Goal: Information Seeking & Learning: Learn about a topic

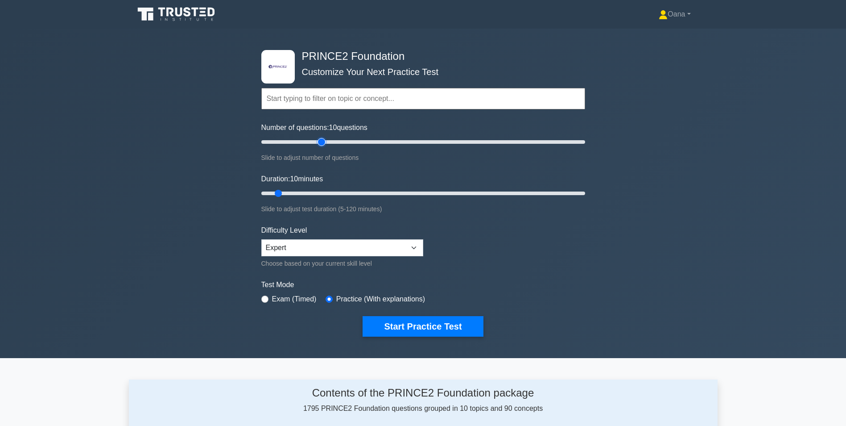
click at [324, 19] on input "Number of questions: 10 questions" at bounding box center [423, 141] width 324 height 11
type input "20"
click at [292, 19] on input "Number of questions: 20 questions" at bounding box center [423, 141] width 324 height 11
type input "20"
click at [300, 19] on input "Duration: 20 minutes" at bounding box center [423, 193] width 324 height 11
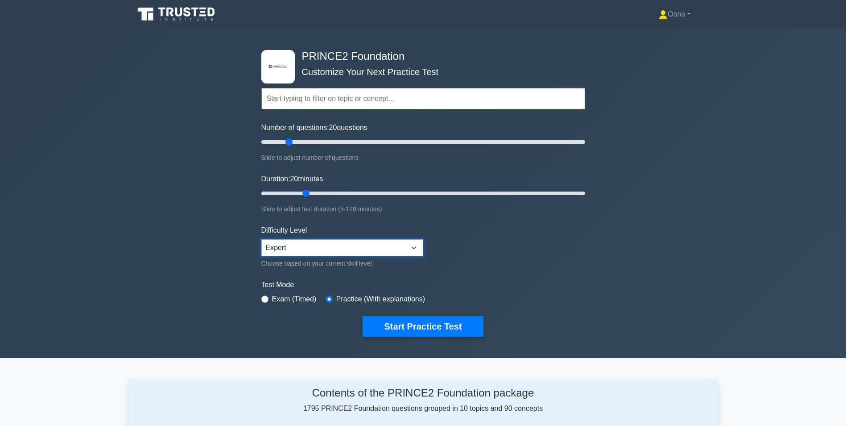
click at [326, 19] on select "Beginner Intermediate Expert" at bounding box center [342, 247] width 162 height 17
click at [326, 19] on button "Start Practice Test" at bounding box center [423, 326] width 120 height 21
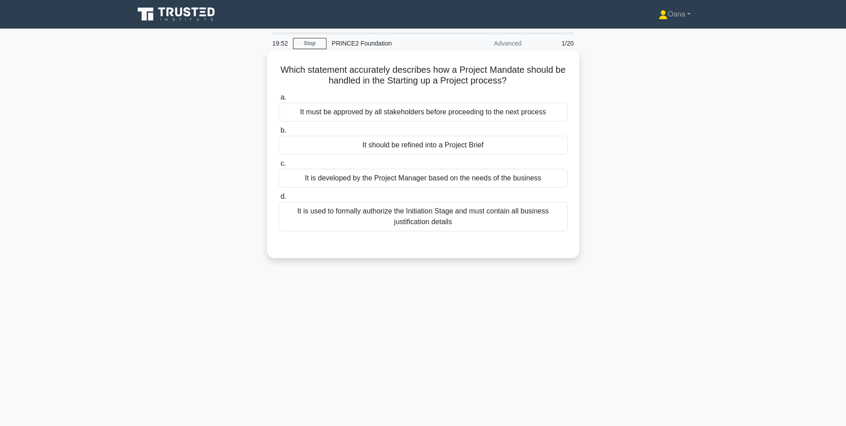
drag, startPoint x: 460, startPoint y: 70, endPoint x: 555, endPoint y: 87, distance: 95.9
click at [555, 87] on h5 "Which statement accurately describes how a Project Mandate should be handled in…" at bounding box center [423, 75] width 291 height 22
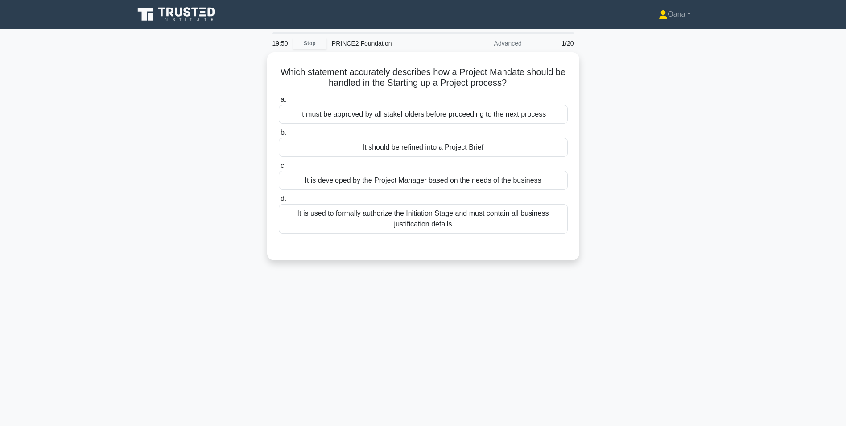
click at [649, 130] on div "Which statement accurately describes how a Project Mandate should be handled in…" at bounding box center [423, 161] width 589 height 219
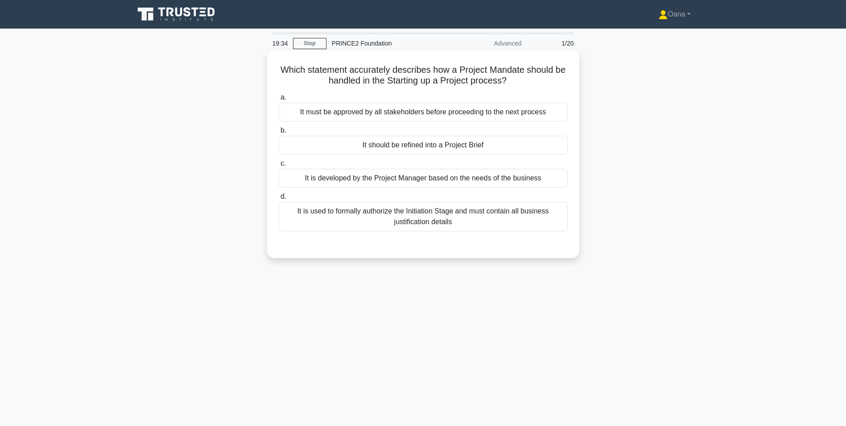
click at [434, 223] on div "It is used to formally authorize the Initiation Stage and must contain all busi…" at bounding box center [423, 216] width 289 height 29
click at [279, 199] on input "d. It is used to formally authorize the Initiation Stage and must contain all b…" at bounding box center [279, 197] width 0 height 6
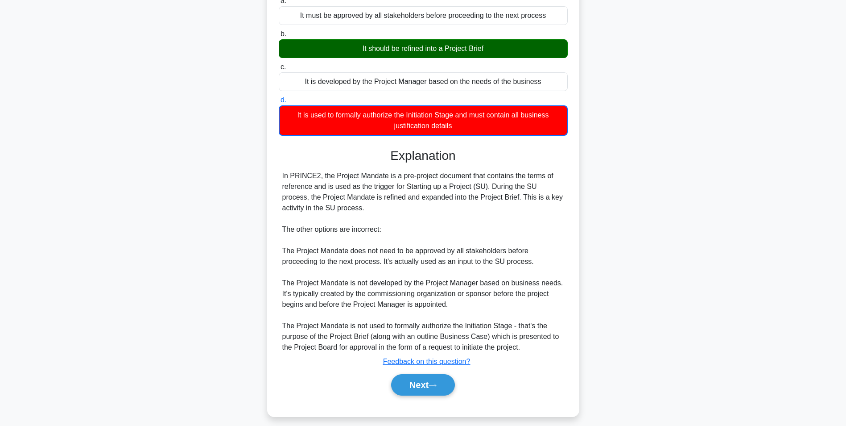
scroll to position [104, 0]
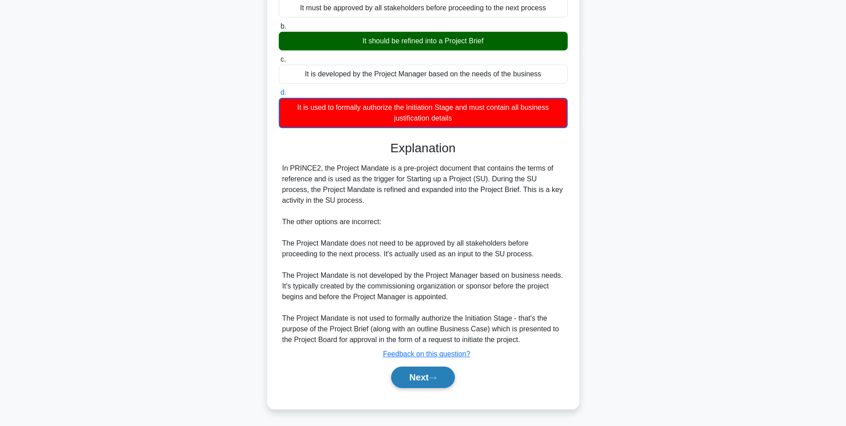
click at [417, 376] on button "Next" at bounding box center [423, 376] width 64 height 21
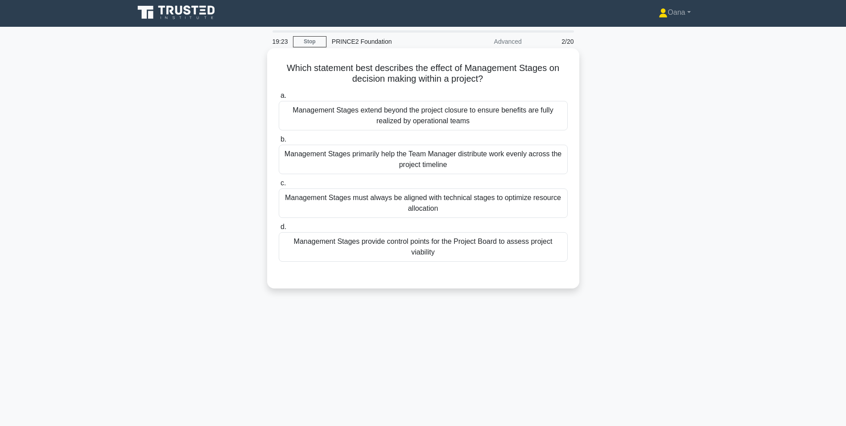
scroll to position [0, 0]
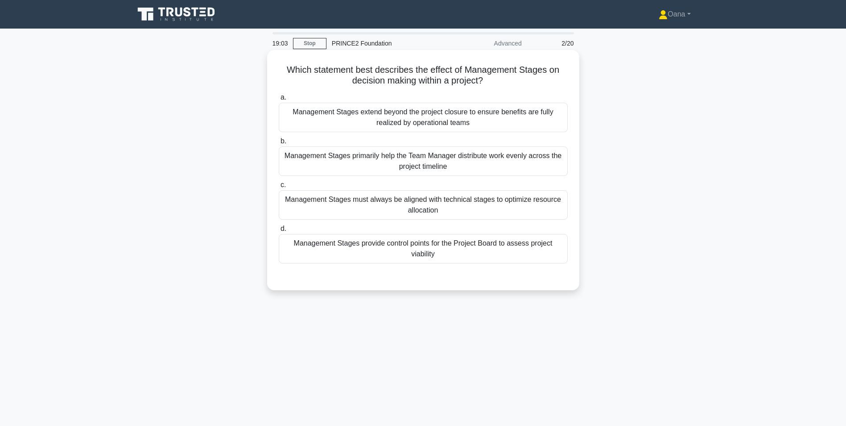
click at [444, 248] on div "Management Stages provide control points for the Project Board to assess projec…" at bounding box center [423, 248] width 289 height 29
click at [279, 231] on input "d. Management Stages provide control points for the Project Board to assess pro…" at bounding box center [279, 229] width 0 height 6
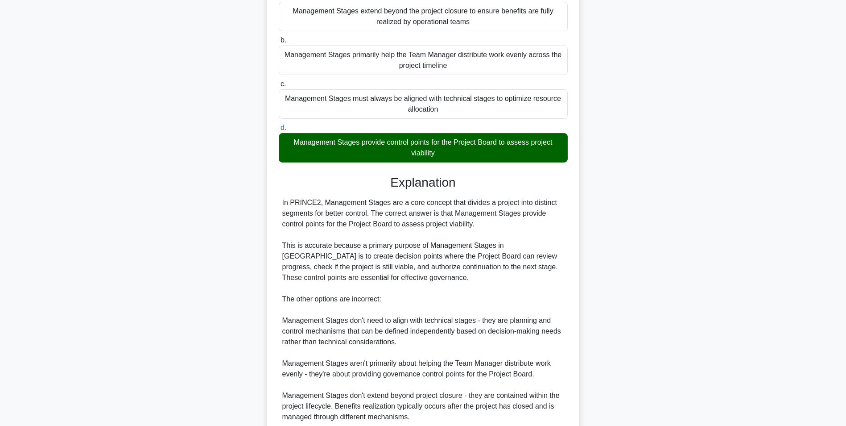
scroll to position [178, 0]
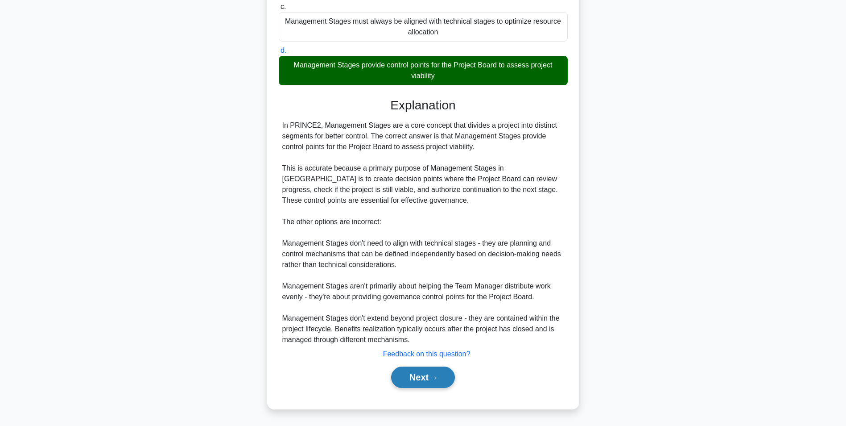
click at [430, 373] on button "Next" at bounding box center [423, 376] width 64 height 21
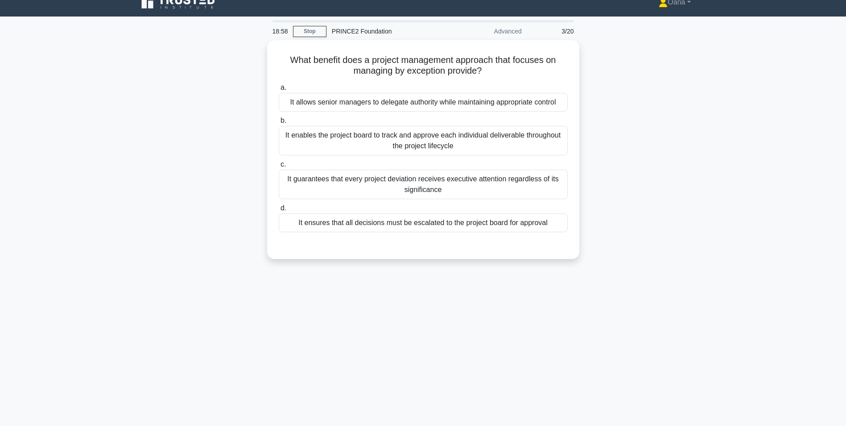
scroll to position [12, 0]
click at [330, 103] on div "It allows senior managers to delegate authority while maintaining appropriate c…" at bounding box center [423, 100] width 289 height 19
click at [279, 89] on input "a. It allows senior managers to delegate authority while maintaining appropriat…" at bounding box center [279, 86] width 0 height 6
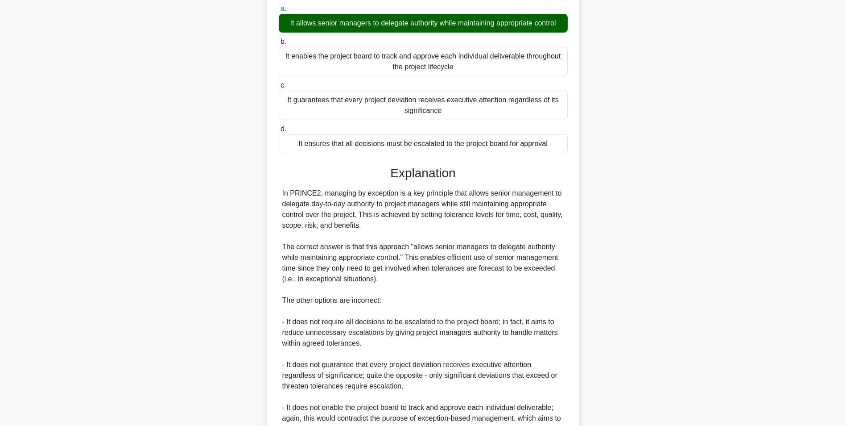
scroll to position [178, 0]
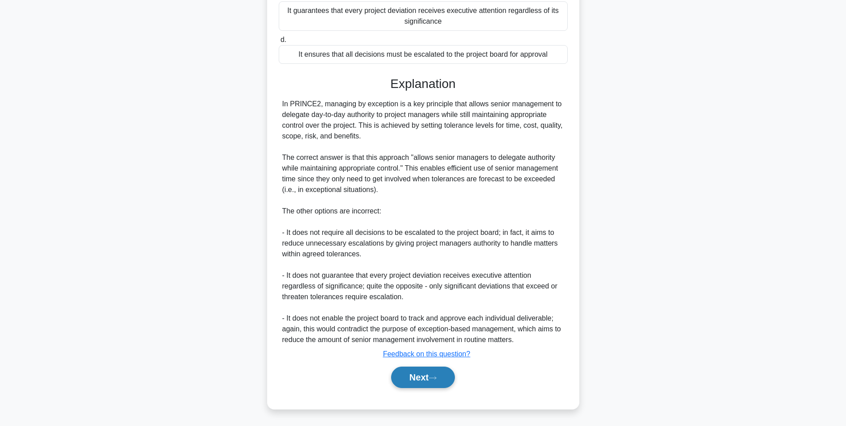
click at [413, 384] on button "Next" at bounding box center [423, 376] width 64 height 21
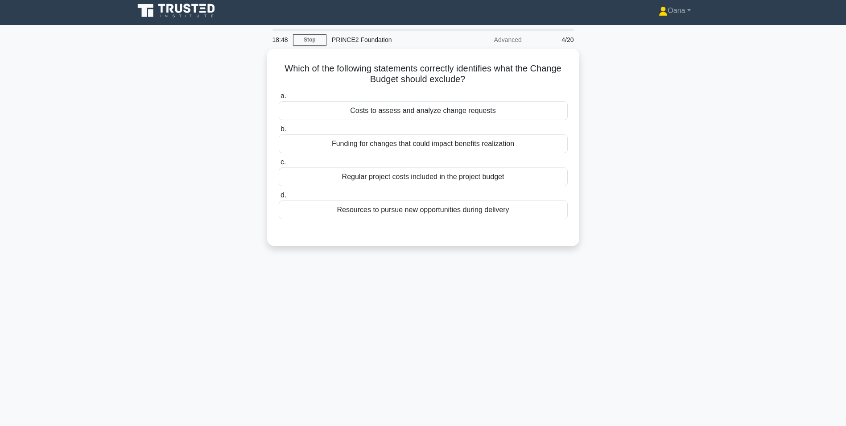
scroll to position [0, 0]
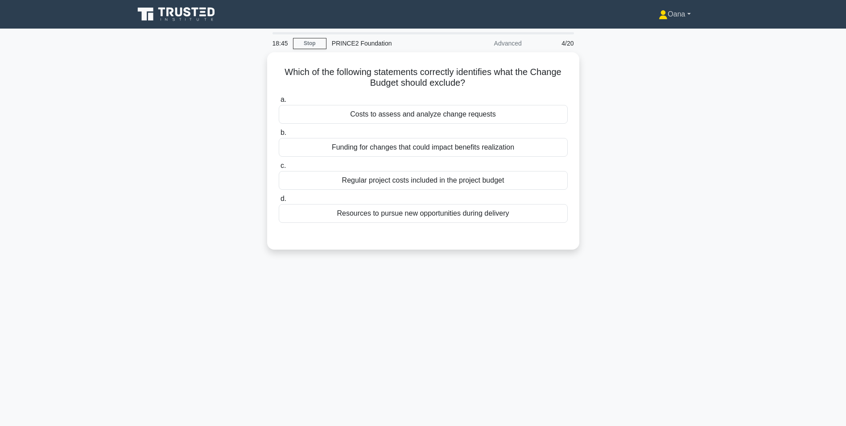
click at [672, 17] on link "Oana" at bounding box center [674, 14] width 74 height 18
click at [359, 43] on div "PRINCE2 Foundation" at bounding box center [387, 43] width 123 height 18
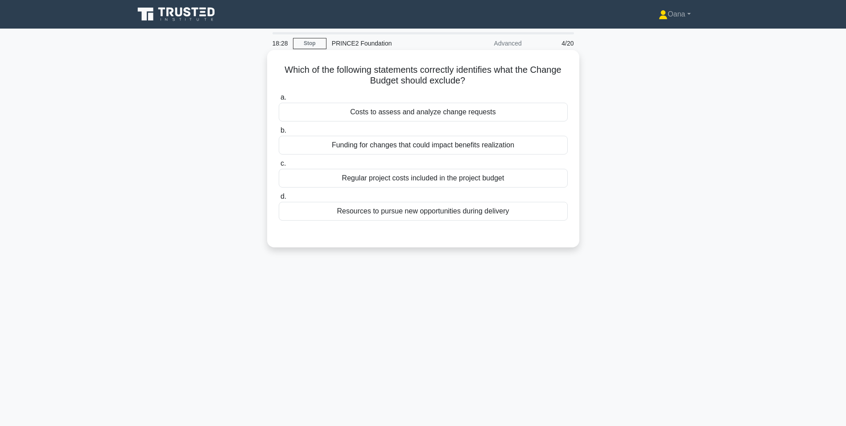
click at [389, 116] on div "Costs to assess and analyze change requests" at bounding box center [423, 112] width 289 height 19
click at [279, 100] on input "a. Costs to assess and analyze change requests" at bounding box center [279, 98] width 0 height 6
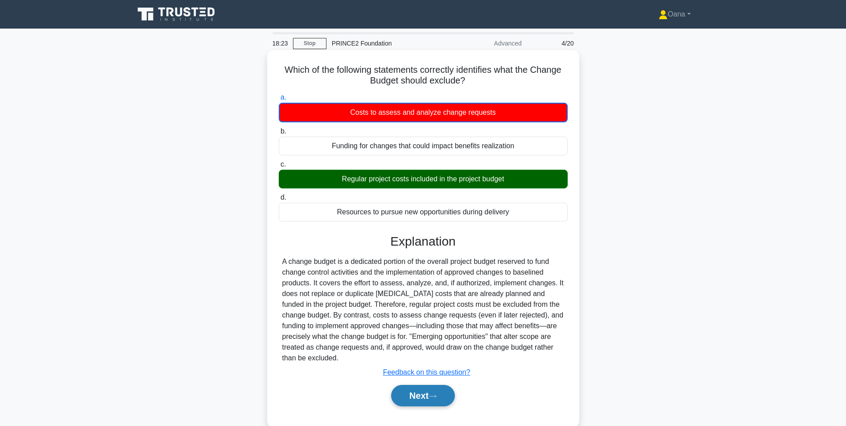
click at [433, 394] on icon at bounding box center [433, 395] width 8 height 5
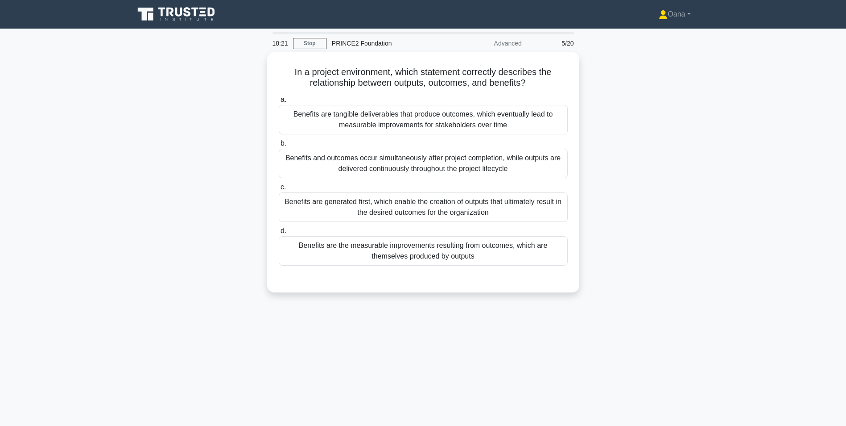
click at [191, 14] on icon at bounding box center [177, 14] width 86 height 17
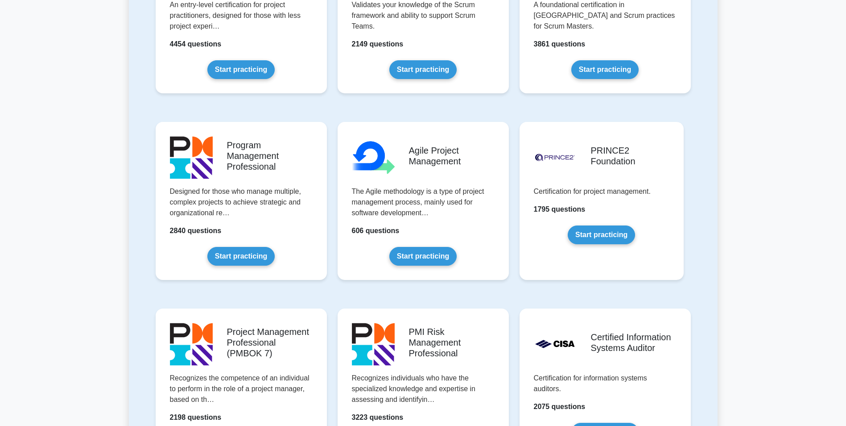
scroll to position [491, 0]
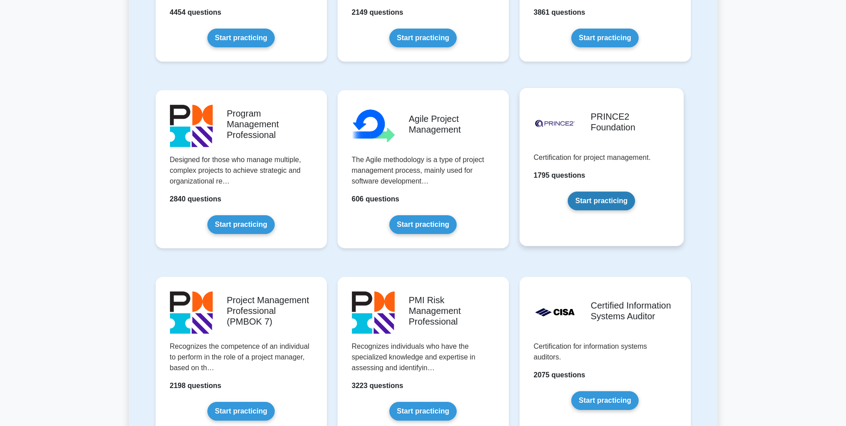
click at [611, 201] on link "Start practicing" at bounding box center [601, 200] width 67 height 19
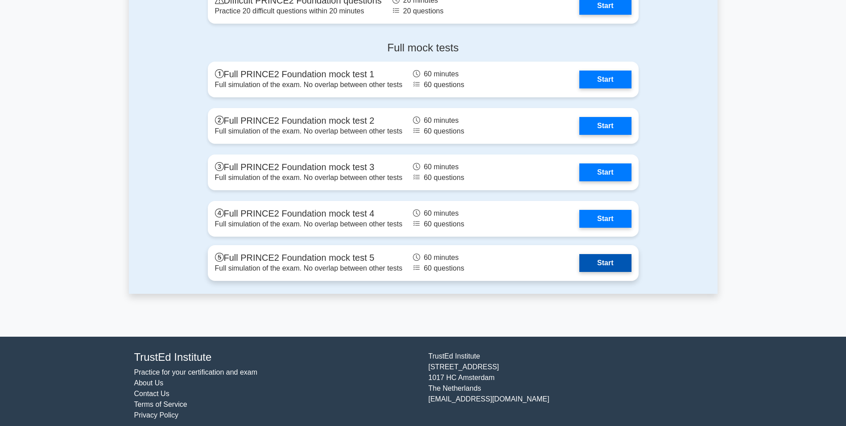
scroll to position [1160, 0]
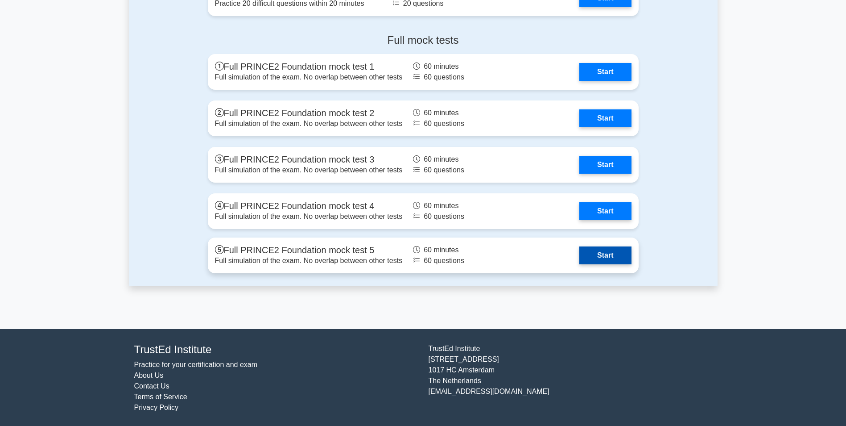
click at [596, 256] on link "Start" at bounding box center [605, 255] width 52 height 18
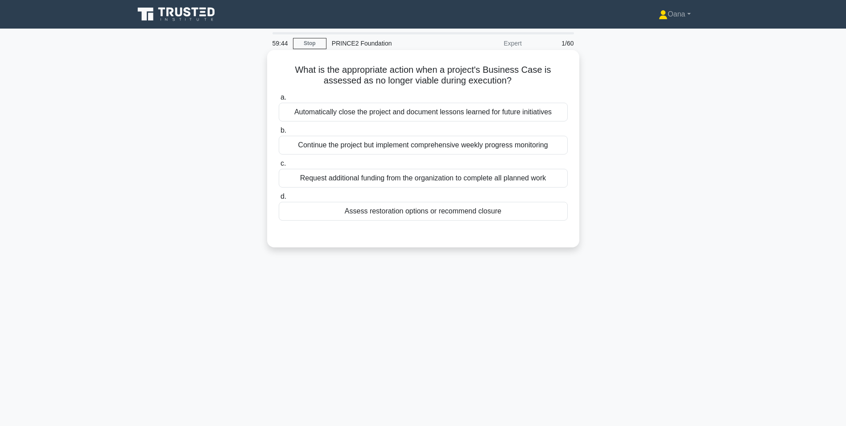
click at [371, 115] on div "Automatically close the project and document lessons learned for future initiat…" at bounding box center [423, 112] width 289 height 19
click at [279, 100] on input "a. Automatically close the project and document lessons learned for future init…" at bounding box center [279, 98] width 0 height 6
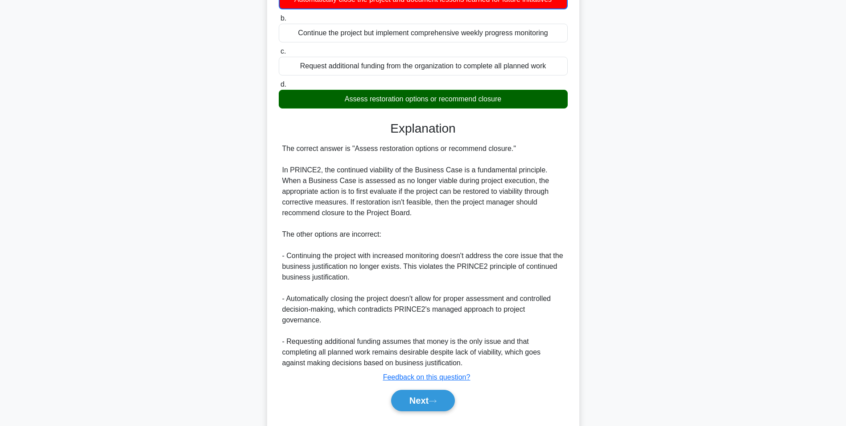
scroll to position [126, 0]
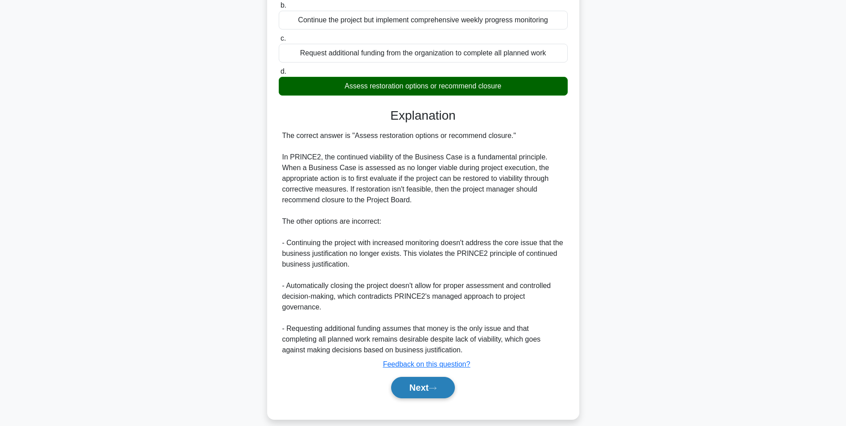
click at [420, 376] on button "Next" at bounding box center [423, 386] width 64 height 21
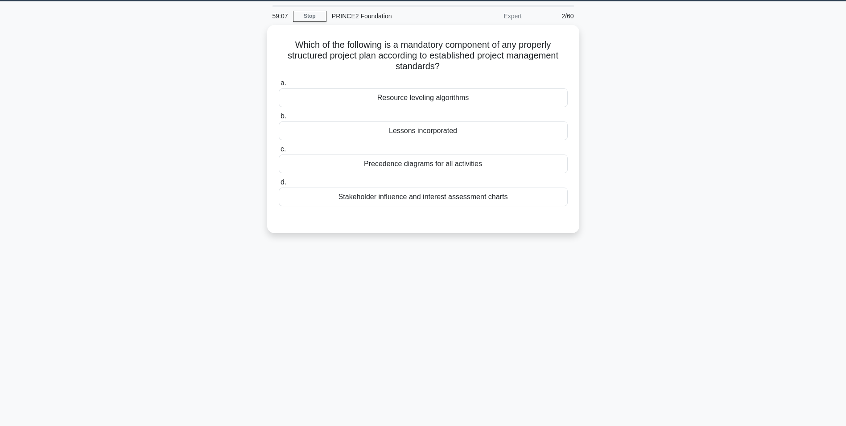
scroll to position [12, 0]
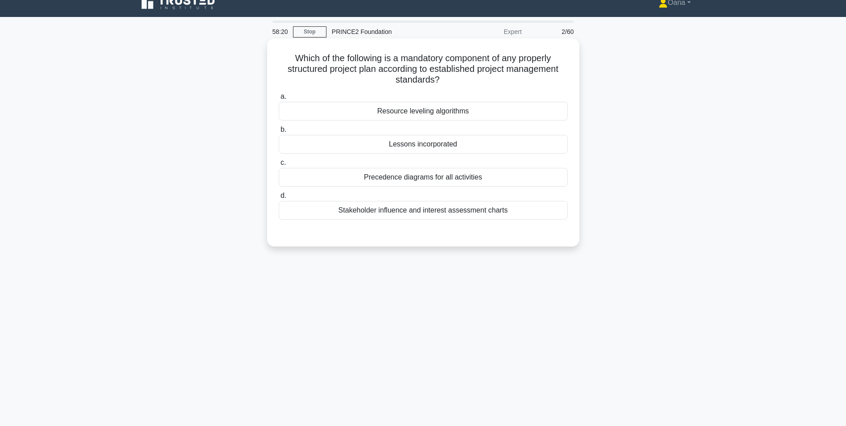
click at [409, 112] on div "Resource leveling algorithms" at bounding box center [423, 111] width 289 height 19
click at [279, 99] on input "a. Resource leveling algorithms" at bounding box center [279, 97] width 0 height 6
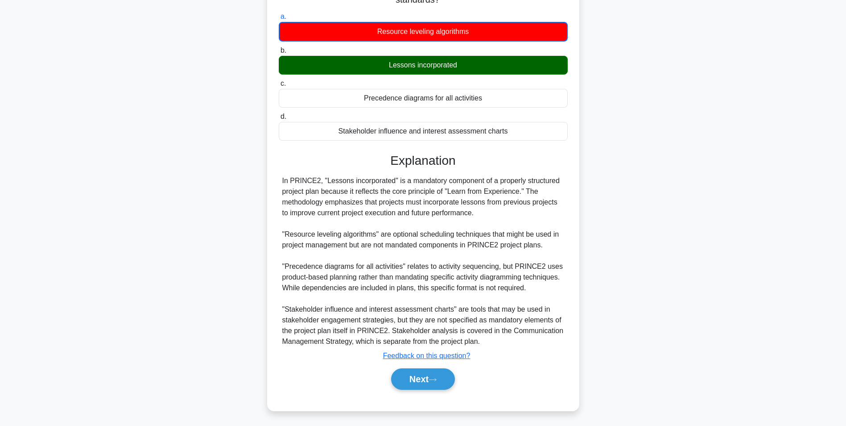
scroll to position [94, 0]
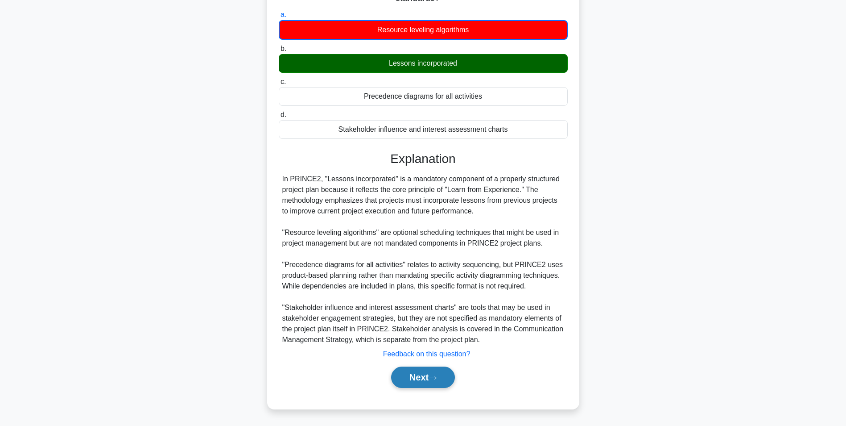
click at [420, 378] on button "Next" at bounding box center [423, 376] width 64 height 21
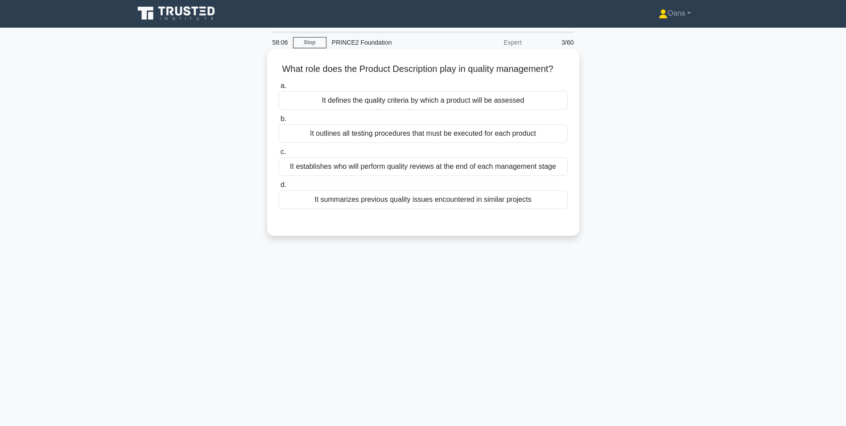
scroll to position [0, 0]
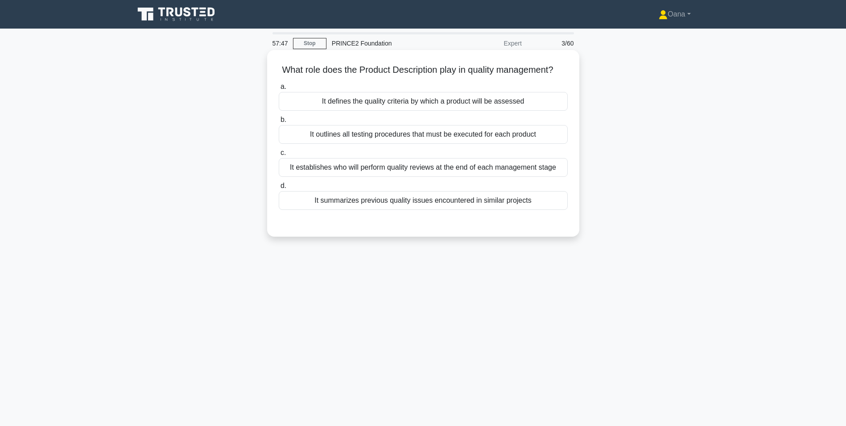
click at [430, 111] on div "It defines the quality criteria by which a product will be assessed" at bounding box center [423, 101] width 289 height 19
click at [279, 90] on input "a. It defines the quality criteria by which a product will be assessed" at bounding box center [279, 87] width 0 height 6
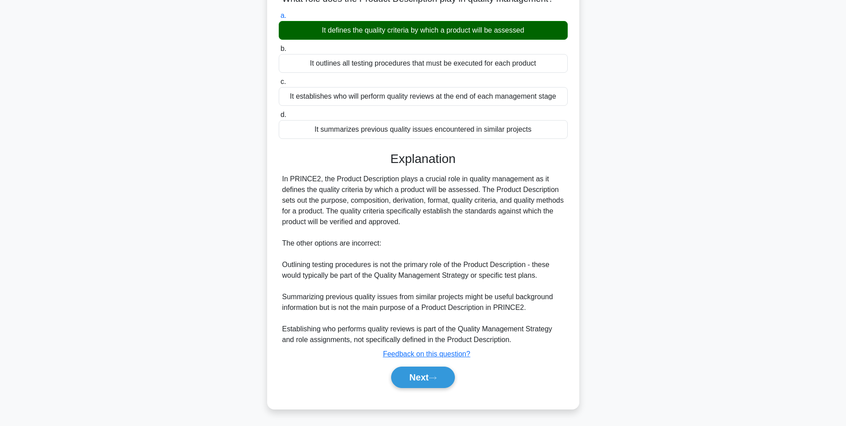
scroll to position [82, 0]
click at [410, 382] on button "Next" at bounding box center [423, 376] width 64 height 21
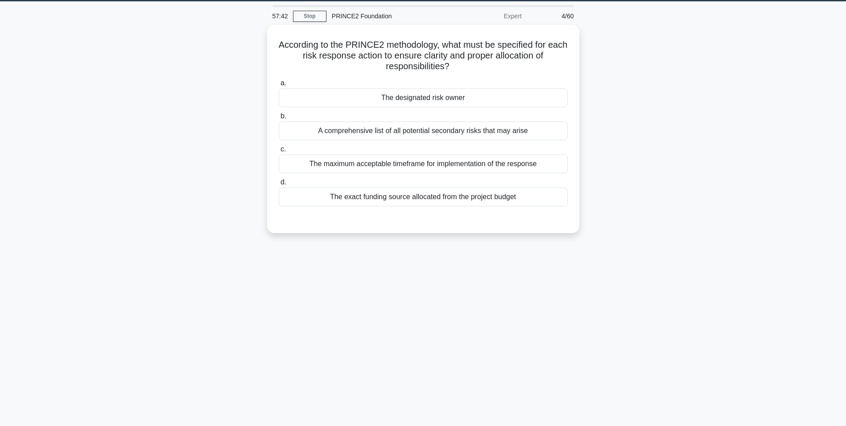
scroll to position [12, 0]
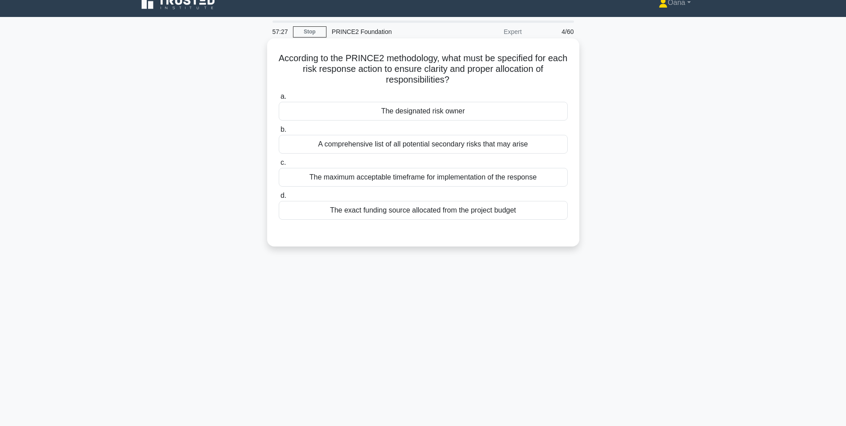
click at [438, 114] on div "The designated risk owner" at bounding box center [423, 111] width 289 height 19
click at [279, 99] on input "a. The designated risk owner" at bounding box center [279, 97] width 0 height 6
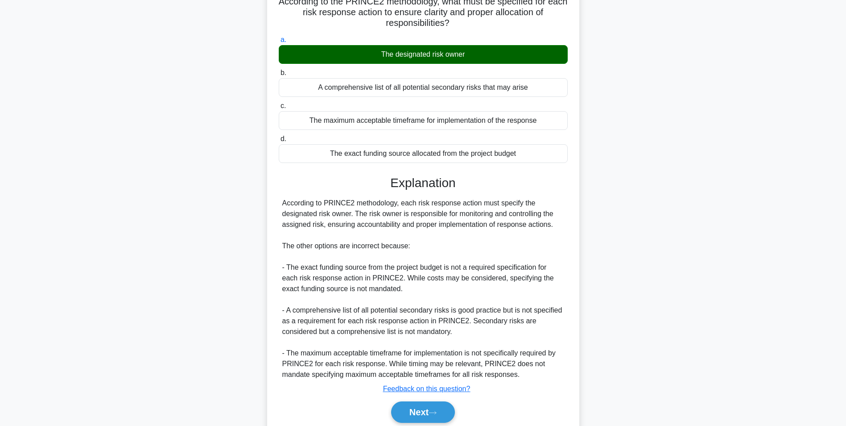
scroll to position [103, 0]
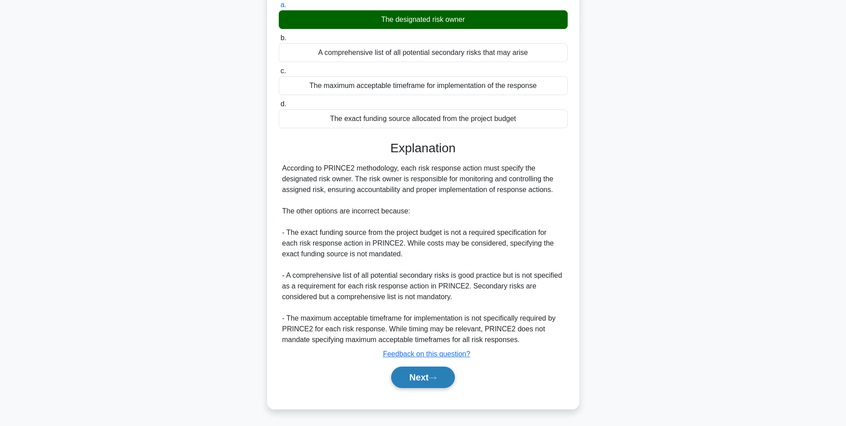
click at [417, 382] on button "Next" at bounding box center [423, 376] width 64 height 21
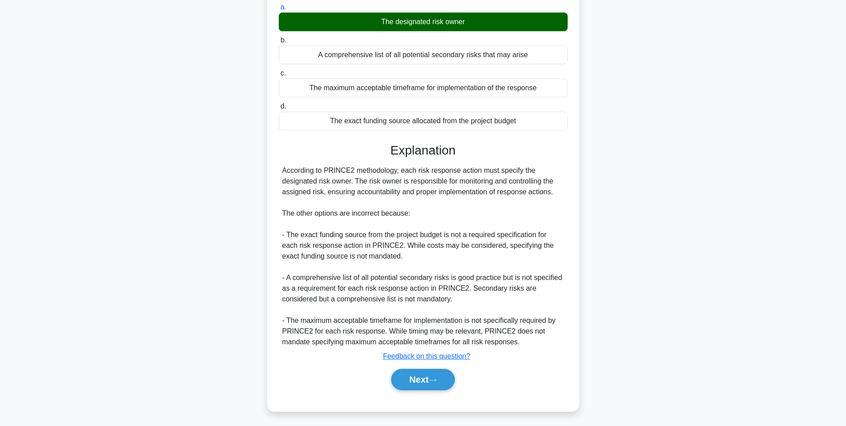
scroll to position [56, 0]
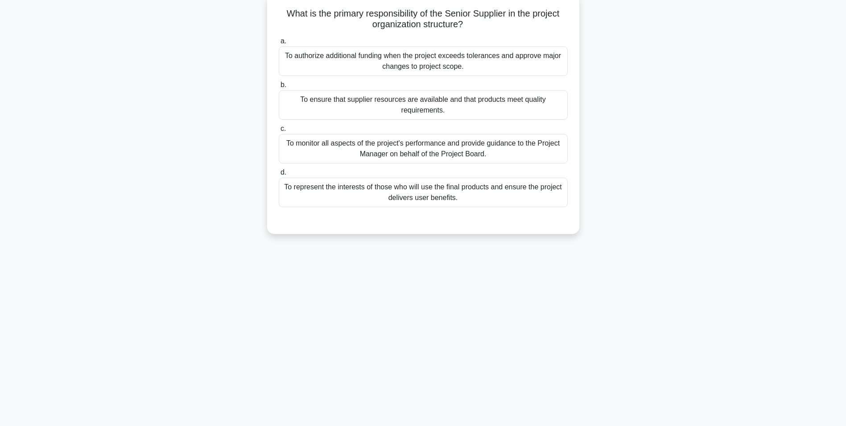
click at [398, 197] on div "To represent the interests of those who will use the final products and ensure …" at bounding box center [423, 192] width 289 height 29
click at [279, 175] on input "d. To represent the interests of those who will use the final products and ensu…" at bounding box center [279, 172] width 0 height 6
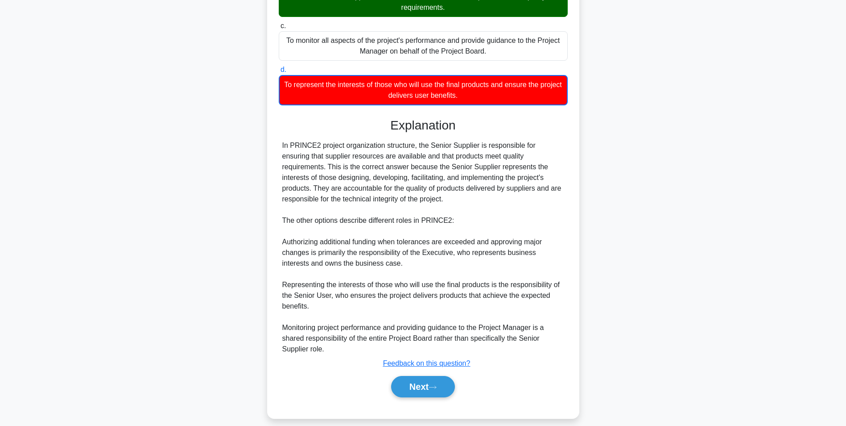
scroll to position [169, 0]
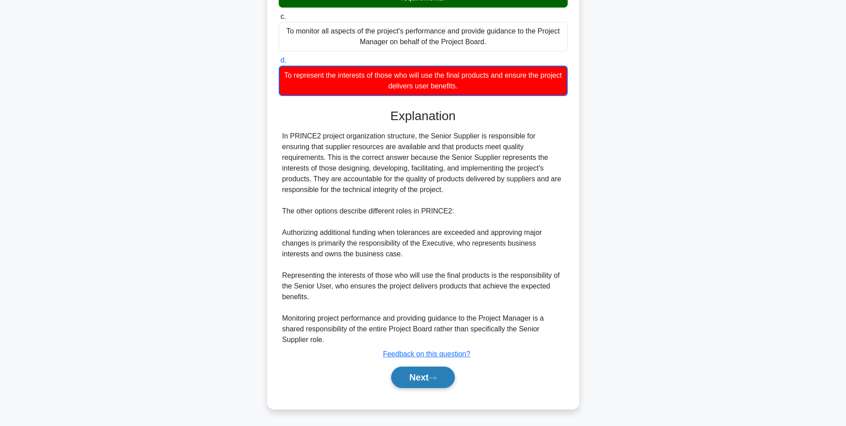
click at [421, 376] on button "Next" at bounding box center [423, 376] width 64 height 21
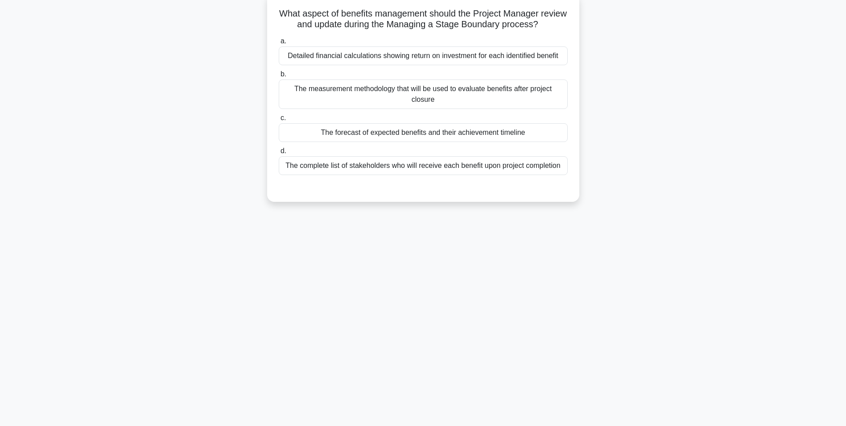
click at [422, 96] on div "The measurement methodology that will be used to evaluate benefits after projec…" at bounding box center [423, 93] width 289 height 29
click at [279, 77] on input "b. The measurement methodology that will be used to evaluate benefits after pro…" at bounding box center [279, 74] width 0 height 6
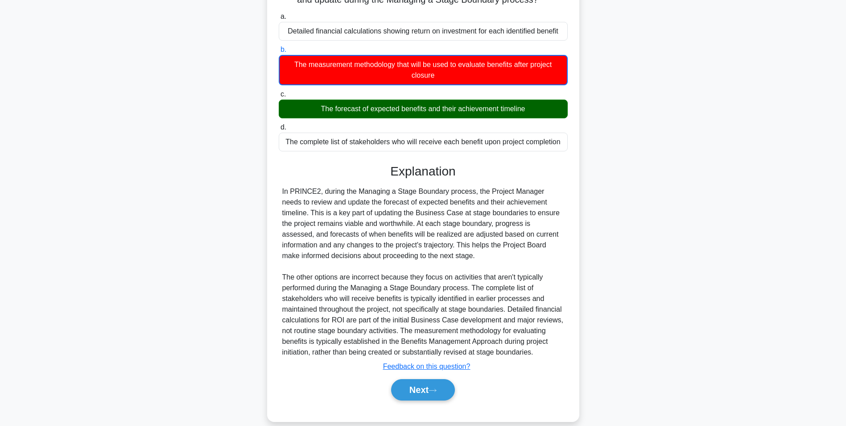
scroll to position [94, 0]
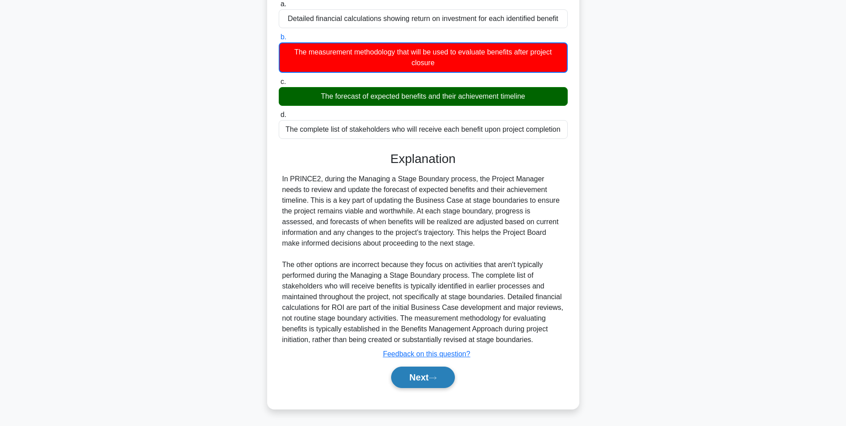
click at [418, 383] on button "Next" at bounding box center [423, 376] width 64 height 21
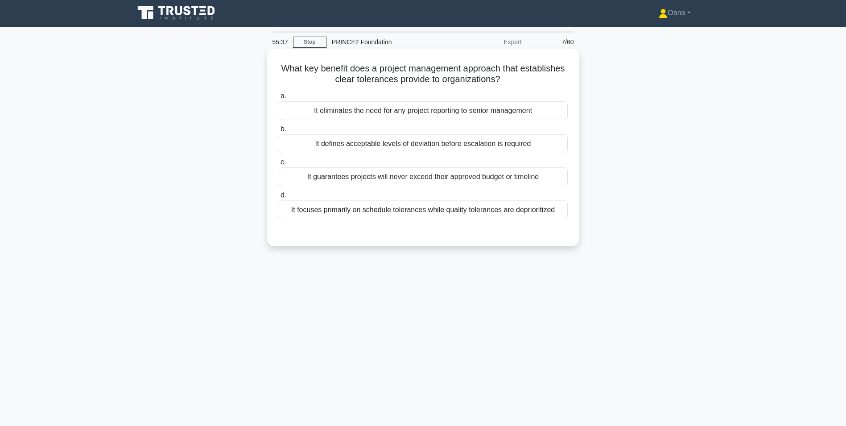
scroll to position [0, 0]
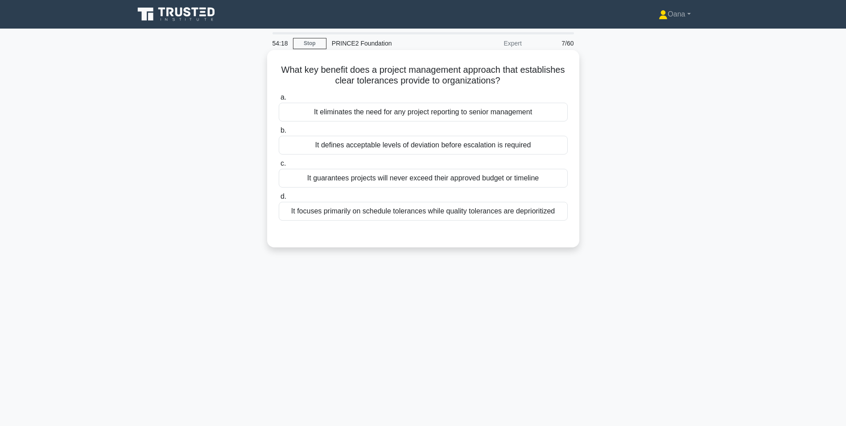
click at [374, 145] on div "It defines acceptable levels of deviation before escalation is required" at bounding box center [423, 145] width 289 height 19
click at [279, 133] on input "b. It defines acceptable levels of deviation before escalation is required" at bounding box center [279, 131] width 0 height 6
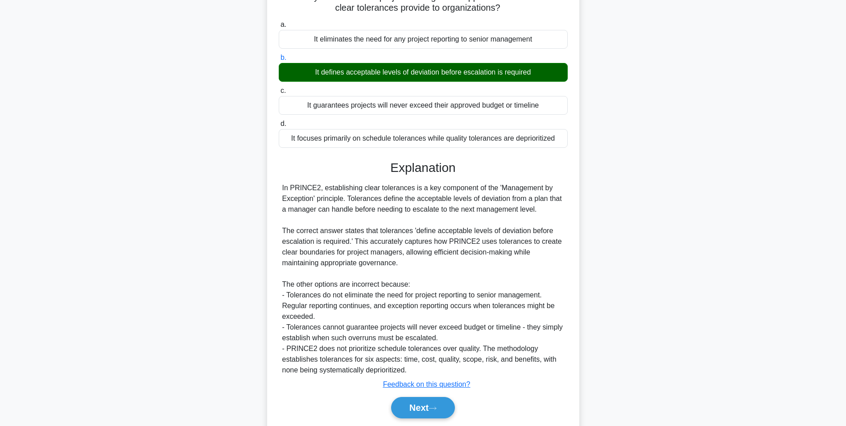
scroll to position [103, 0]
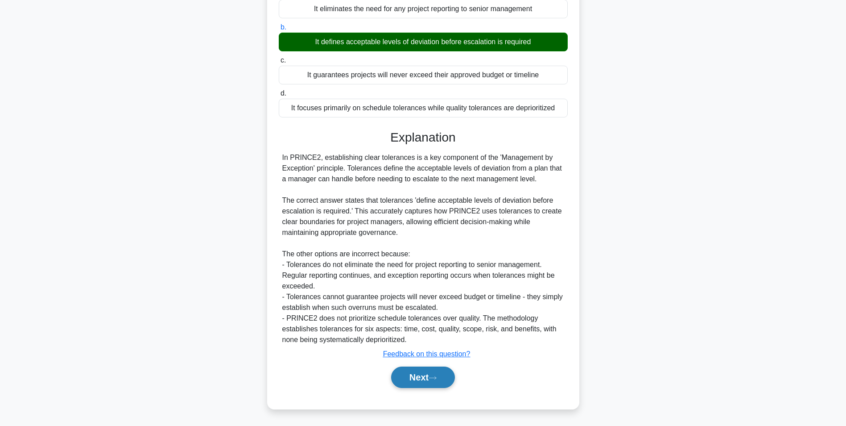
click at [425, 377] on button "Next" at bounding box center [423, 376] width 64 height 21
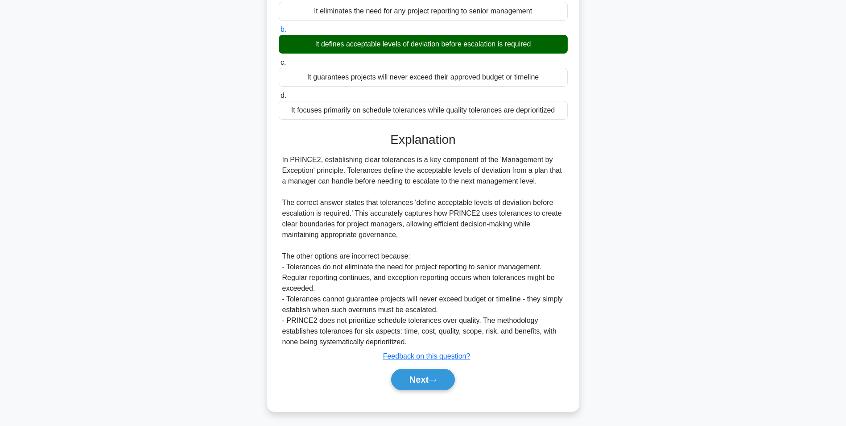
scroll to position [56, 0]
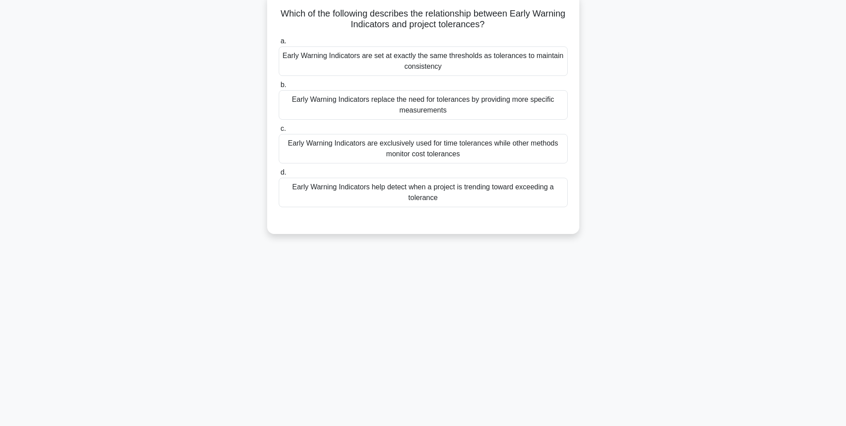
click at [430, 207] on div "Early Warning Indicators help detect when a project is trending toward exceedin…" at bounding box center [423, 192] width 289 height 29
click at [279, 175] on input "d. Early Warning Indicators help detect when a project is trending toward excee…" at bounding box center [279, 172] width 0 height 6
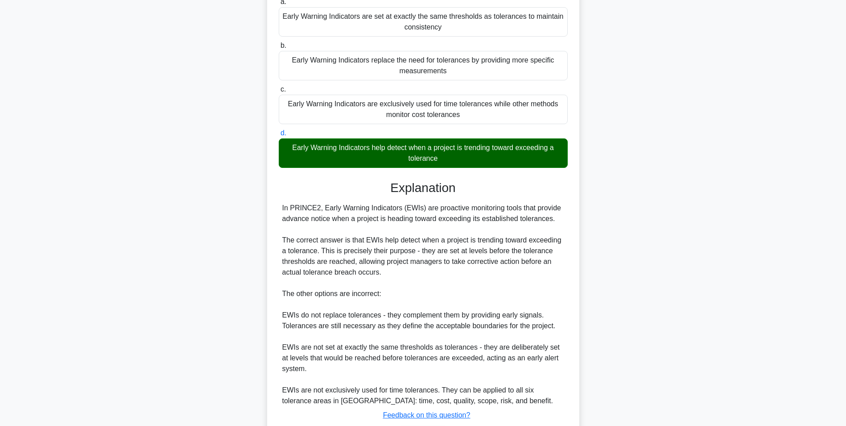
scroll to position [157, 0]
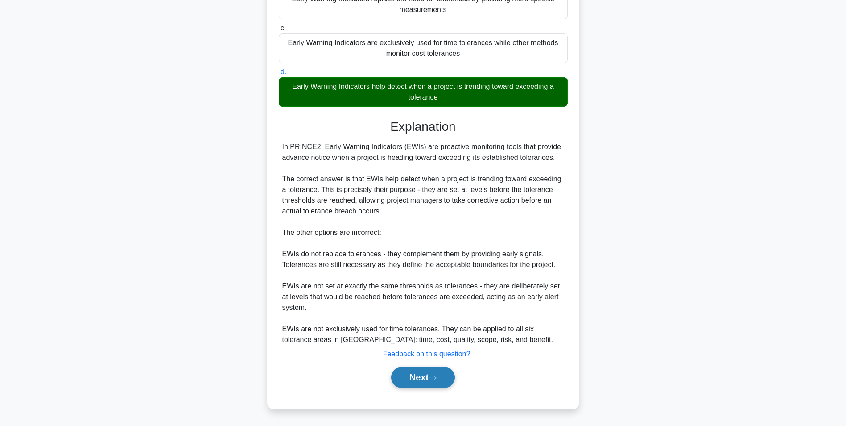
click at [431, 381] on button "Next" at bounding box center [423, 376] width 64 height 21
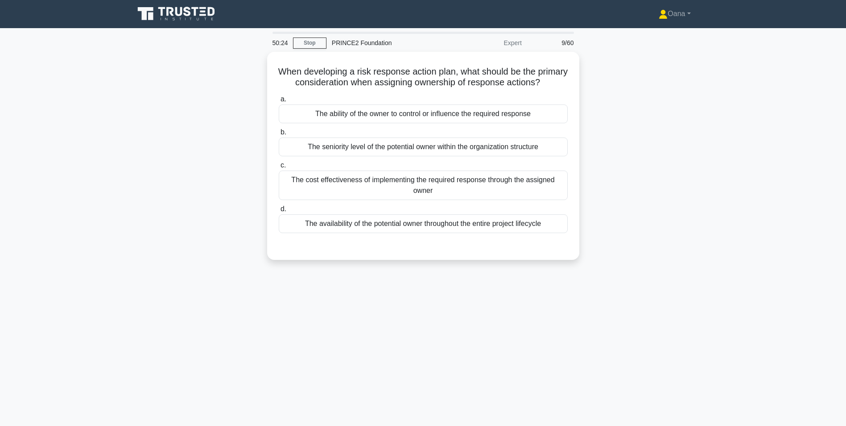
scroll to position [0, 0]
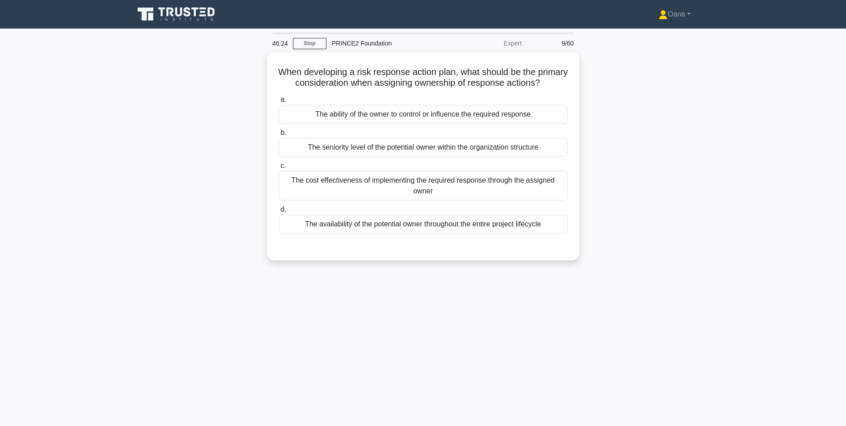
click at [725, 116] on main "46:24 Stop PRINCE2 Foundation Expert 9/60 When developing a risk response actio…" at bounding box center [423, 255] width 846 height 453
click at [758, 289] on main "41:23 Stop PRINCE2 Foundation Expert 9/60 When developing a risk response actio…" at bounding box center [423, 255] width 846 height 453
click at [211, 230] on div "When developing a risk response action plan, what should be the primary conside…" at bounding box center [423, 161] width 589 height 219
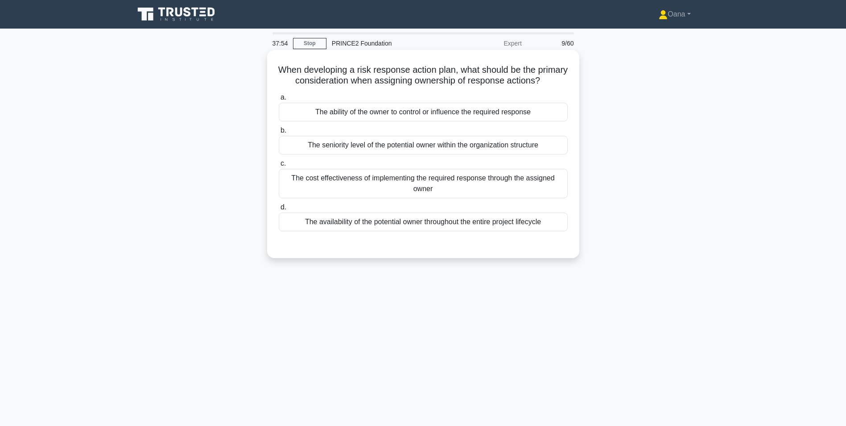
click at [479, 121] on div "The ability of the owner to control or influence the required response" at bounding box center [423, 112] width 289 height 19
click at [279, 100] on input "a. The ability of the owner to control or influence the required response" at bounding box center [279, 98] width 0 height 6
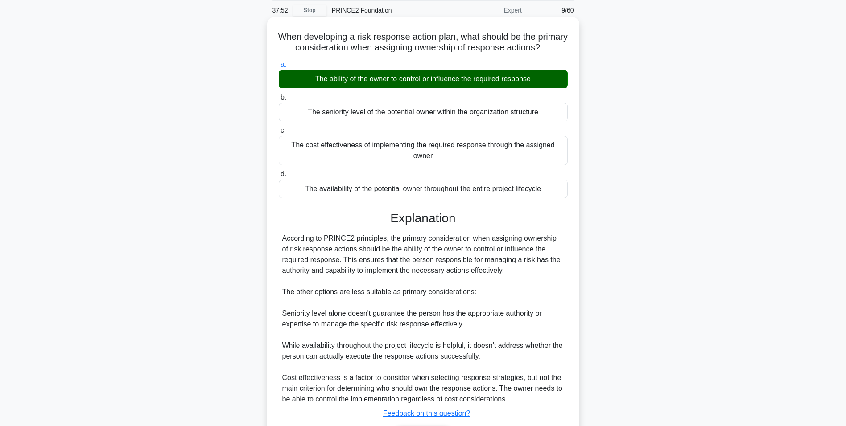
scroll to position [103, 0]
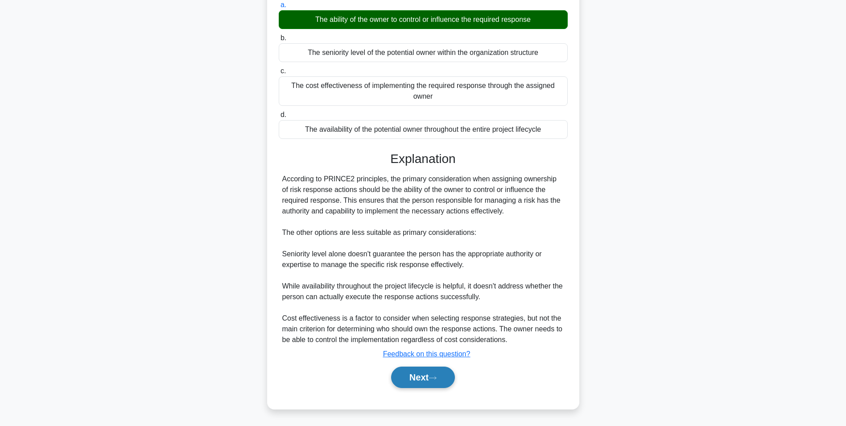
click at [424, 378] on button "Next" at bounding box center [423, 376] width 64 height 21
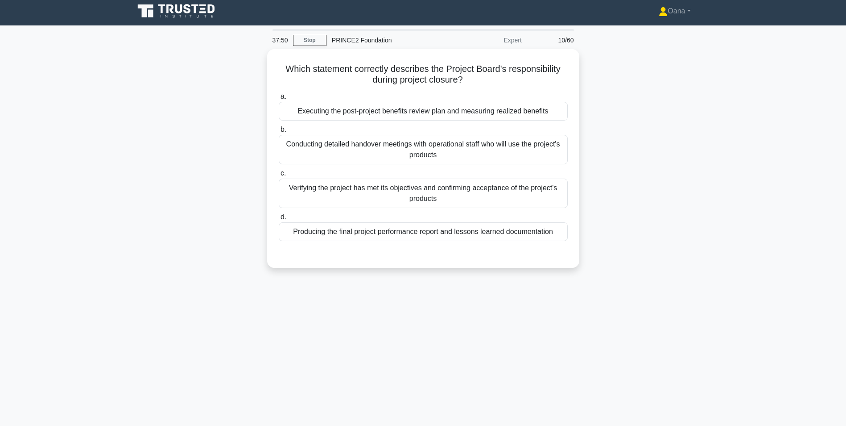
scroll to position [0, 0]
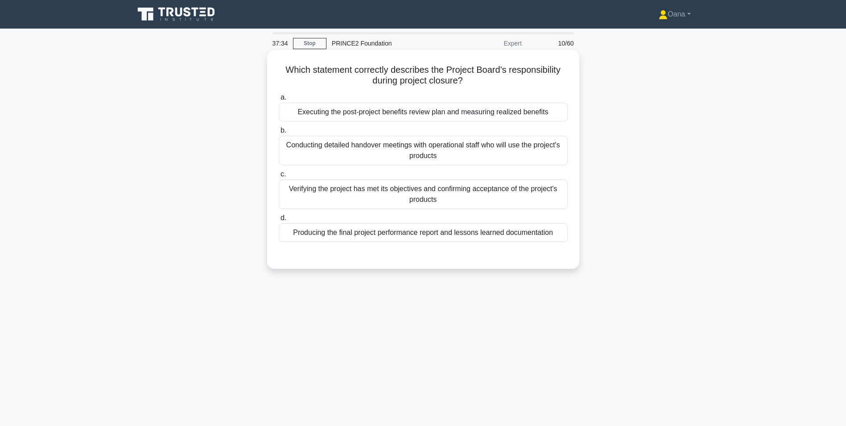
click at [437, 202] on div "Verifying the project has met its objectives and confirming acceptance of the p…" at bounding box center [423, 193] width 289 height 29
click at [279, 177] on input "c. Verifying the project has met its objectives and confirming acceptance of th…" at bounding box center [279, 174] width 0 height 6
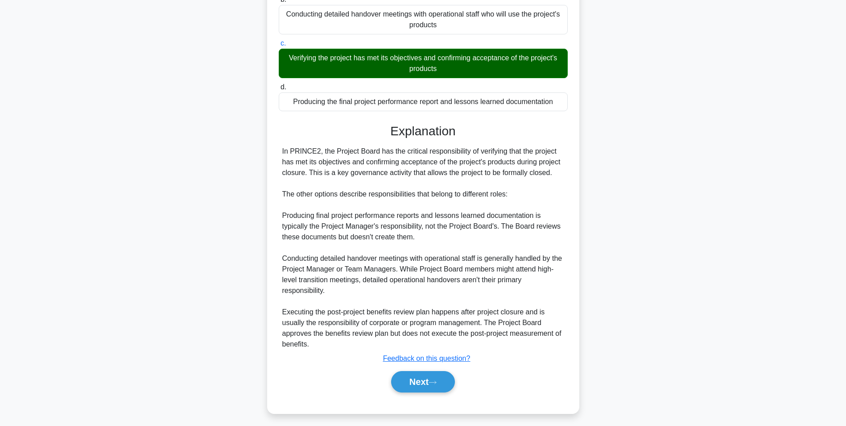
scroll to position [136, 0]
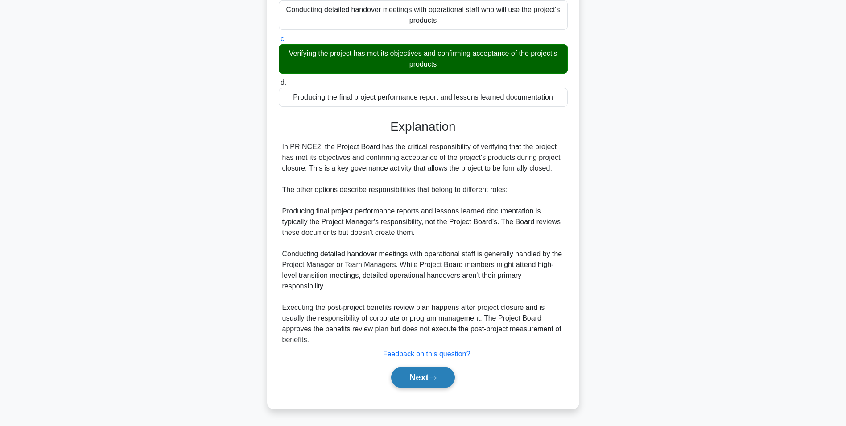
click at [399, 381] on button "Next" at bounding box center [423, 376] width 64 height 21
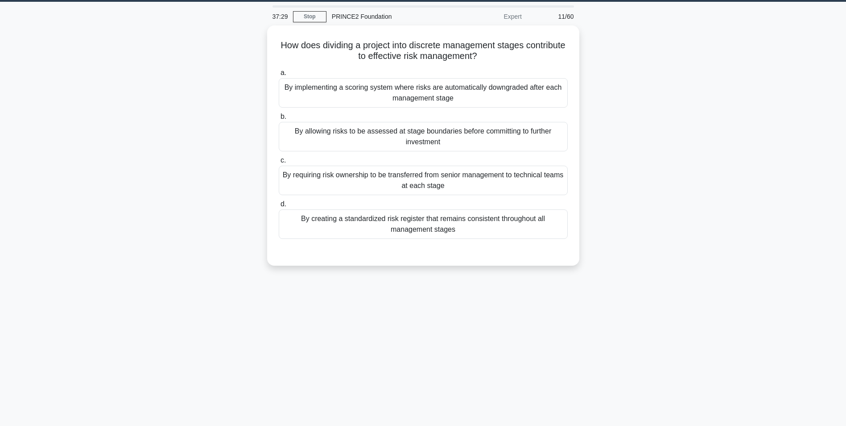
scroll to position [0, 0]
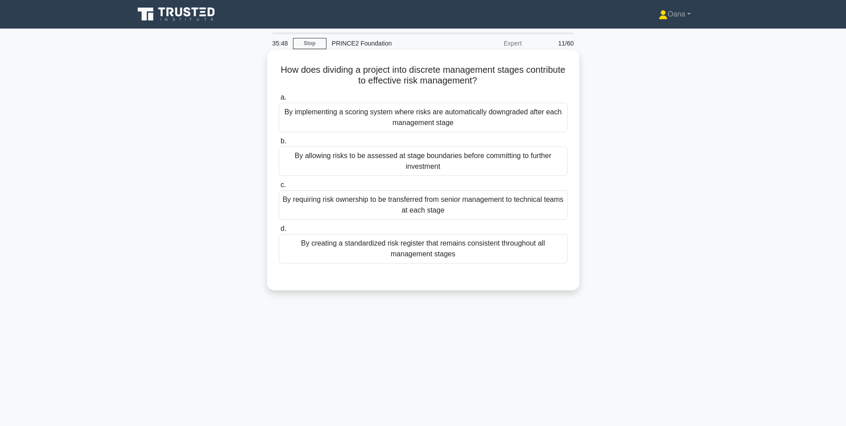
click at [430, 167] on div "By allowing risks to be assessed at stage boundaries before committing to furth…" at bounding box center [423, 160] width 289 height 29
click at [279, 144] on input "b. By allowing risks to be assessed at stage boundaries before committing to fu…" at bounding box center [279, 141] width 0 height 6
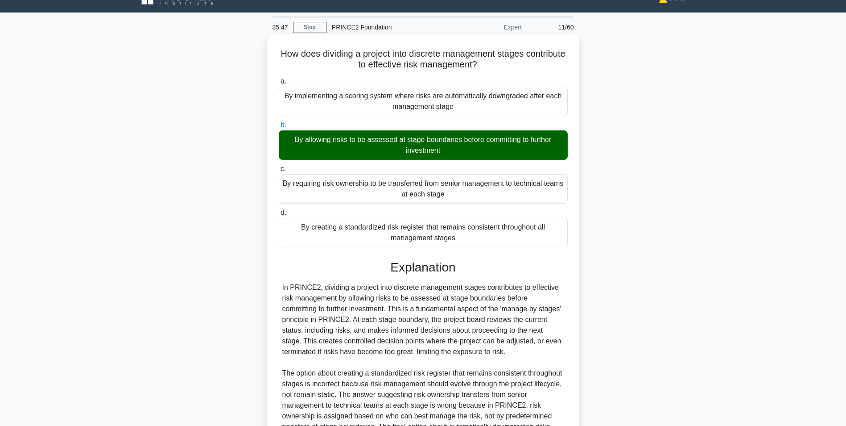
scroll to position [125, 0]
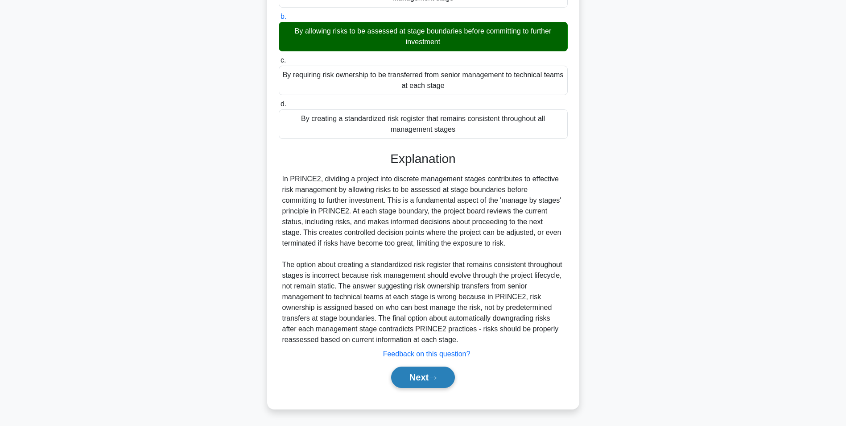
click at [426, 380] on button "Next" at bounding box center [423, 376] width 64 height 21
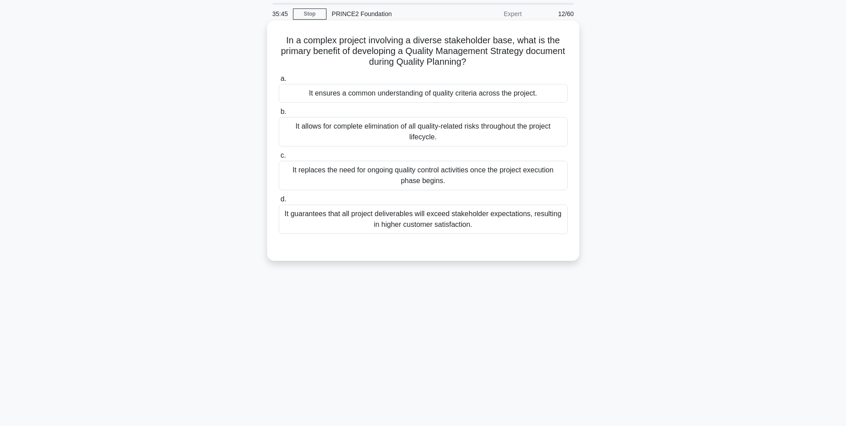
scroll to position [0, 0]
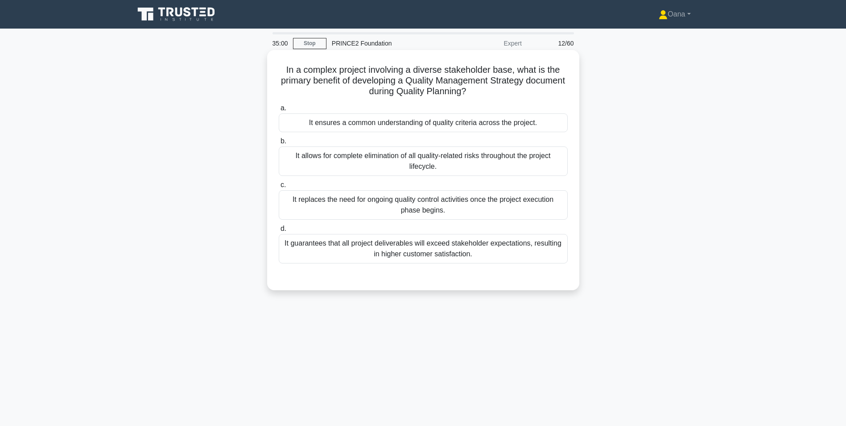
click at [392, 120] on div "It ensures a common understanding of quality criteria across the project." at bounding box center [423, 122] width 289 height 19
click at [279, 111] on input "a. It ensures a common understanding of quality criteria across the project." at bounding box center [279, 108] width 0 height 6
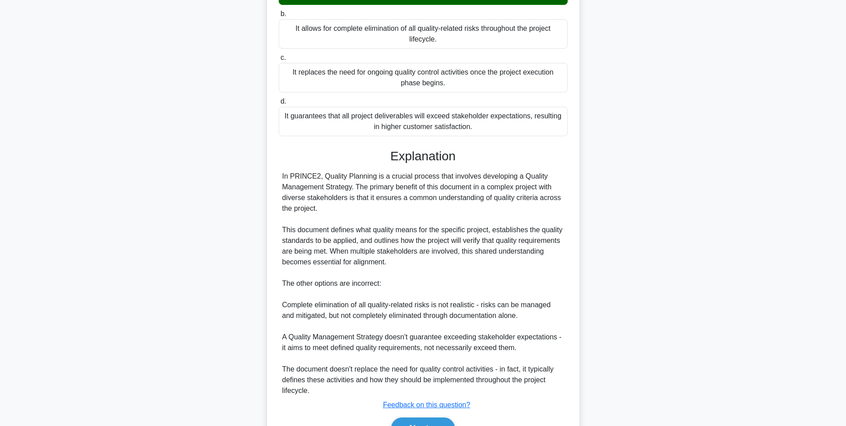
scroll to position [178, 0]
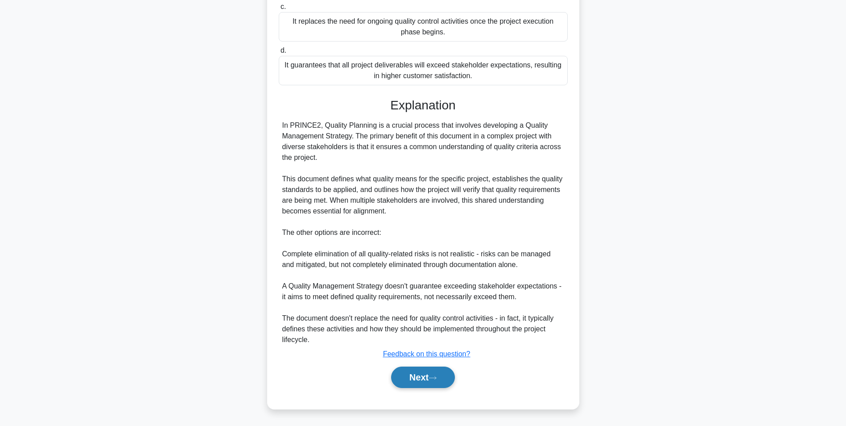
click at [433, 379] on icon at bounding box center [433, 377] width 8 height 5
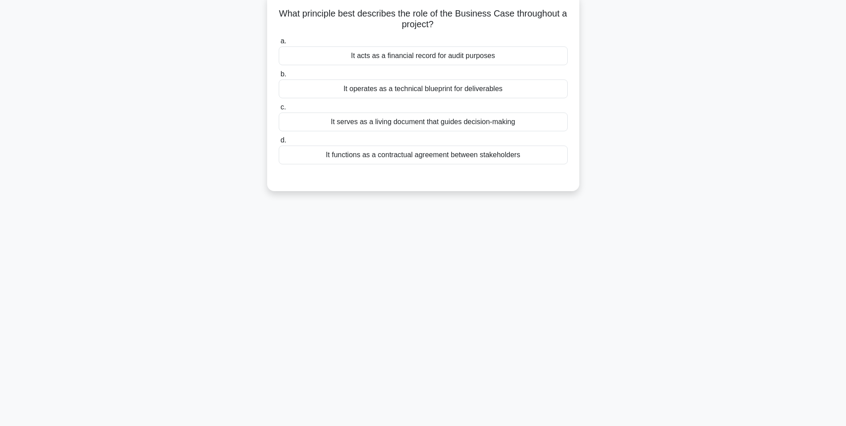
click at [408, 121] on div "It serves as a living document that guides decision-making" at bounding box center [423, 121] width 289 height 19
click at [279, 110] on input "c. It serves as a living document that guides decision-making" at bounding box center [279, 107] width 0 height 6
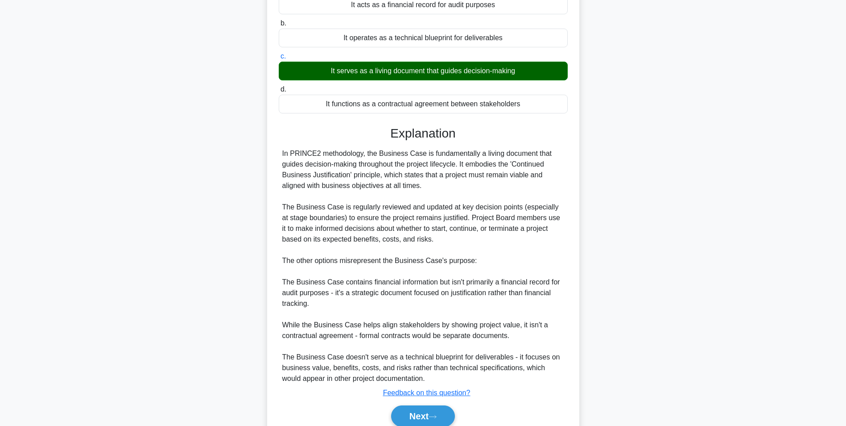
scroll to position [146, 0]
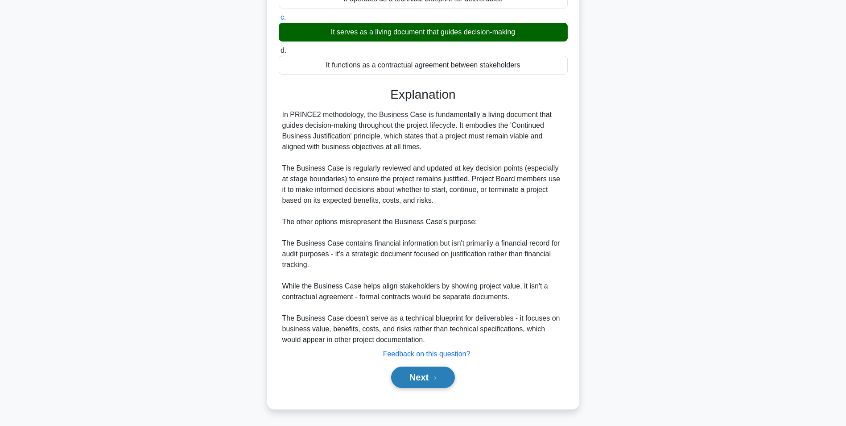
click at [417, 378] on button "Next" at bounding box center [423, 376] width 64 height 21
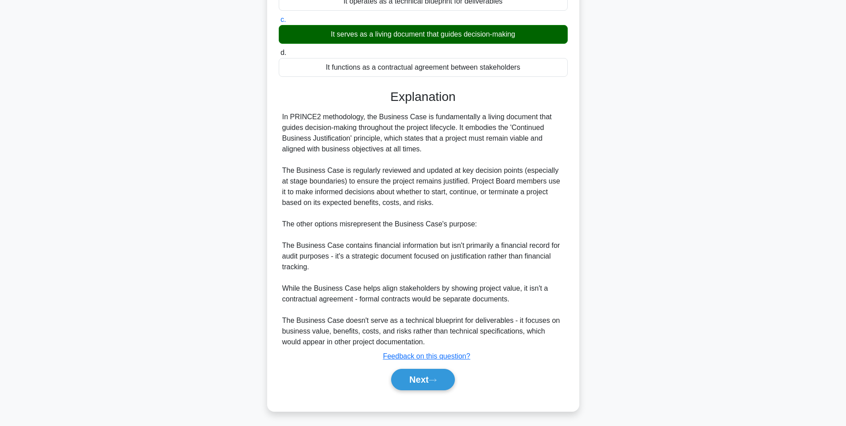
scroll to position [56, 0]
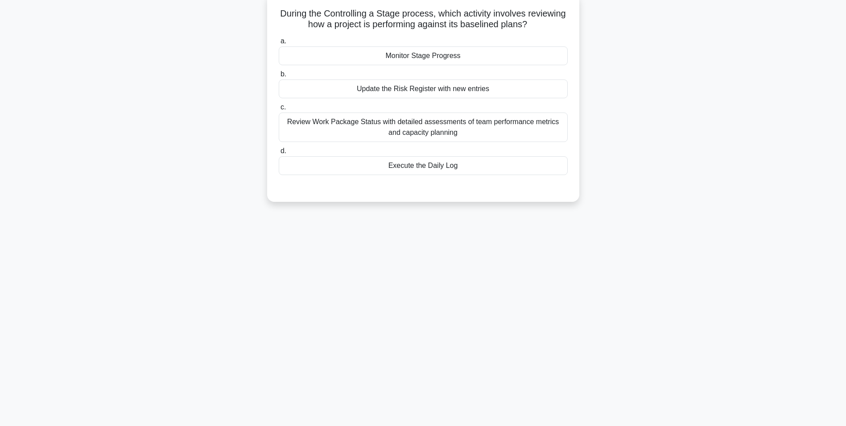
click at [421, 57] on div "Monitor Stage Progress" at bounding box center [423, 55] width 289 height 19
click at [279, 44] on input "a. Monitor Stage Progress" at bounding box center [279, 41] width 0 height 6
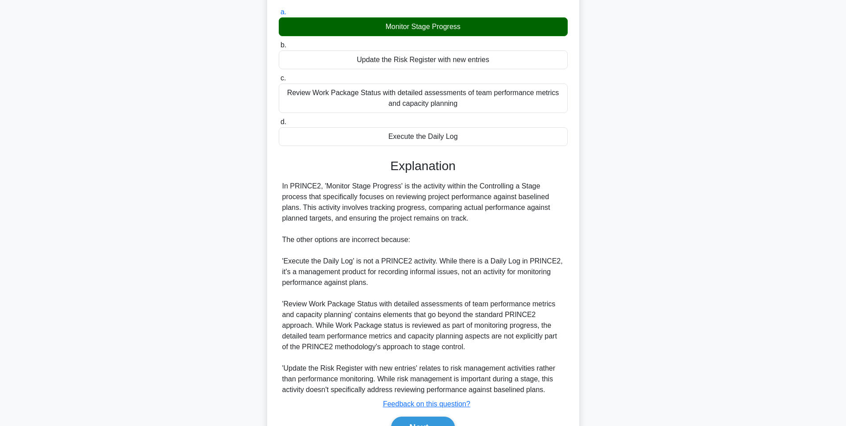
scroll to position [136, 0]
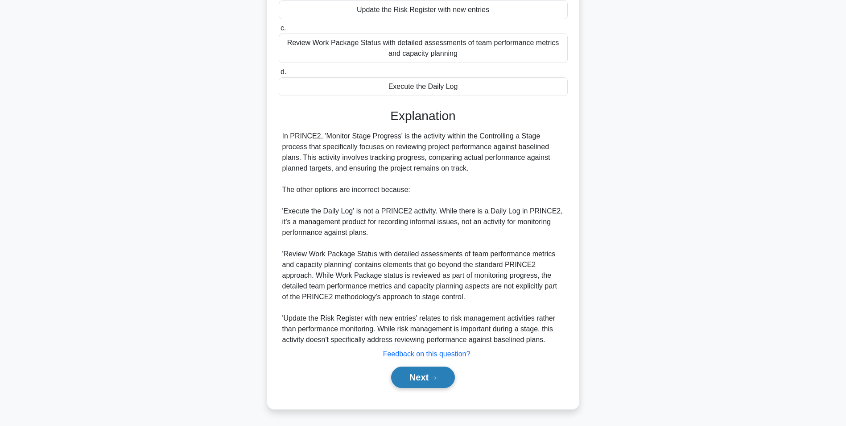
click at [398, 373] on button "Next" at bounding box center [423, 376] width 64 height 21
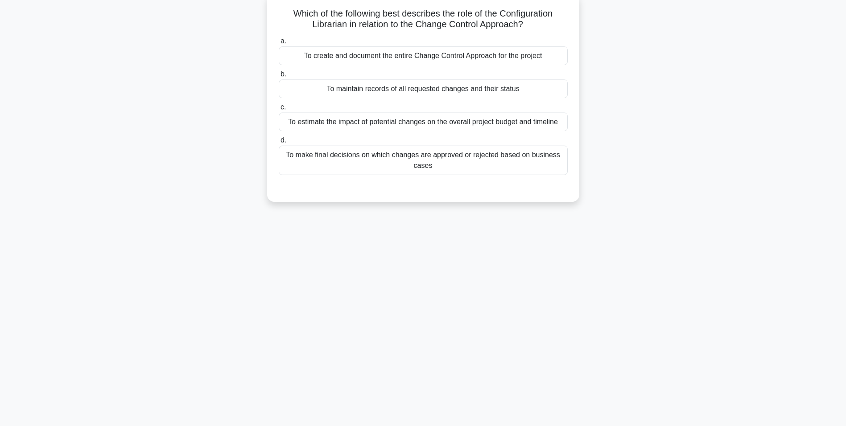
click at [393, 61] on div "To create and document the entire Change Control Approach for the project" at bounding box center [423, 55] width 289 height 19
click at [279, 44] on input "a. To create and document the entire Change Control Approach for the project" at bounding box center [279, 41] width 0 height 6
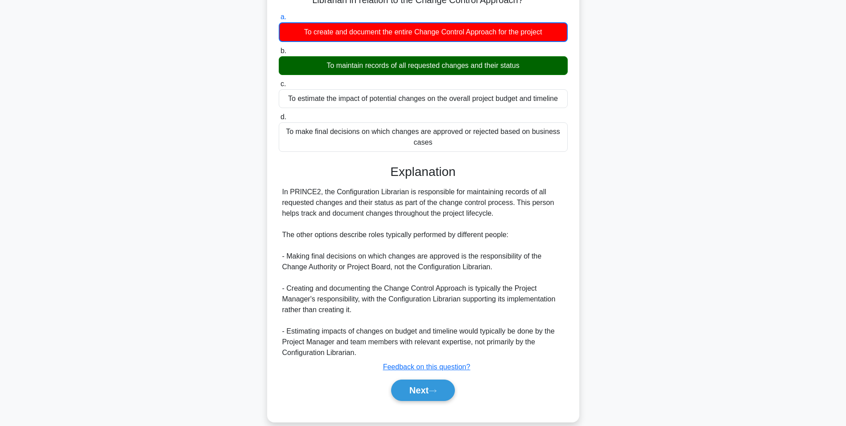
scroll to position [94, 0]
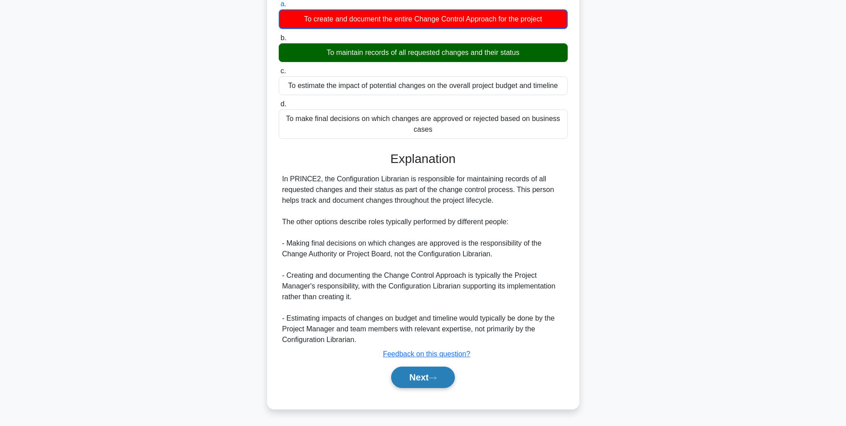
click at [413, 379] on button "Next" at bounding box center [423, 376] width 64 height 21
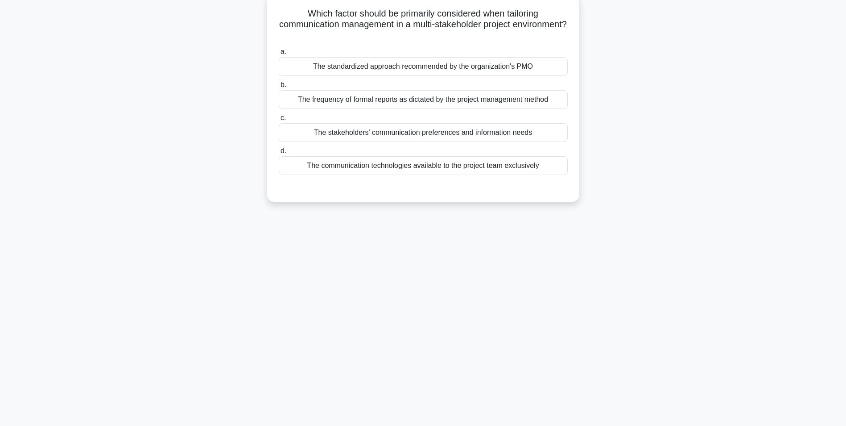
scroll to position [0, 0]
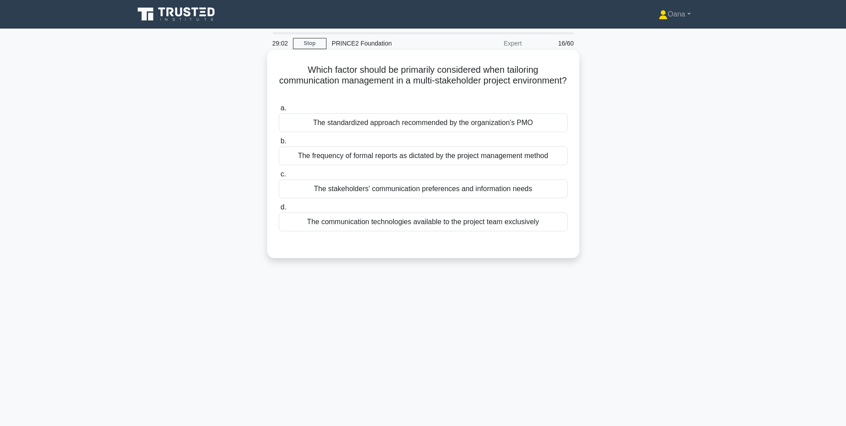
click at [407, 124] on div "The standardized approach recommended by the organization's PMO" at bounding box center [423, 122] width 289 height 19
click at [279, 111] on input "a. The standardized approach recommended by the organization's PMO" at bounding box center [279, 108] width 0 height 6
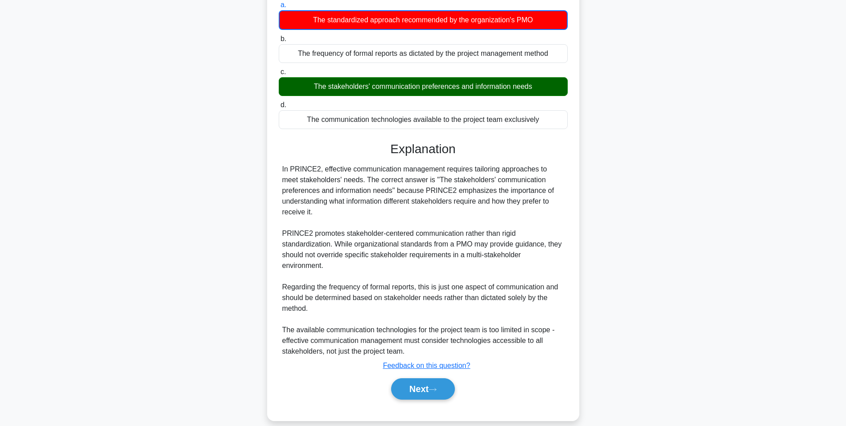
scroll to position [104, 0]
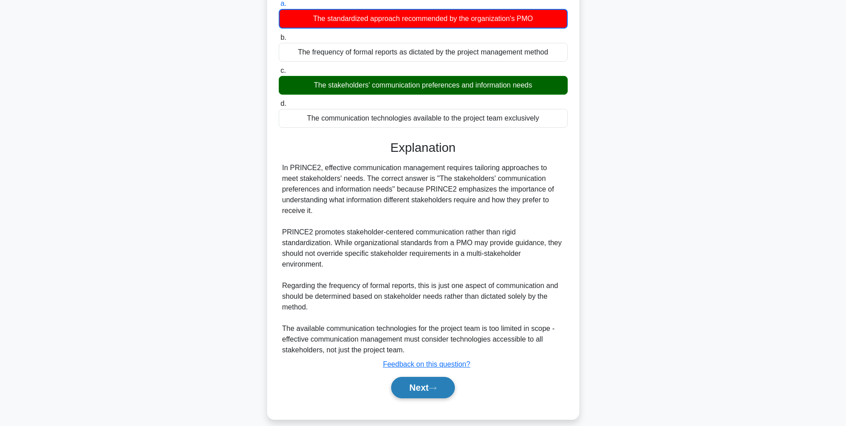
click at [422, 379] on button "Next" at bounding box center [423, 386] width 64 height 21
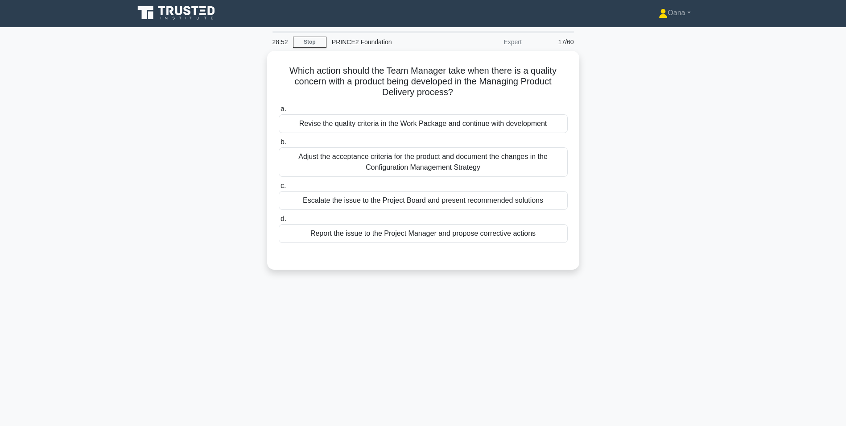
scroll to position [0, 0]
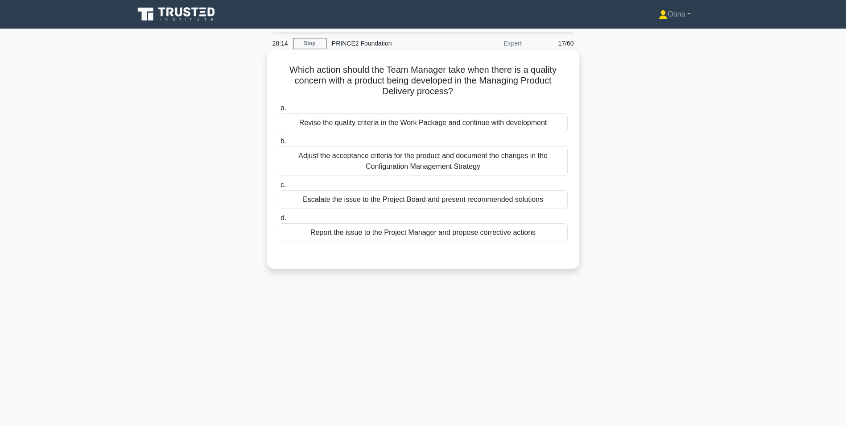
click at [376, 236] on div "Report the issue to the Project Manager and propose corrective actions" at bounding box center [423, 232] width 289 height 19
click at [279, 221] on input "d. Report the issue to the Project Manager and propose corrective actions" at bounding box center [279, 218] width 0 height 6
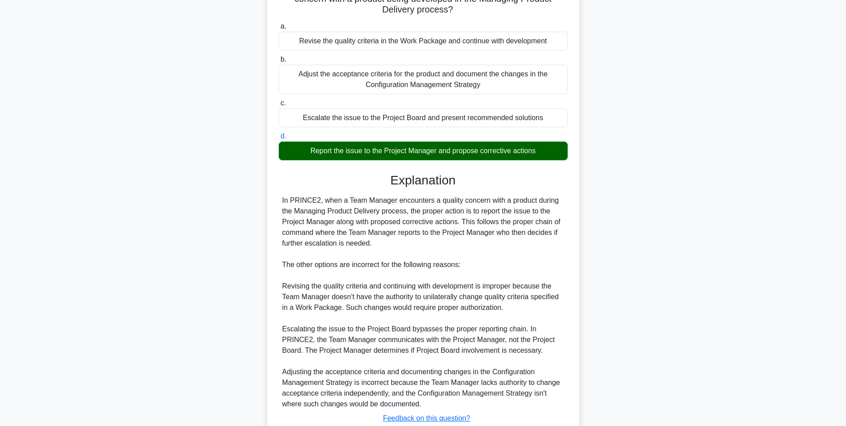
scroll to position [146, 0]
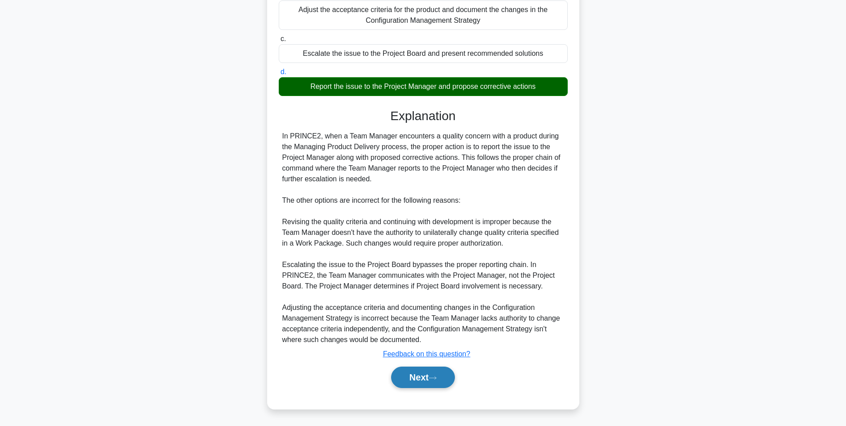
click at [409, 376] on button "Next" at bounding box center [423, 376] width 64 height 21
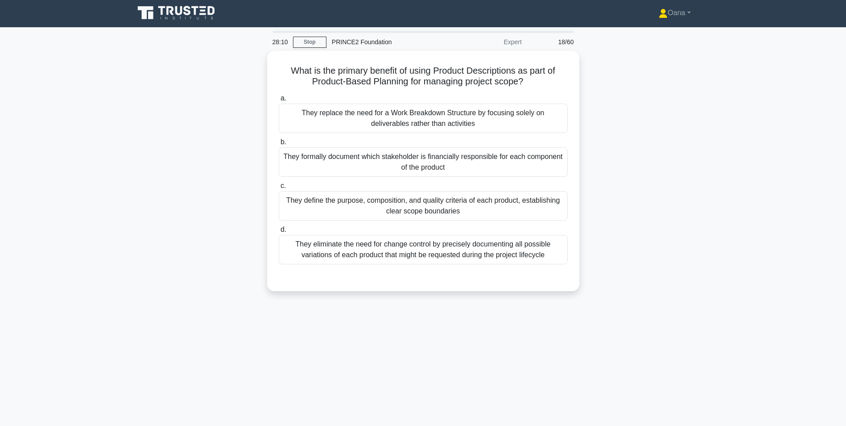
scroll to position [0, 0]
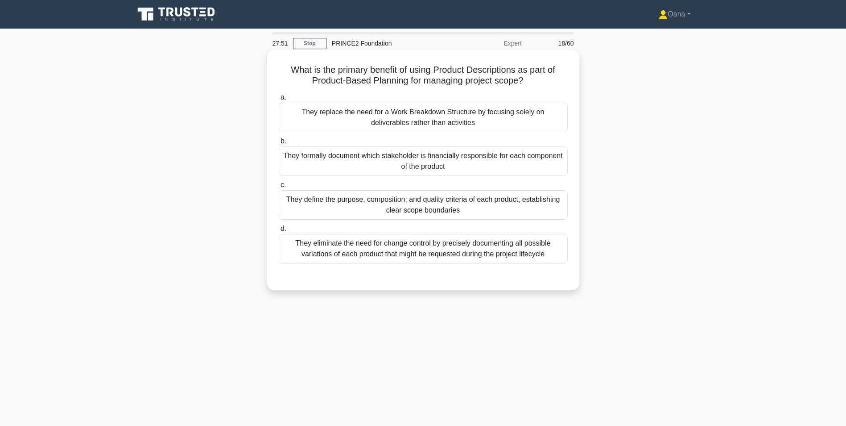
click at [435, 206] on div "They define the purpose, composition, and quality criteria of each product, est…" at bounding box center [423, 204] width 289 height 29
click at [279, 188] on input "c. They define the purpose, composition, and quality criteria of each product, …" at bounding box center [279, 185] width 0 height 6
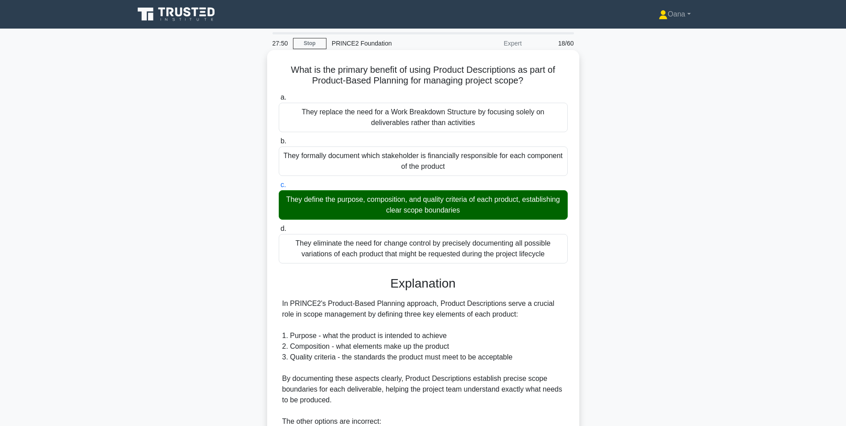
scroll to position [178, 0]
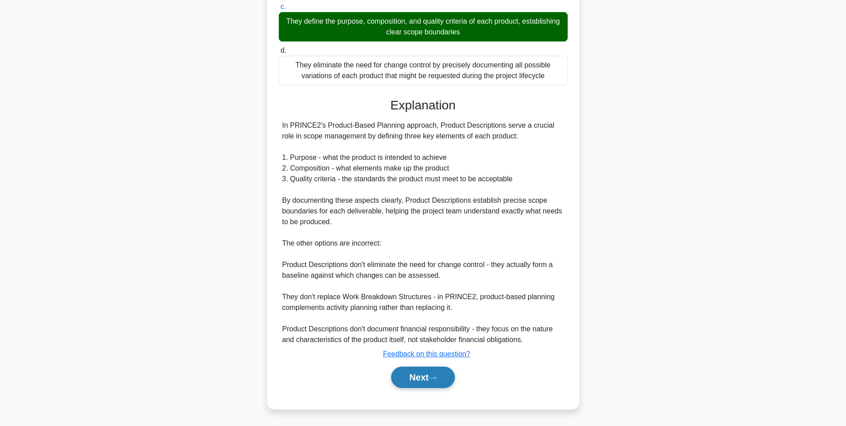
click at [414, 377] on button "Next" at bounding box center [423, 376] width 64 height 21
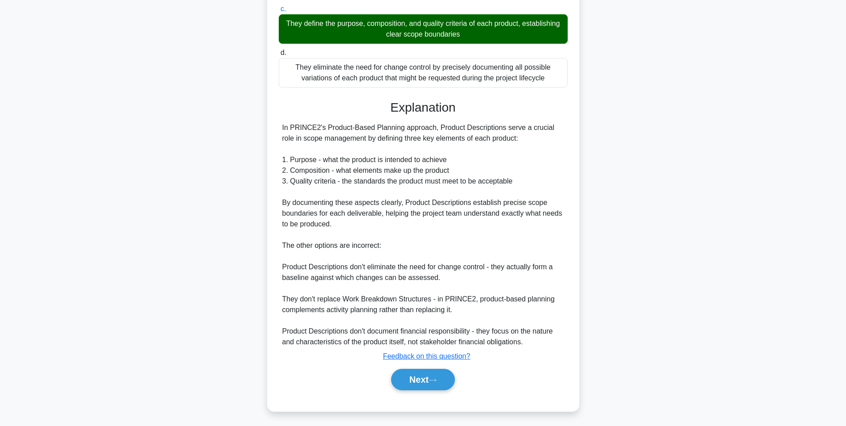
scroll to position [56, 0]
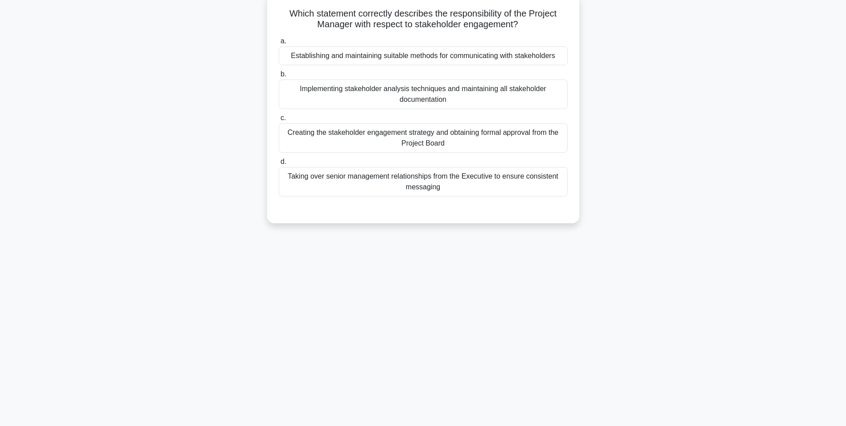
click at [416, 141] on div "Creating the stakeholder engagement strategy and obtaining formal approval from…" at bounding box center [423, 137] width 289 height 29
click at [279, 121] on input "c. Creating the stakeholder engagement strategy and obtaining formal approval f…" at bounding box center [279, 118] width 0 height 6
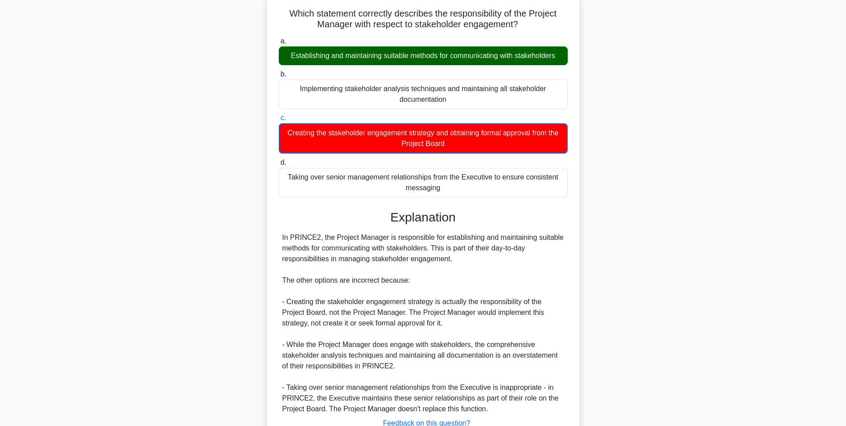
scroll to position [126, 0]
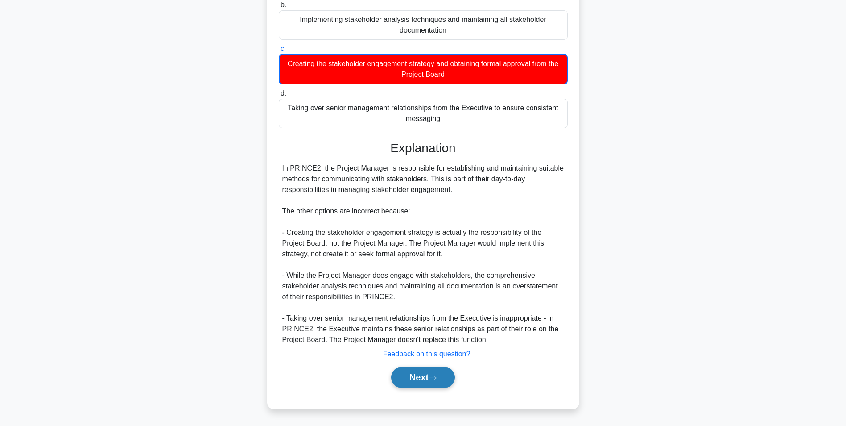
click at [414, 378] on button "Next" at bounding box center [423, 376] width 64 height 21
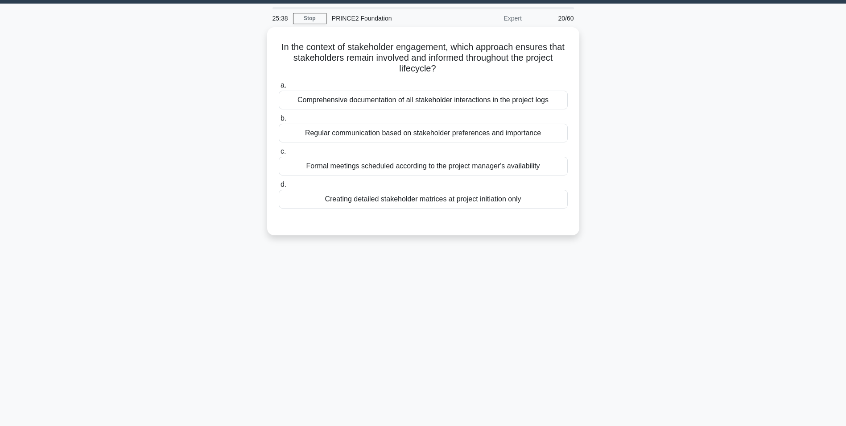
scroll to position [0, 0]
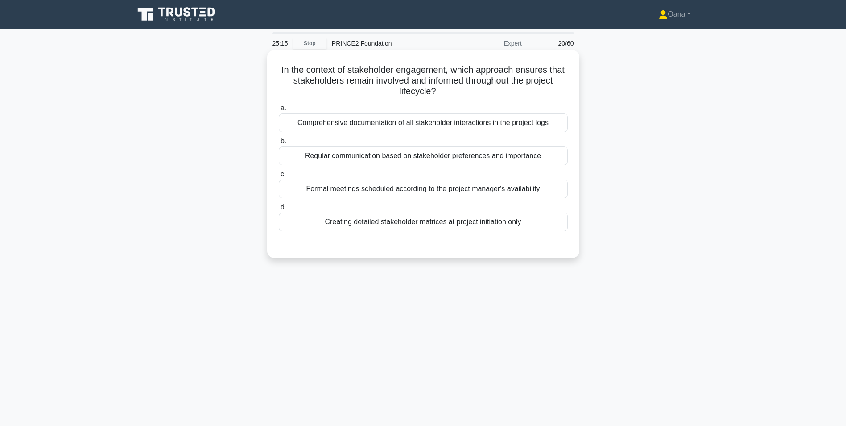
click at [462, 158] on div "Regular communication based on stakeholder preferences and importance" at bounding box center [423, 155] width 289 height 19
click at [279, 144] on input "b. Regular communication based on stakeholder preferences and importance" at bounding box center [279, 141] width 0 height 6
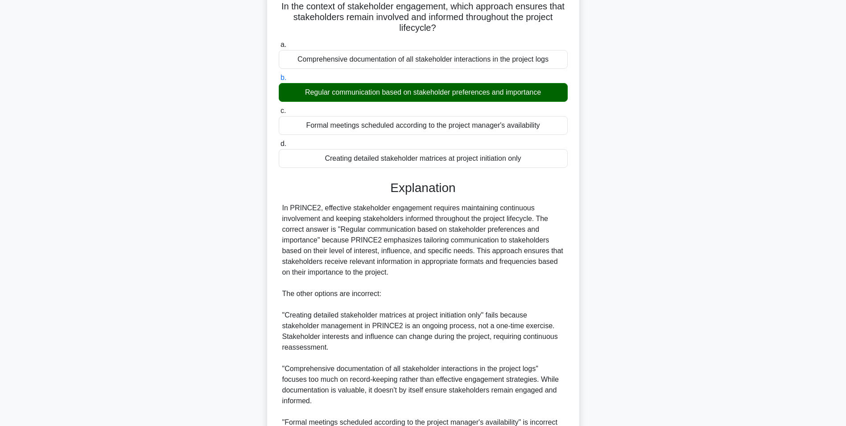
scroll to position [178, 0]
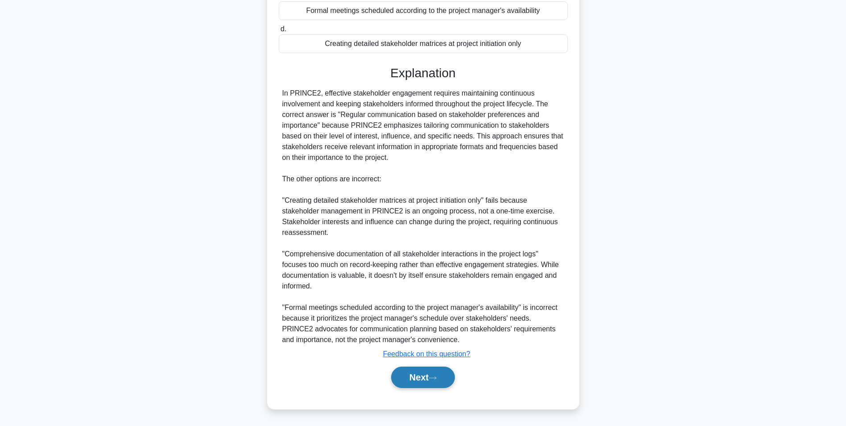
click at [421, 381] on button "Next" at bounding box center [423, 376] width 64 height 21
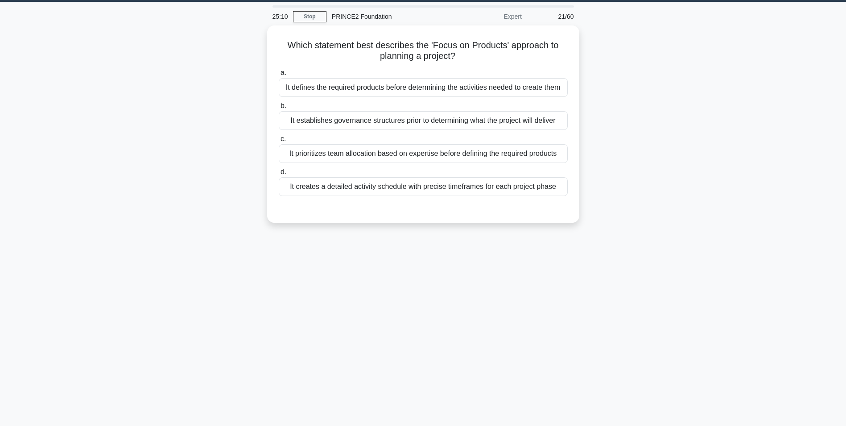
scroll to position [0, 0]
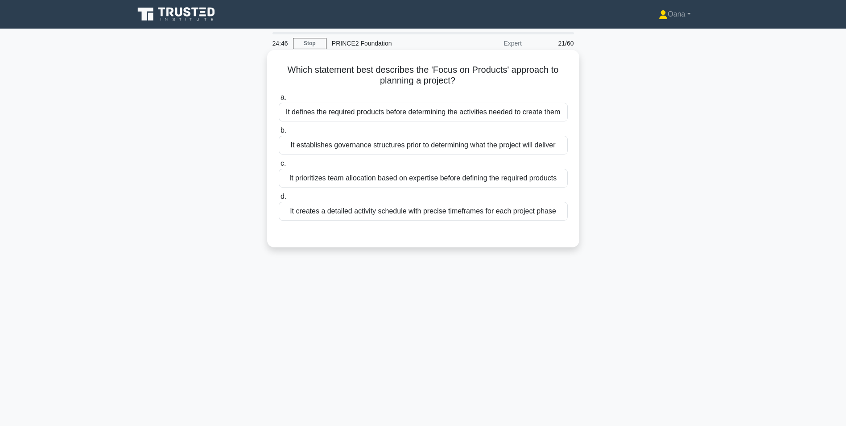
click at [438, 113] on div "It defines the required products before determining the activities needed to cr…" at bounding box center [423, 112] width 289 height 19
click at [279, 100] on input "a. It defines the required products before determining the activities needed to…" at bounding box center [279, 98] width 0 height 6
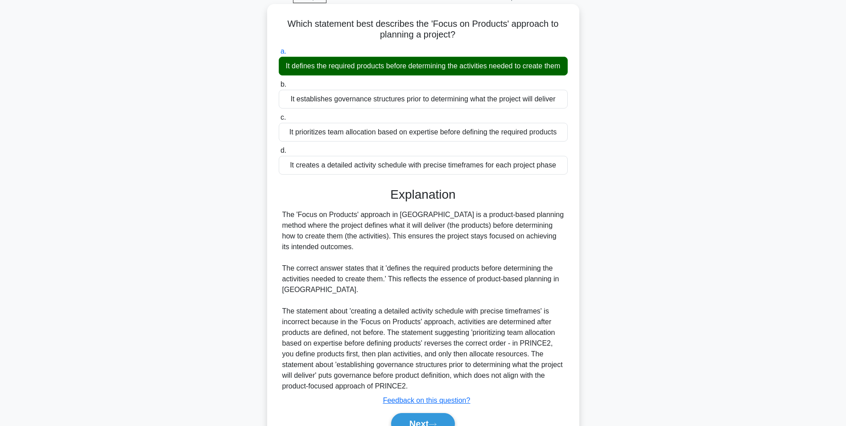
scroll to position [103, 0]
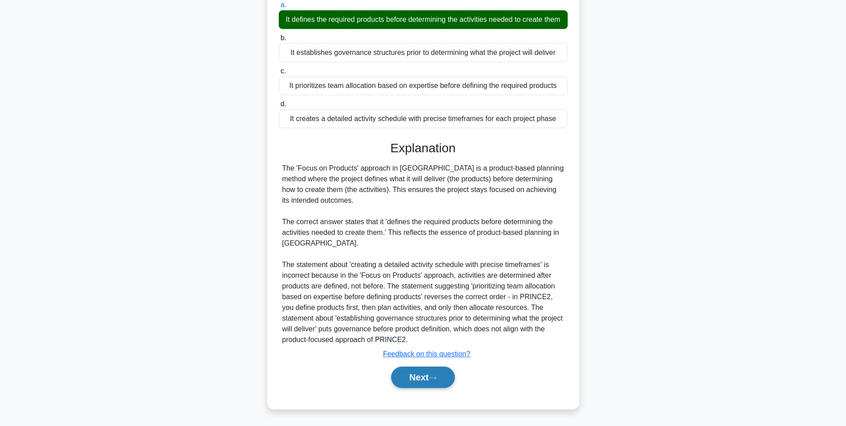
click at [417, 376] on button "Next" at bounding box center [423, 376] width 64 height 21
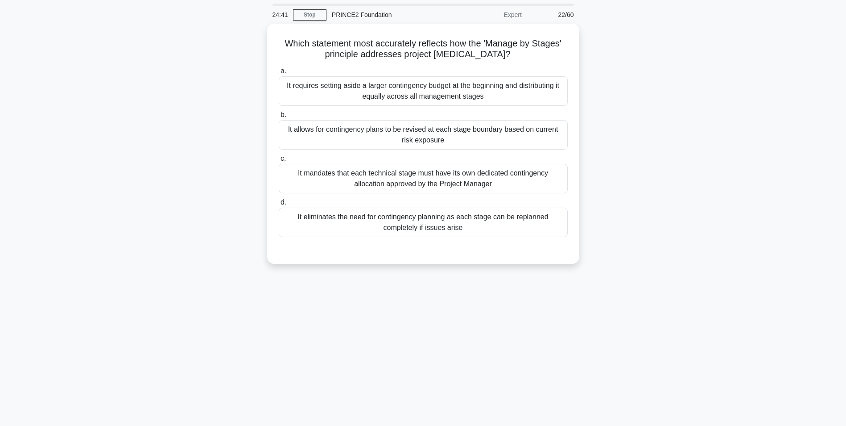
scroll to position [0, 0]
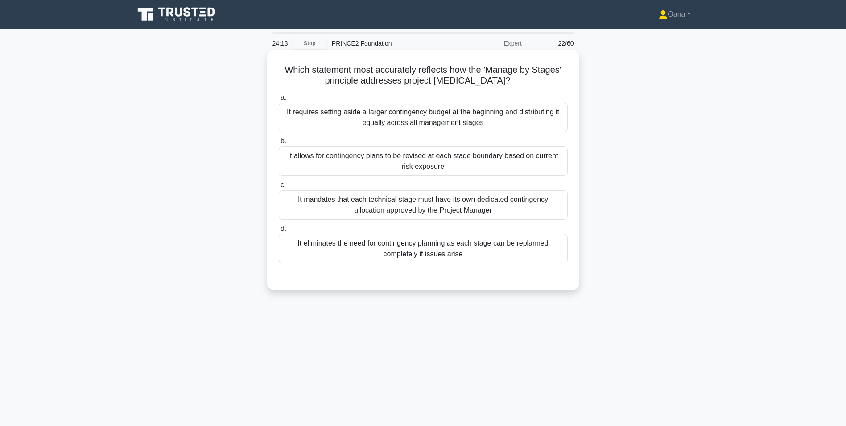
click at [410, 167] on div "It allows for contingency plans to be revised at each stage boundary based on c…" at bounding box center [423, 160] width 289 height 29
click at [279, 144] on input "b. It allows for contingency plans to be revised at each stage boundary based o…" at bounding box center [279, 141] width 0 height 6
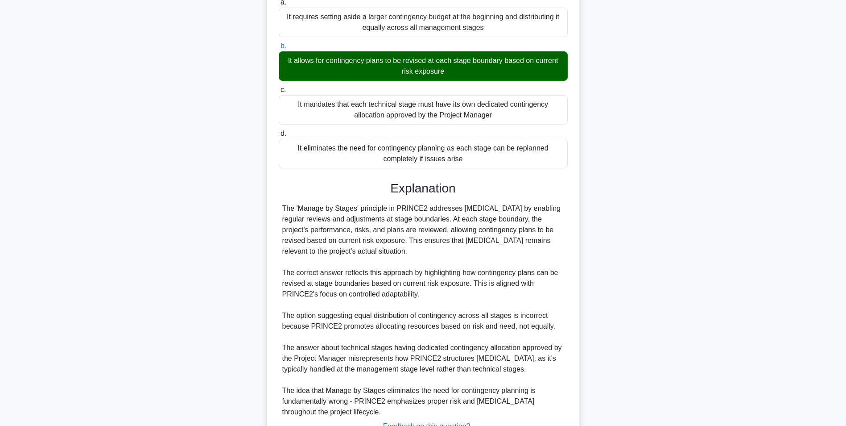
scroll to position [168, 0]
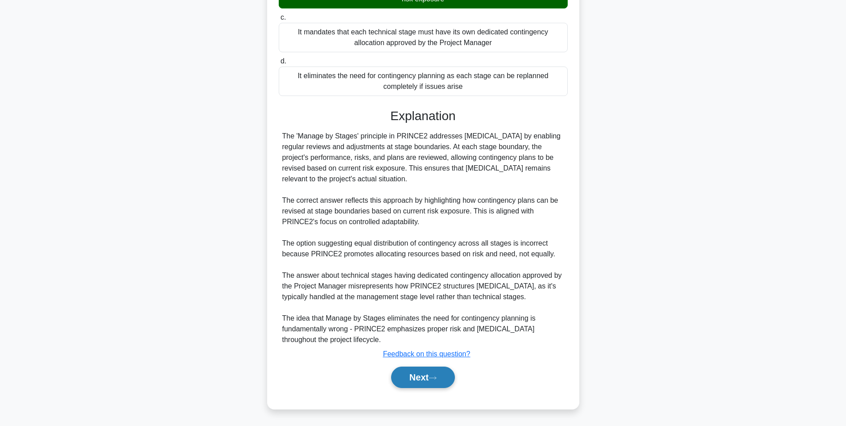
click at [409, 378] on button "Next" at bounding box center [423, 376] width 64 height 21
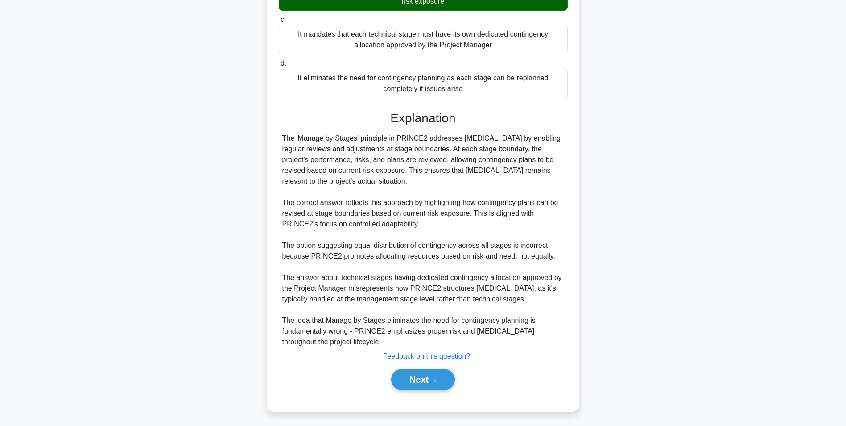
scroll to position [56, 0]
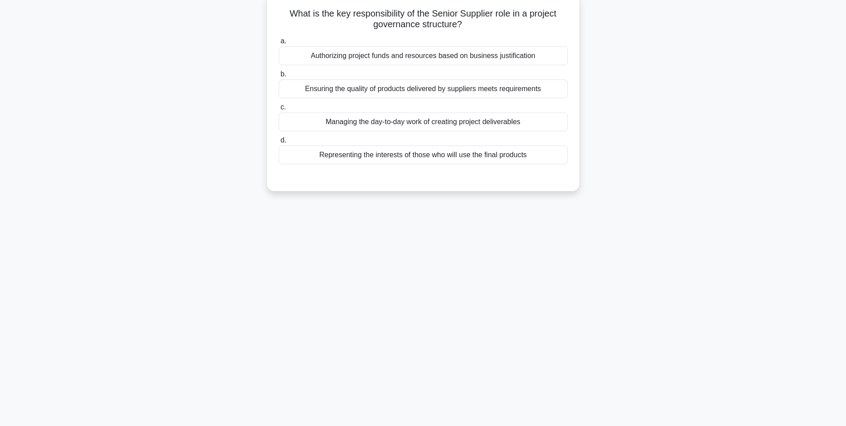
click at [508, 94] on div "Ensuring the quality of products delivered by suppliers meets requirements" at bounding box center [423, 88] width 289 height 19
click at [279, 77] on input "b. Ensuring the quality of products delivered by suppliers meets requirements" at bounding box center [279, 74] width 0 height 6
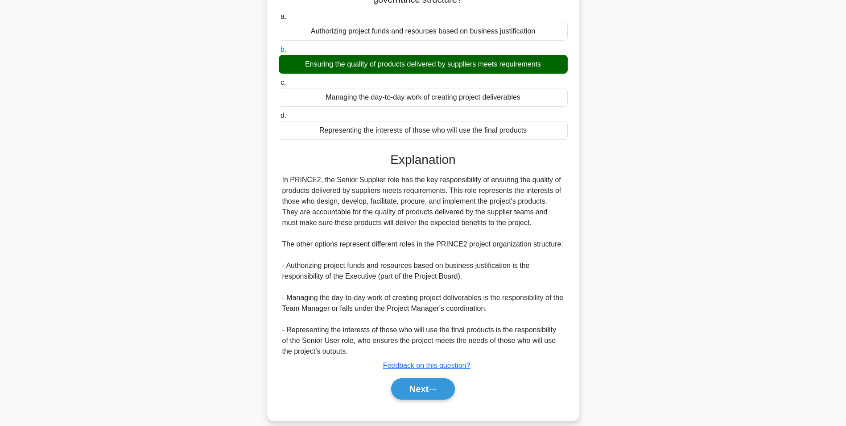
scroll to position [93, 0]
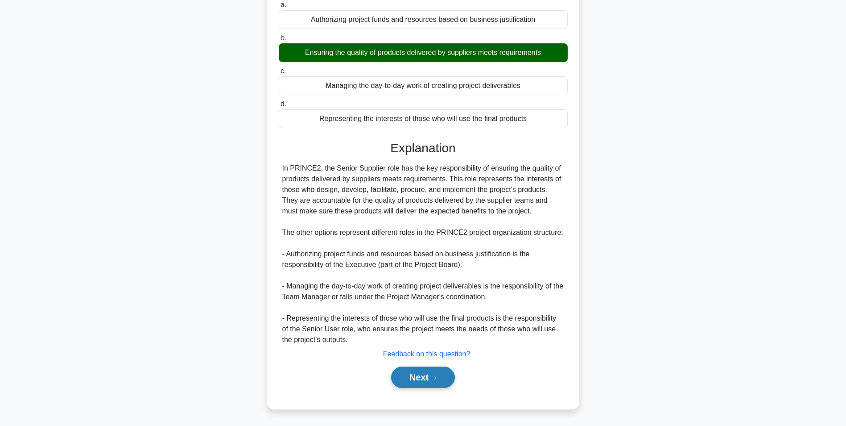
click at [414, 381] on button "Next" at bounding box center [423, 376] width 64 height 21
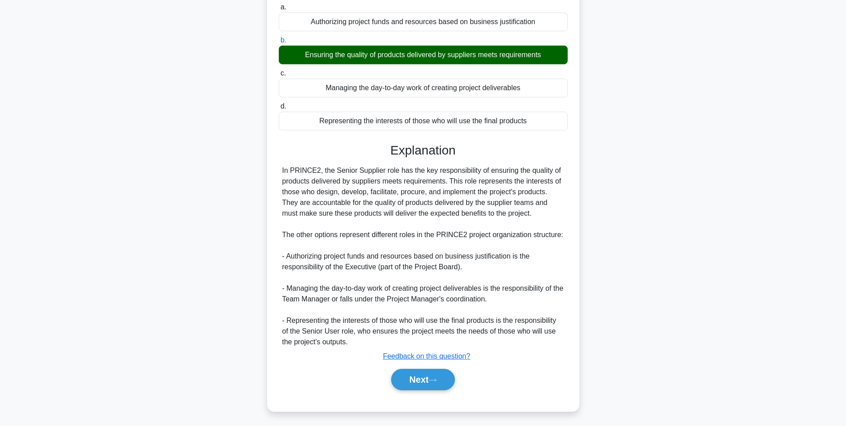
scroll to position [56, 0]
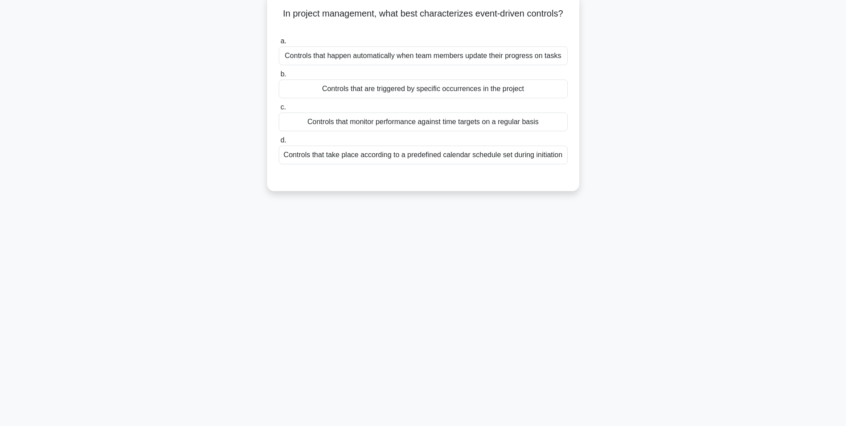
click at [415, 95] on div "Controls that are triggered by specific occurrences in the project" at bounding box center [423, 88] width 289 height 19
click at [279, 77] on input "b. Controls that are triggered by specific occurrences in the project" at bounding box center [279, 74] width 0 height 6
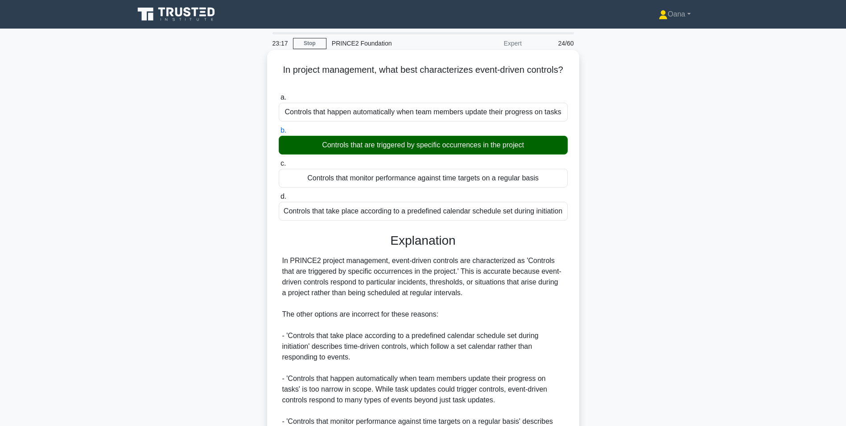
scroll to position [114, 0]
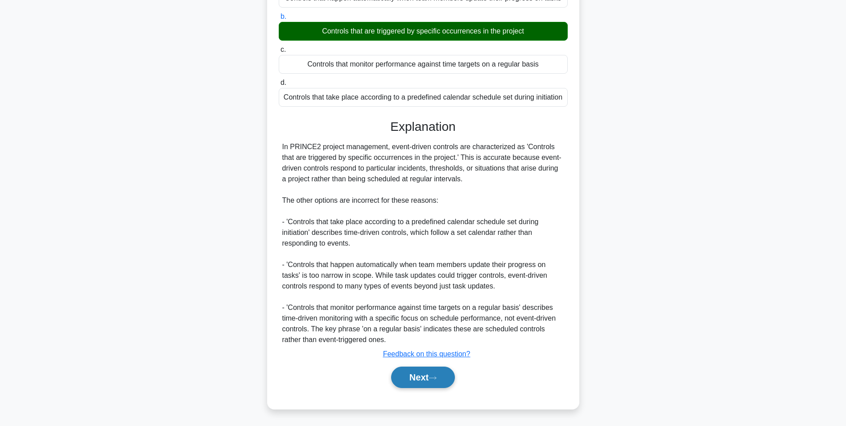
click at [429, 381] on button "Next" at bounding box center [423, 376] width 64 height 21
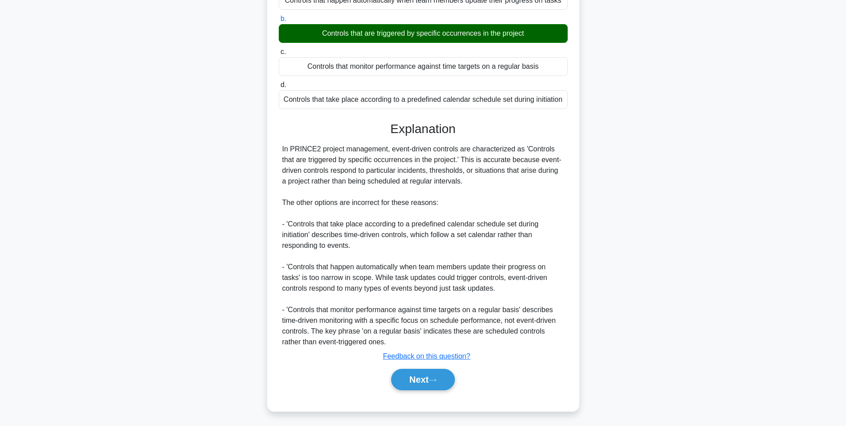
scroll to position [56, 0]
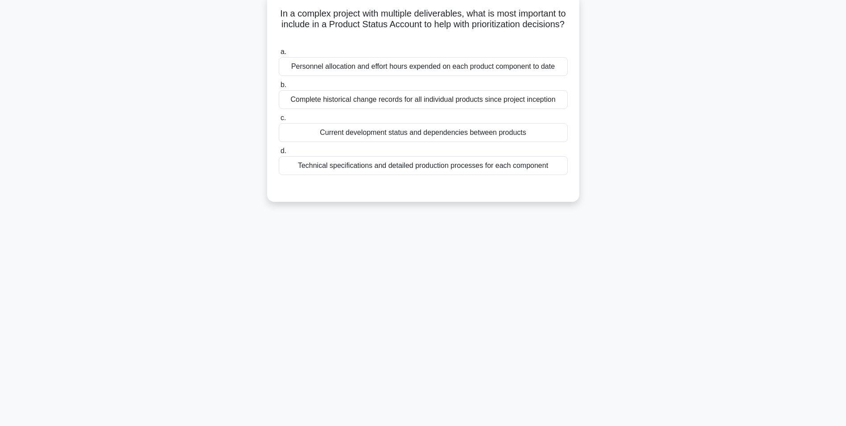
click at [397, 166] on div "Technical specifications and detailed production processes for each component" at bounding box center [423, 165] width 289 height 19
click at [279, 154] on input "d. Technical specifications and detailed production processes for each component" at bounding box center [279, 151] width 0 height 6
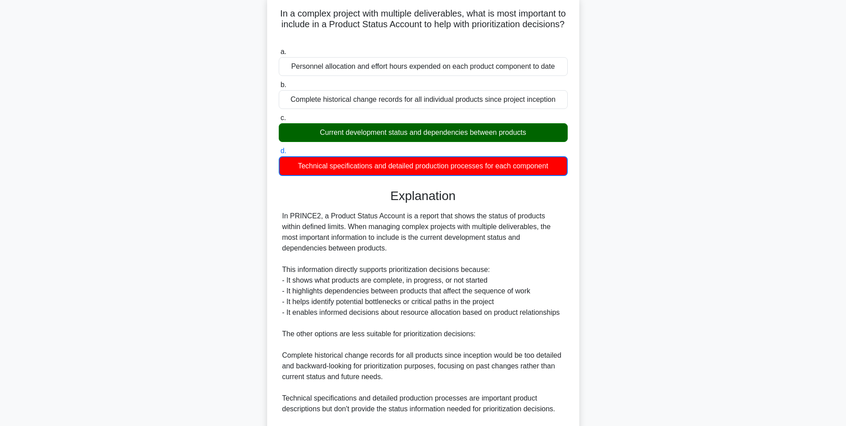
scroll to position [169, 0]
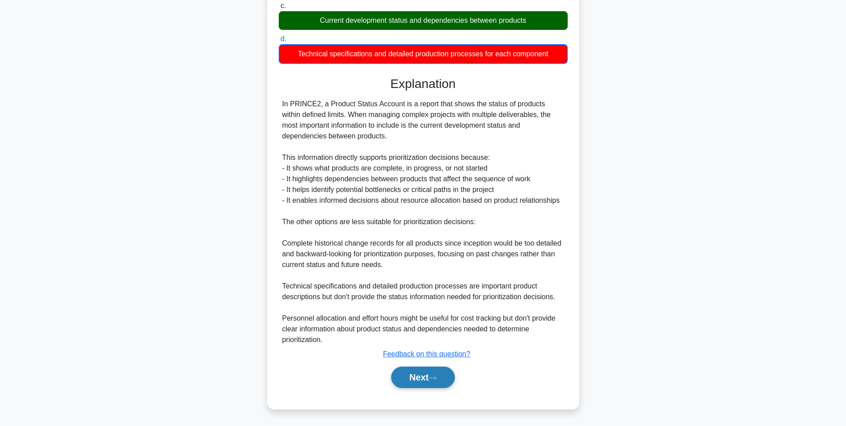
click at [423, 376] on button "Next" at bounding box center [423, 376] width 64 height 21
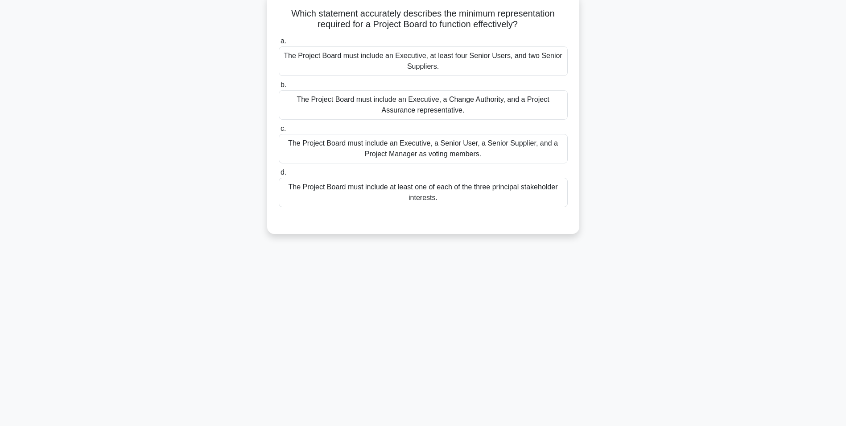
click at [422, 153] on div "The Project Board must include an Executive, a Senior User, a Senior Supplier, …" at bounding box center [423, 148] width 289 height 29
click at [279, 132] on input "c. The Project Board must include an Executive, a Senior User, a Senior Supplie…" at bounding box center [279, 129] width 0 height 6
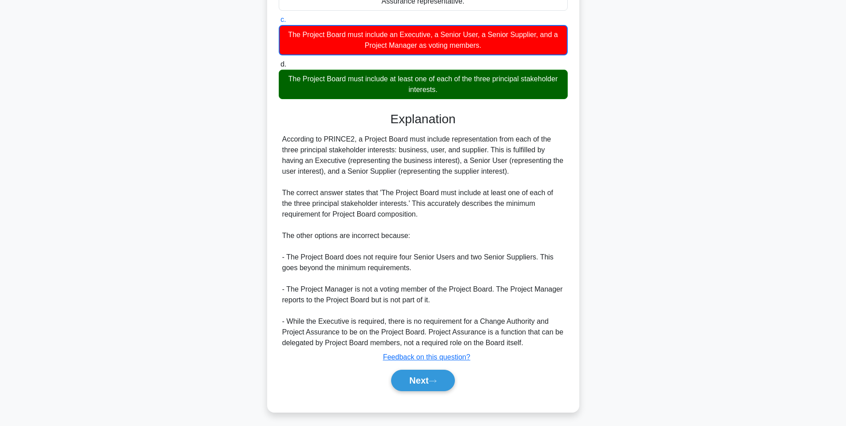
scroll to position [169, 0]
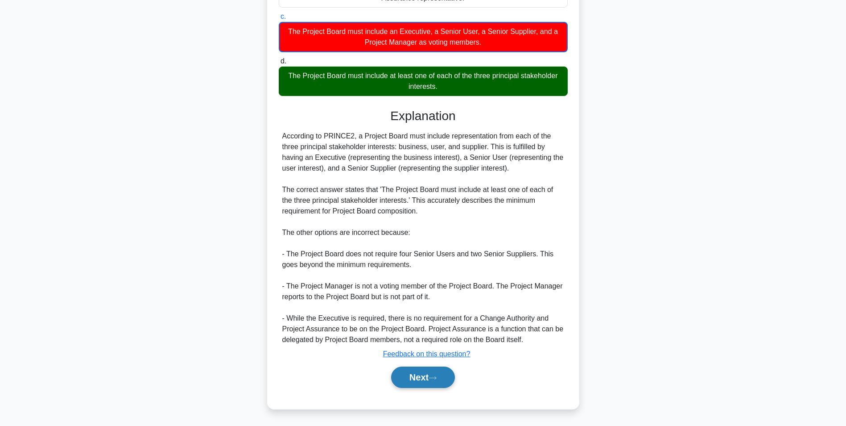
click at [418, 377] on button "Next" at bounding box center [423, 376] width 64 height 21
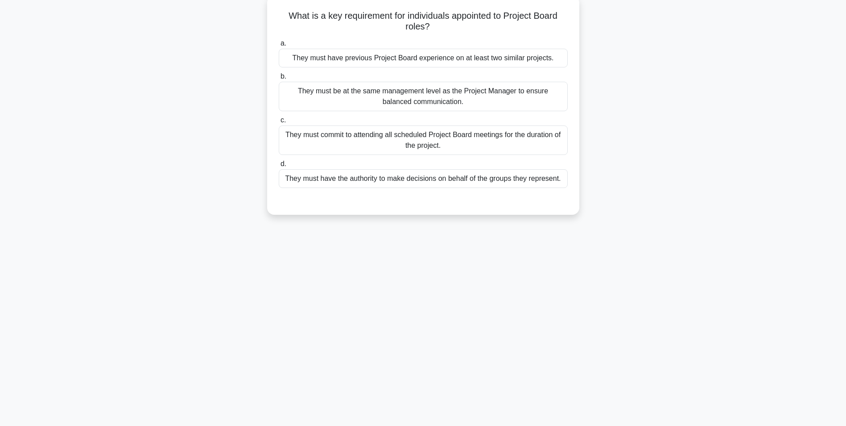
scroll to position [56, 0]
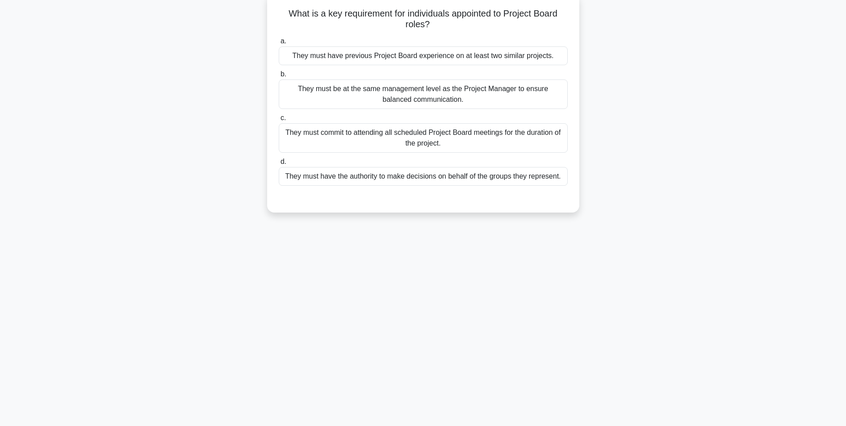
click at [403, 176] on div "They must have the authority to make decisions on behalf of the groups they rep…" at bounding box center [423, 176] width 289 height 19
click at [279, 165] on input "d. They must have the authority to make decisions on behalf of the groups they …" at bounding box center [279, 162] width 0 height 6
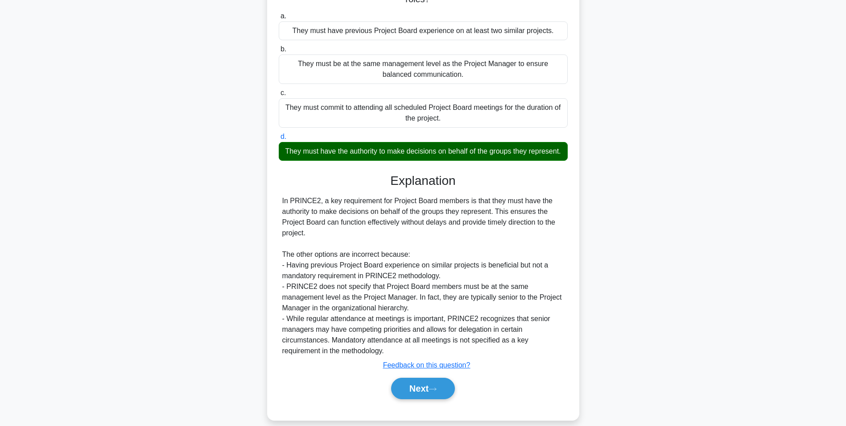
scroll to position [103, 0]
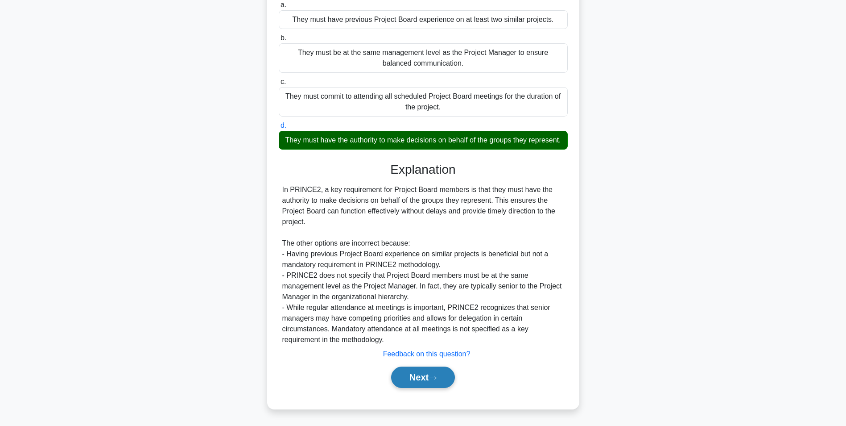
click at [410, 380] on button "Next" at bounding box center [423, 376] width 64 height 21
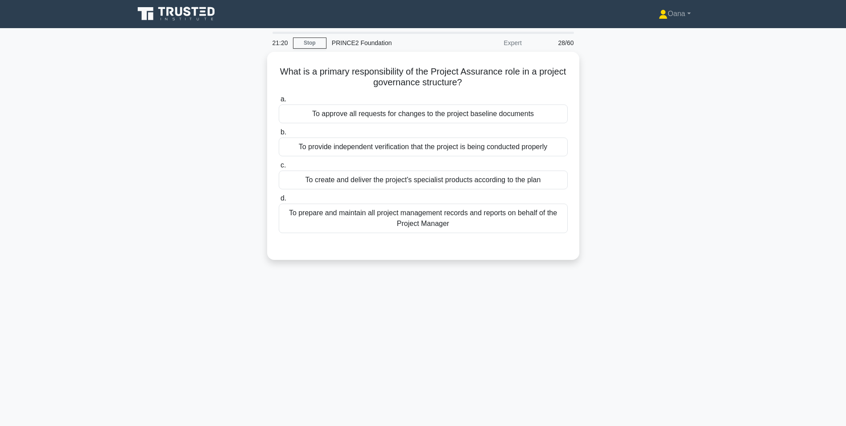
scroll to position [0, 0]
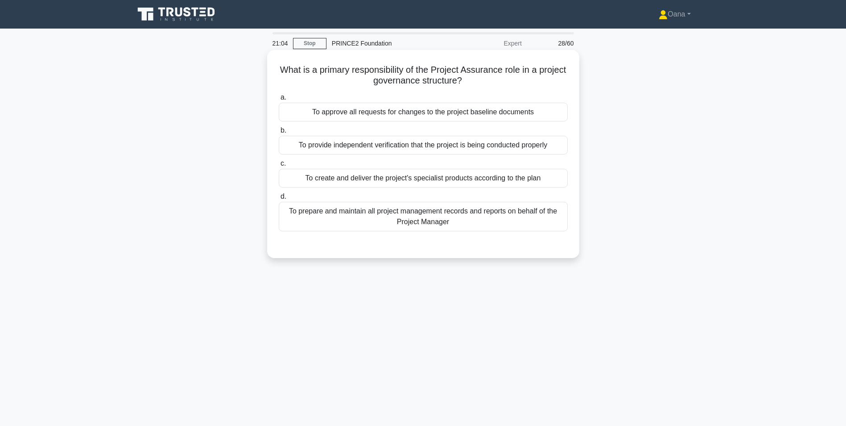
click at [386, 147] on div "To provide independent verification that the project is being conducted properly" at bounding box center [423, 145] width 289 height 19
click at [279, 133] on input "b. To provide independent verification that the project is being conducted prop…" at bounding box center [279, 131] width 0 height 6
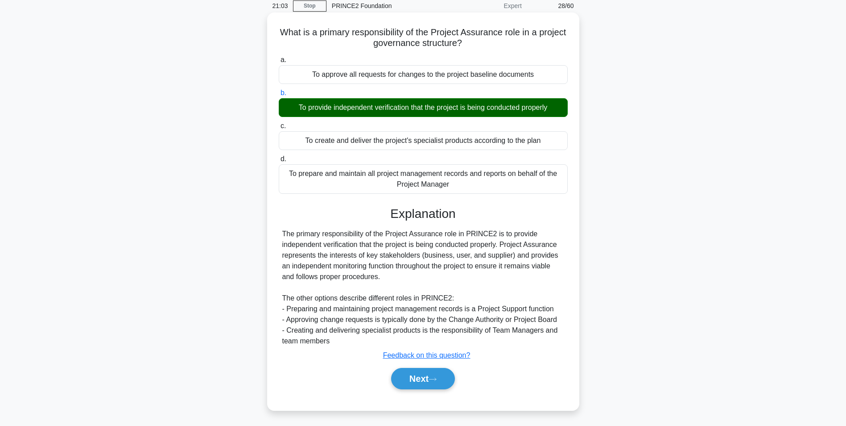
scroll to position [56, 0]
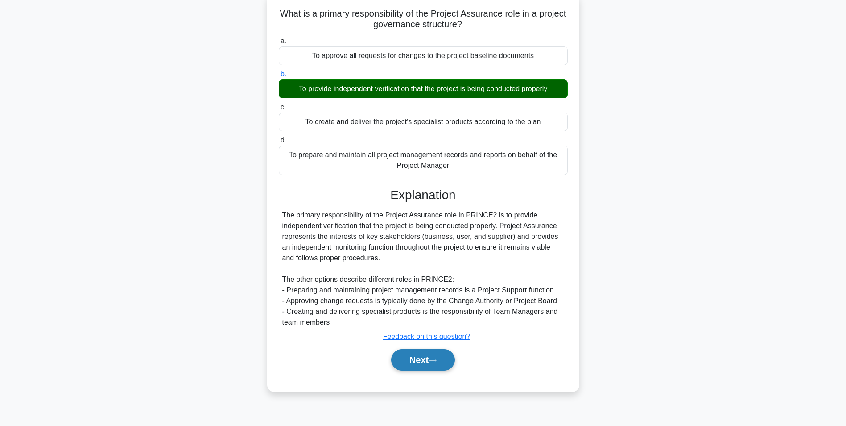
click at [421, 362] on button "Next" at bounding box center [423, 359] width 64 height 21
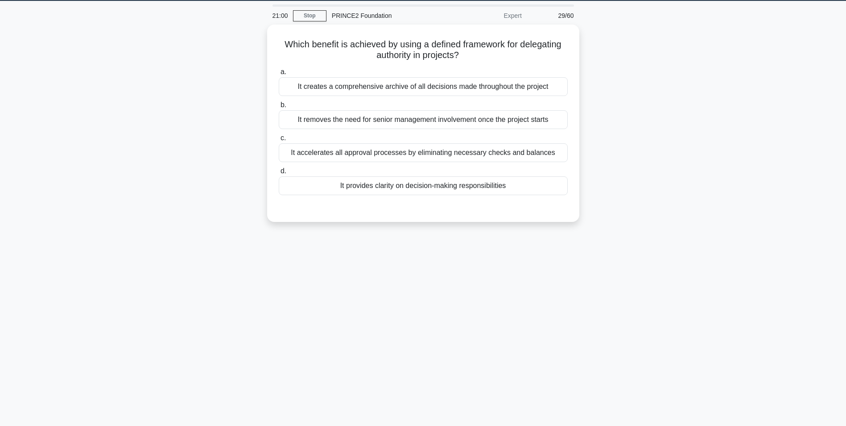
scroll to position [0, 0]
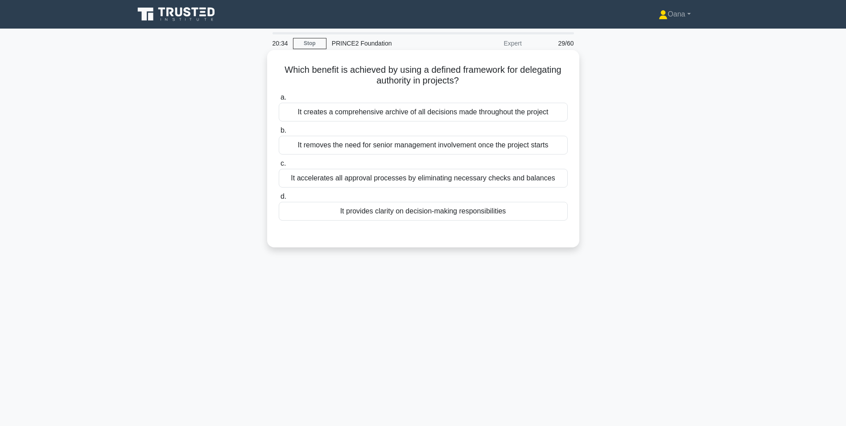
click at [436, 175] on div "It accelerates all approval processes by eliminating necessary checks and balan…" at bounding box center [423, 178] width 289 height 19
click at [279, 166] on input "c. It accelerates all approval processes by eliminating necessary checks and ba…" at bounding box center [279, 164] width 0 height 6
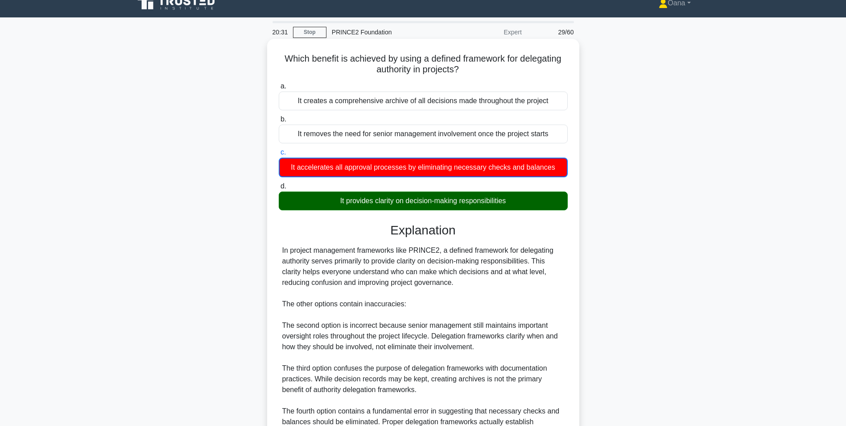
scroll to position [115, 0]
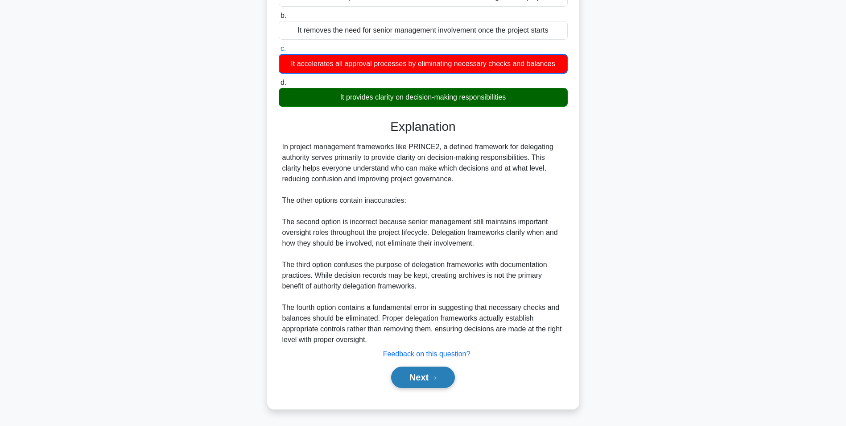
click at [417, 378] on button "Next" at bounding box center [423, 376] width 64 height 21
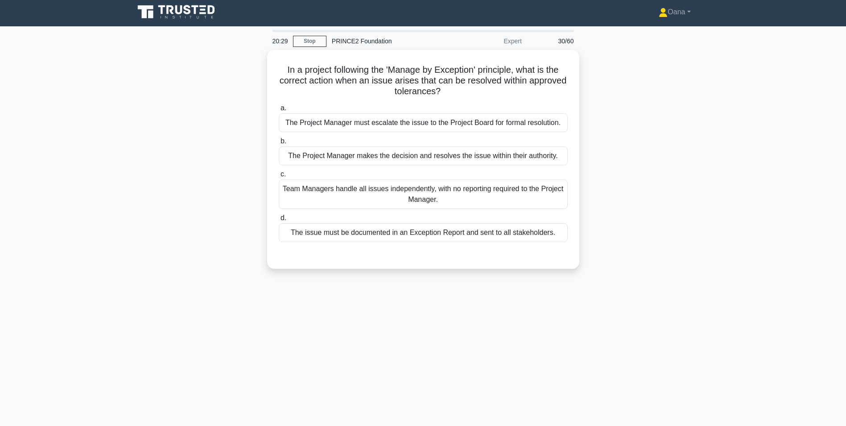
scroll to position [0, 0]
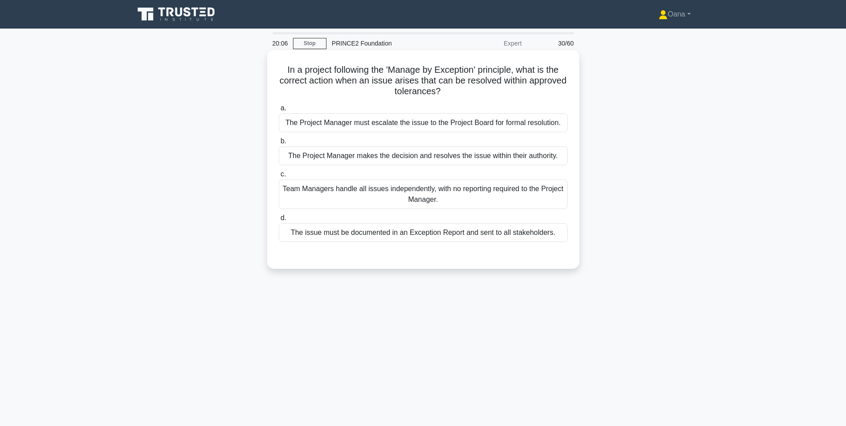
click at [487, 158] on div "The Project Manager makes the decision and resolves the issue within their auth…" at bounding box center [423, 155] width 289 height 19
click at [279, 144] on input "b. The Project Manager makes the decision and resolves the issue within their a…" at bounding box center [279, 141] width 0 height 6
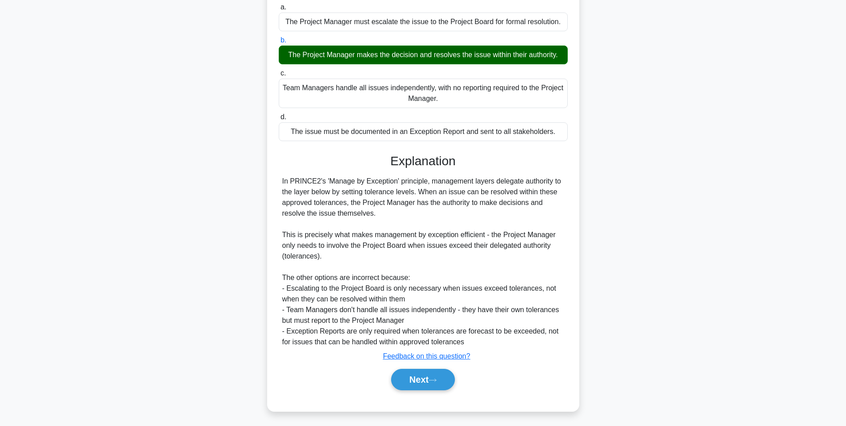
scroll to position [103, 0]
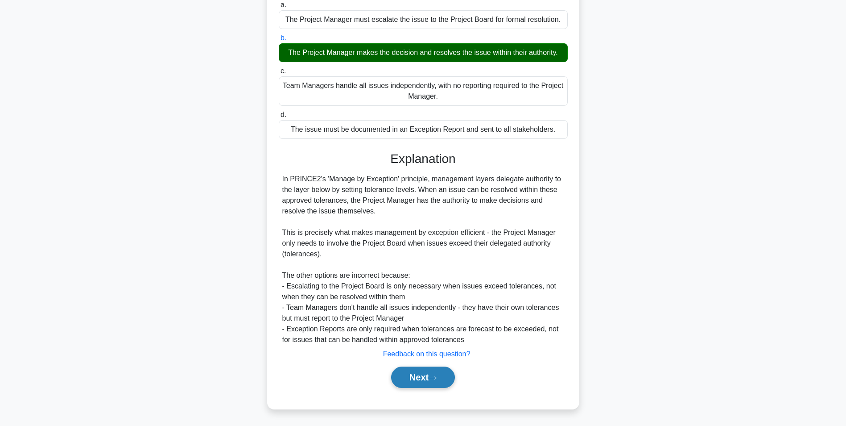
click at [416, 380] on button "Next" at bounding box center [423, 376] width 64 height 21
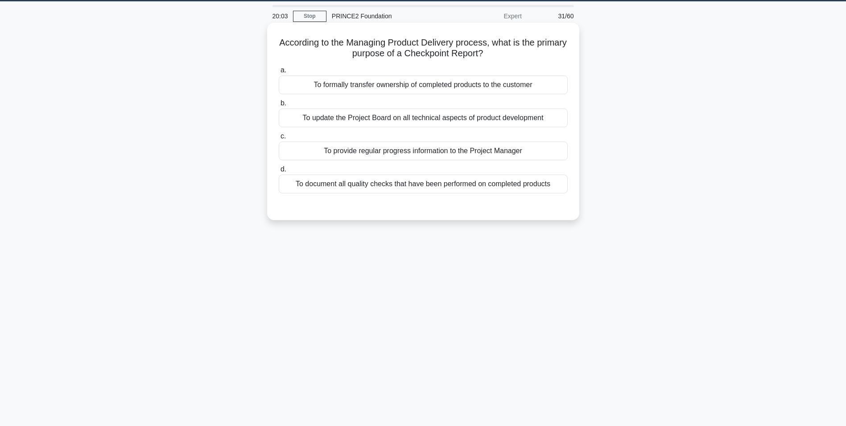
scroll to position [0, 0]
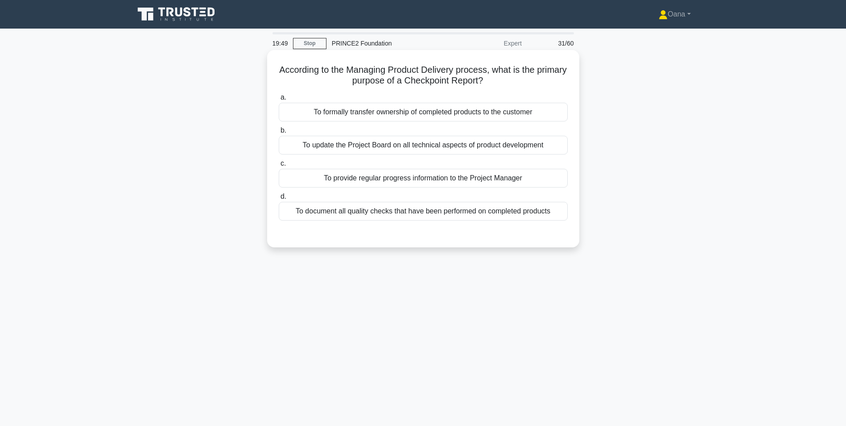
click at [403, 179] on div "To provide regular progress information to the Project Manager" at bounding box center [423, 178] width 289 height 19
click at [279, 166] on input "c. To provide regular progress information to the Project Manager" at bounding box center [279, 164] width 0 height 6
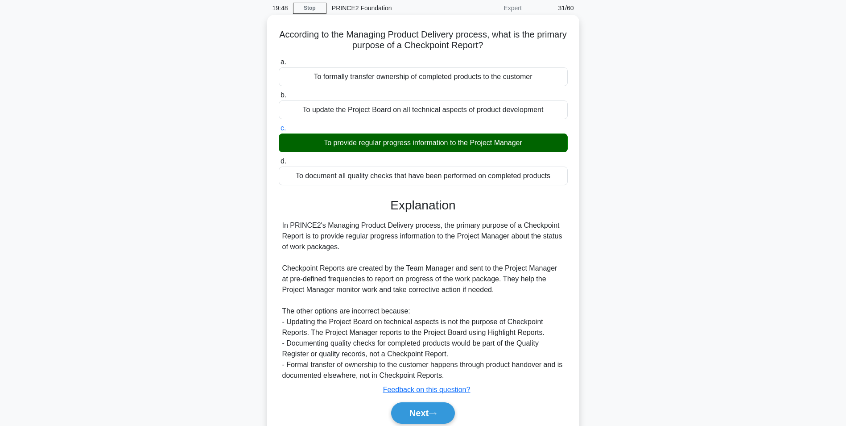
scroll to position [71, 0]
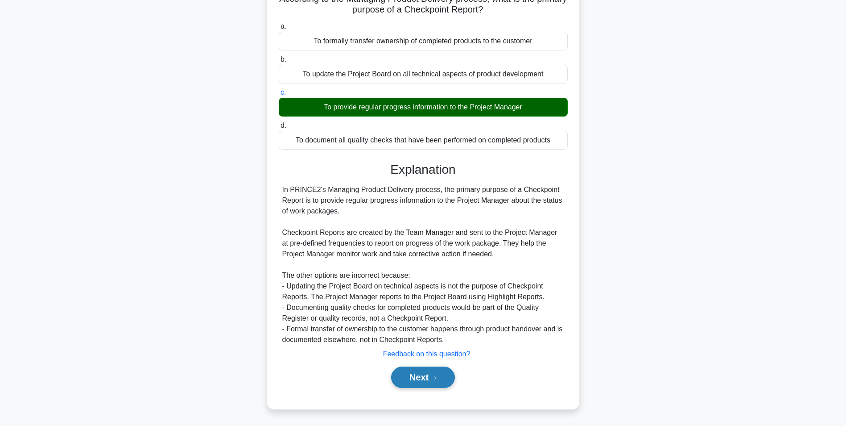
click at [410, 383] on button "Next" at bounding box center [423, 376] width 64 height 21
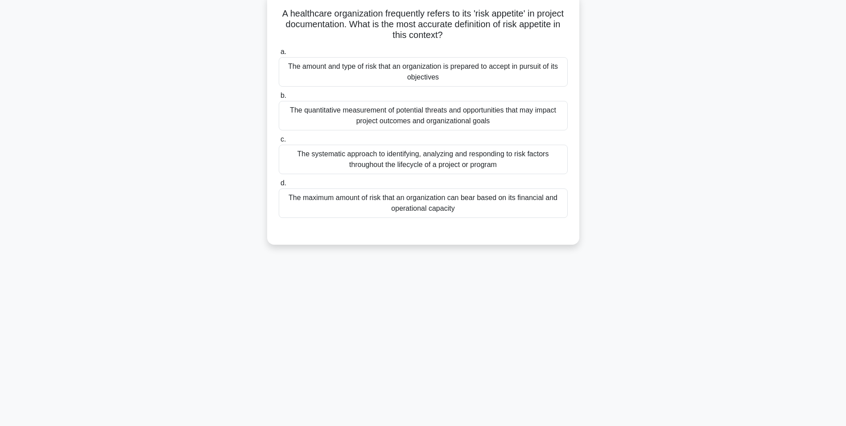
scroll to position [0, 0]
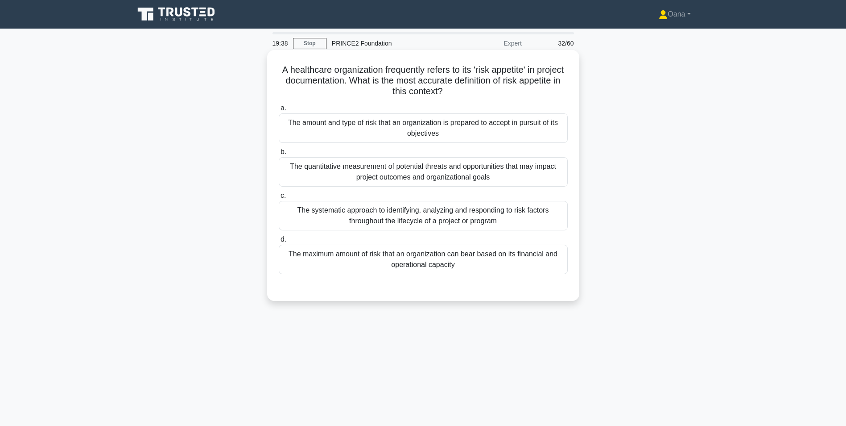
click at [446, 134] on div "The amount and type of risk that an organization is prepared to accept in pursu…" at bounding box center [423, 127] width 289 height 29
click at [279, 111] on input "a. The amount and type of risk that an organization is prepared to accept in pu…" at bounding box center [279, 108] width 0 height 6
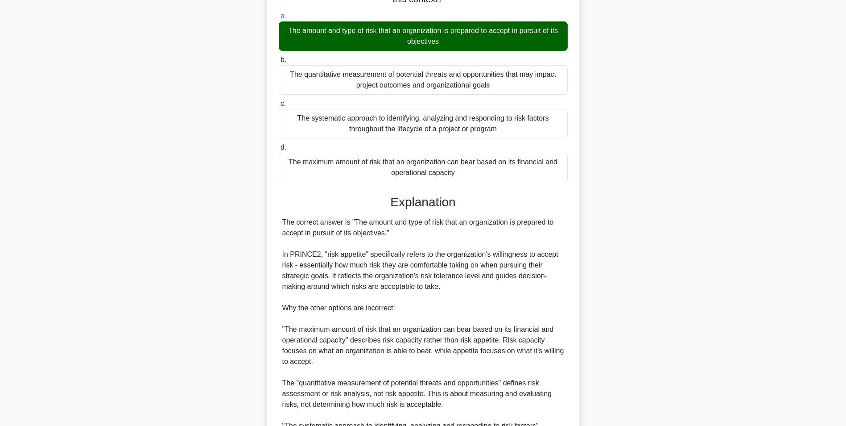
scroll to position [211, 0]
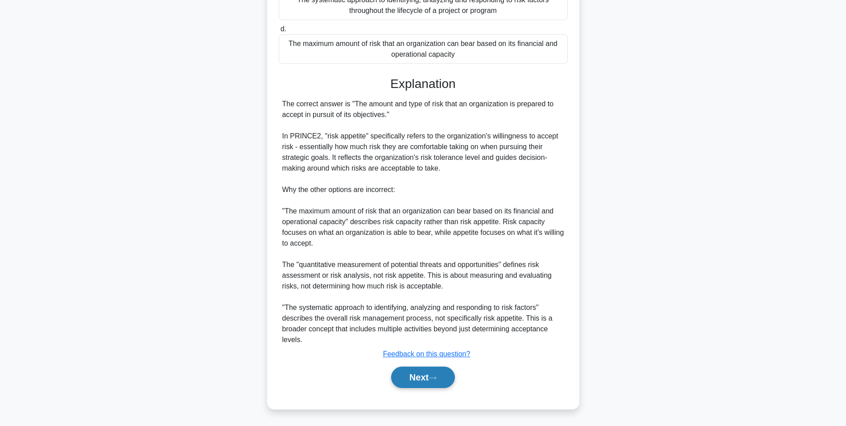
click at [418, 376] on button "Next" at bounding box center [423, 376] width 64 height 21
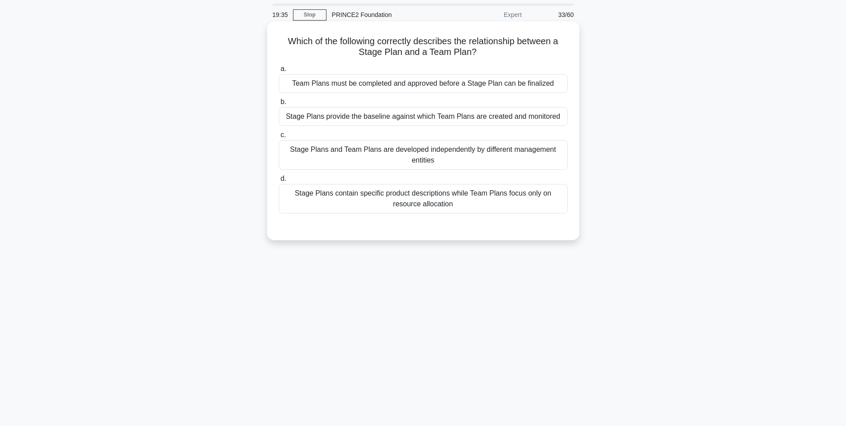
scroll to position [0, 0]
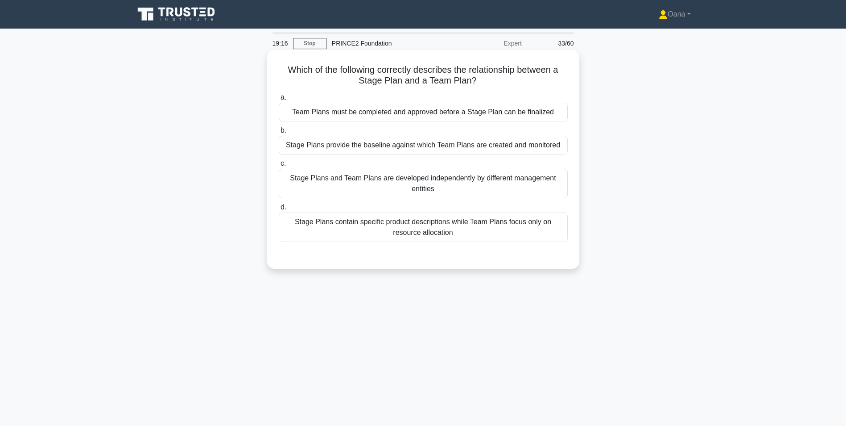
click at [375, 150] on div "Stage Plans provide the baseline against which Team Plans are created and monit…" at bounding box center [423, 145] width 289 height 19
click at [279, 133] on input "b. Stage Plans provide the baseline against which Team Plans are created and mo…" at bounding box center [279, 131] width 0 height 6
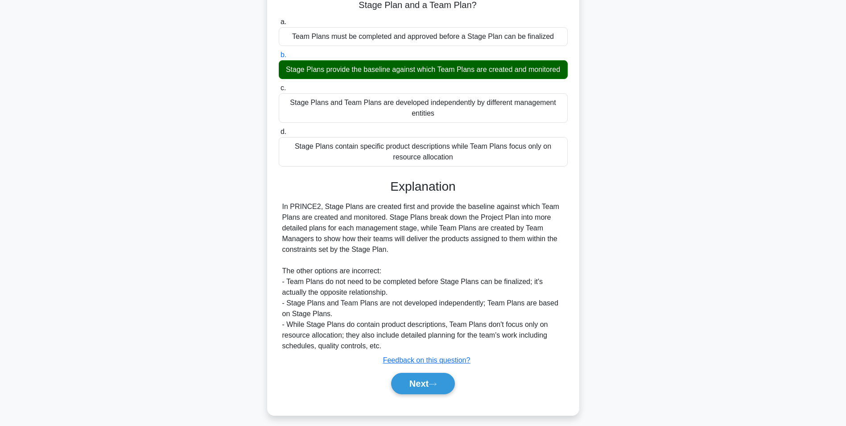
scroll to position [82, 0]
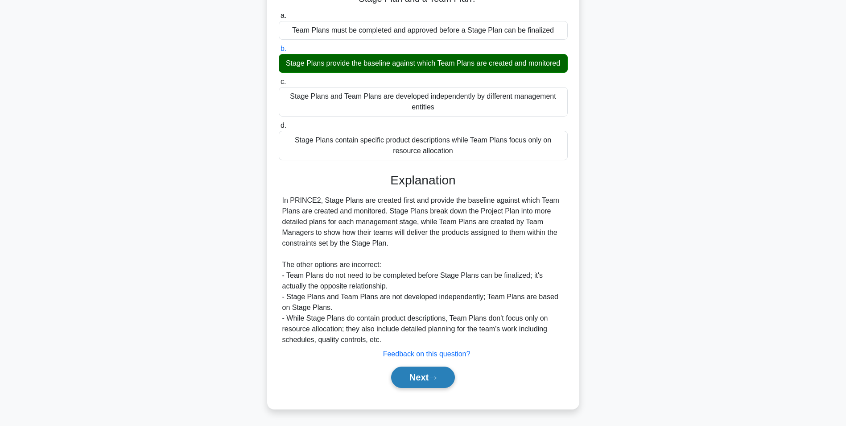
click at [440, 382] on button "Next" at bounding box center [423, 376] width 64 height 21
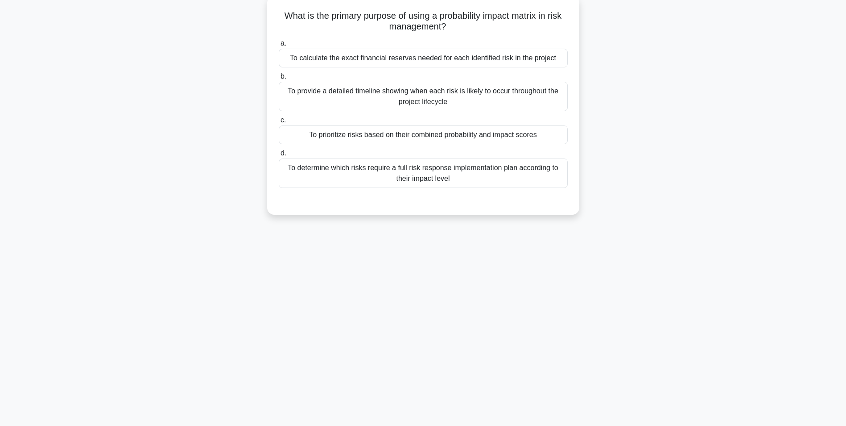
scroll to position [56, 0]
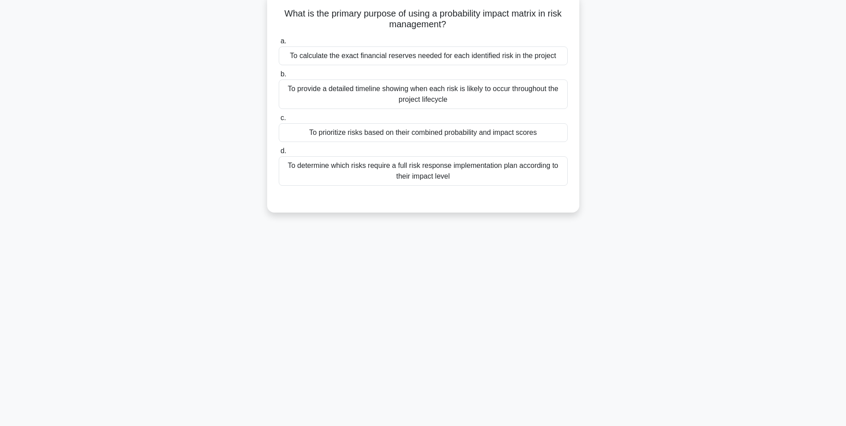
click at [442, 101] on div "To provide a detailed timeline showing when each risk is likely to occur throug…" at bounding box center [423, 93] width 289 height 29
drag, startPoint x: 442, startPoint y: 101, endPoint x: 432, endPoint y: 98, distance: 10.9
click at [432, 98] on div "To provide a detailed timeline showing when each risk is likely to occur throug…" at bounding box center [423, 93] width 289 height 29
click at [279, 77] on input "b. To provide a detailed timeline showing when each risk is likely to occur thr…" at bounding box center [279, 74] width 0 height 6
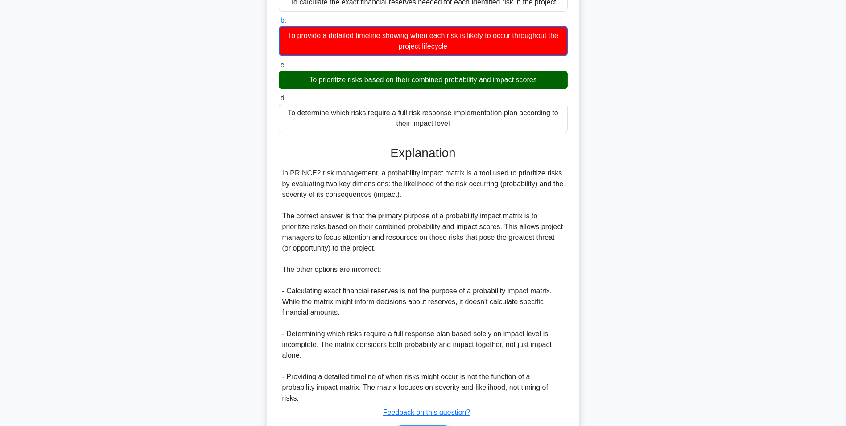
scroll to position [169, 0]
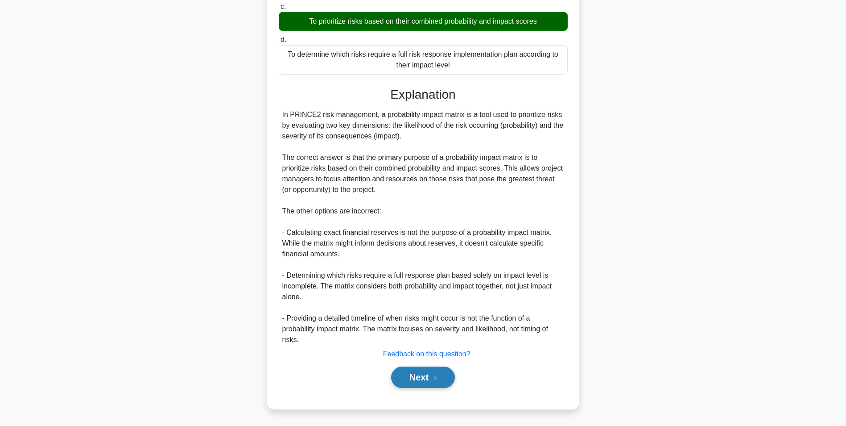
click at [421, 385] on button "Next" at bounding box center [423, 376] width 64 height 21
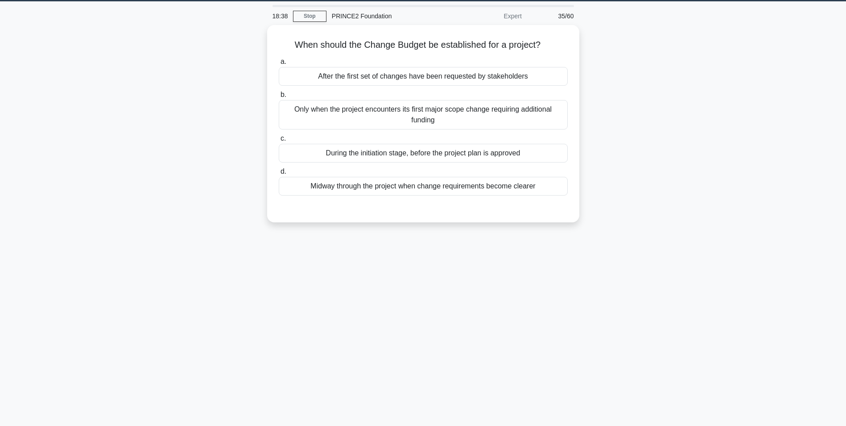
scroll to position [0, 0]
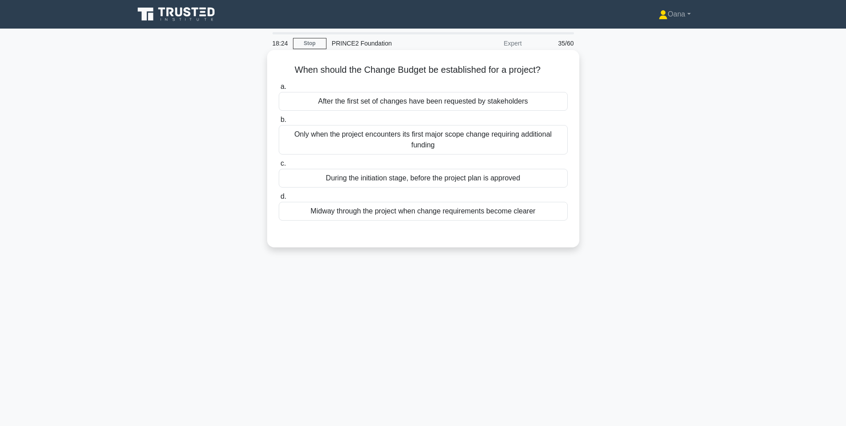
click at [399, 181] on div "During the initiation stage, before the project plan is approved" at bounding box center [423, 178] width 289 height 19
click at [279, 166] on input "c. During the initiation stage, before the project plan is approved" at bounding box center [279, 164] width 0 height 6
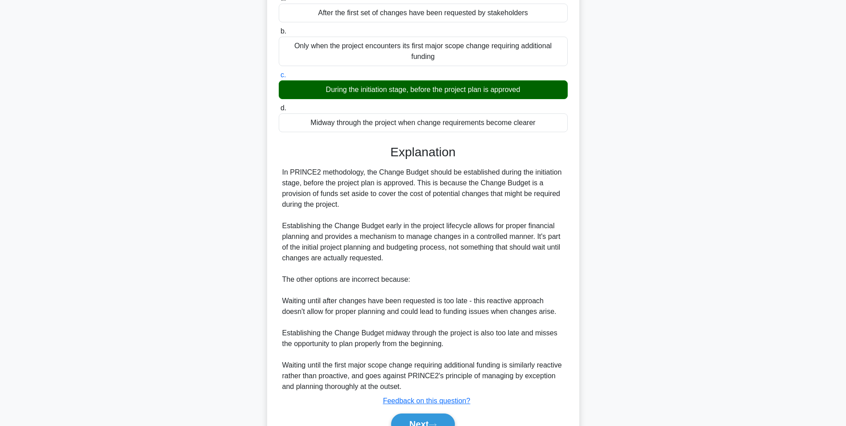
scroll to position [136, 0]
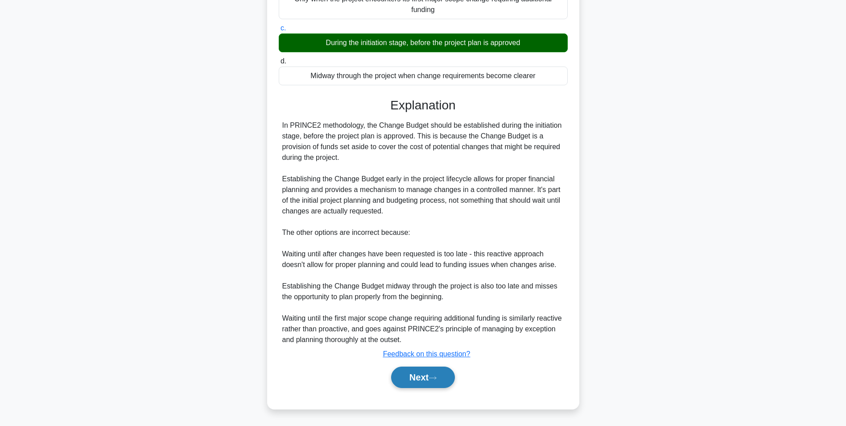
click at [422, 387] on button "Next" at bounding box center [423, 376] width 64 height 21
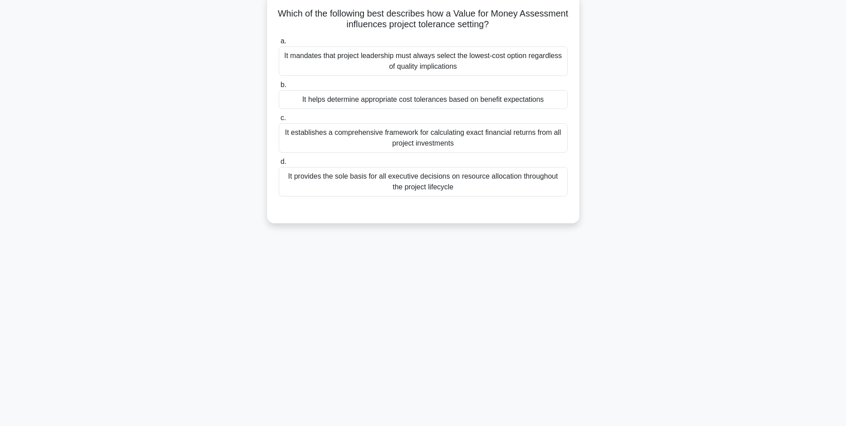
click at [469, 104] on div "It helps determine appropriate cost tolerances based on benefit expectations" at bounding box center [423, 99] width 289 height 19
click at [279, 88] on input "b. It helps determine appropriate cost tolerances based on benefit expectations" at bounding box center [279, 85] width 0 height 6
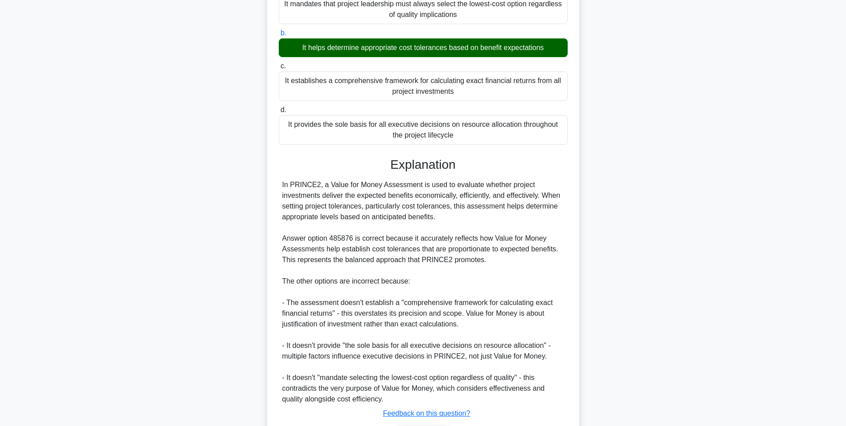
scroll to position [168, 0]
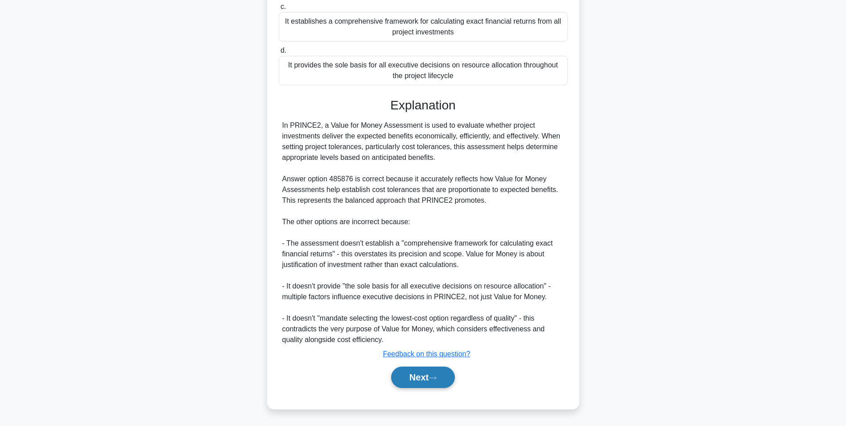
click at [436, 378] on icon at bounding box center [433, 377] width 8 height 5
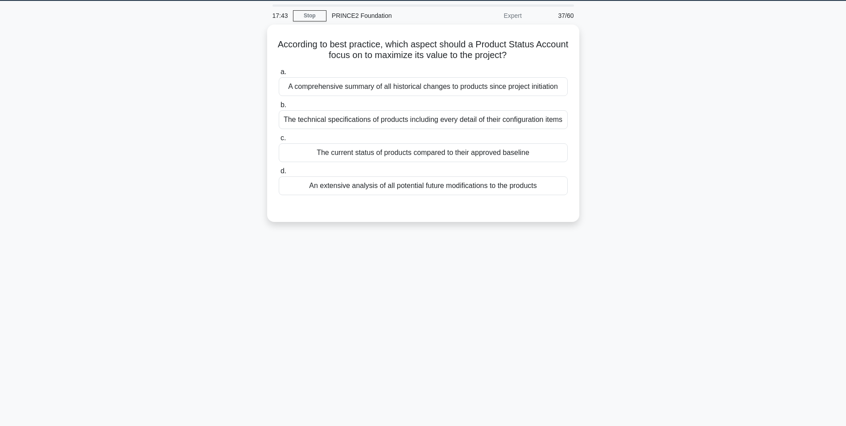
scroll to position [0, 0]
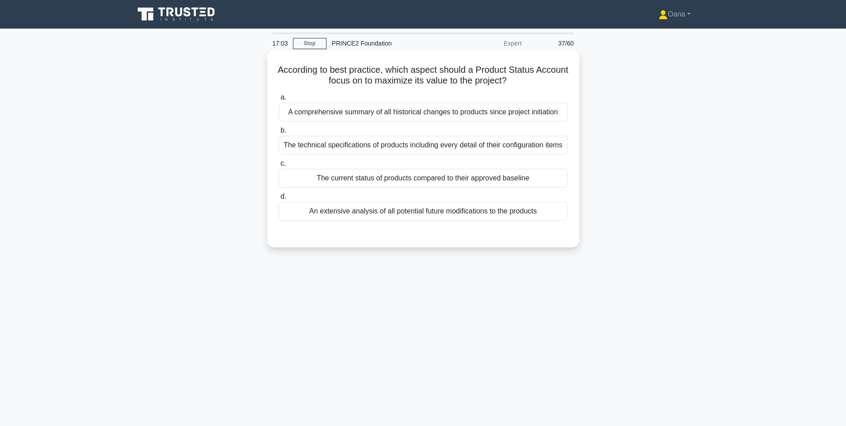
click at [355, 181] on div "The current status of products compared to their approved baseline" at bounding box center [423, 178] width 289 height 19
click at [279, 166] on input "c. The current status of products compared to their approved baseline" at bounding box center [279, 164] width 0 height 6
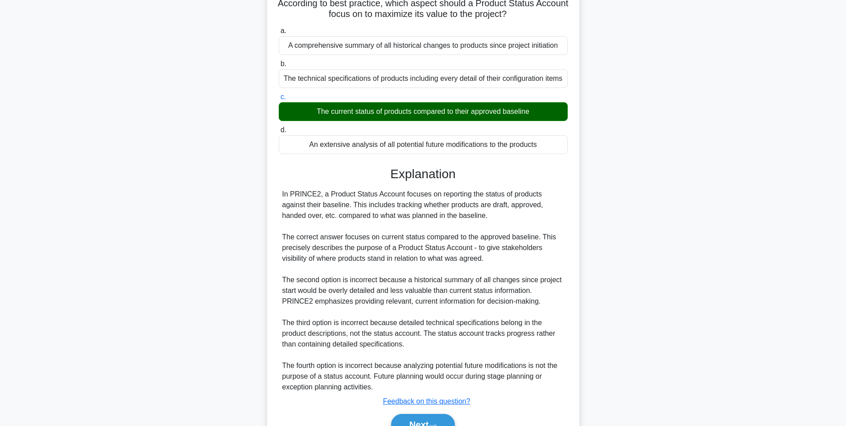
scroll to position [114, 0]
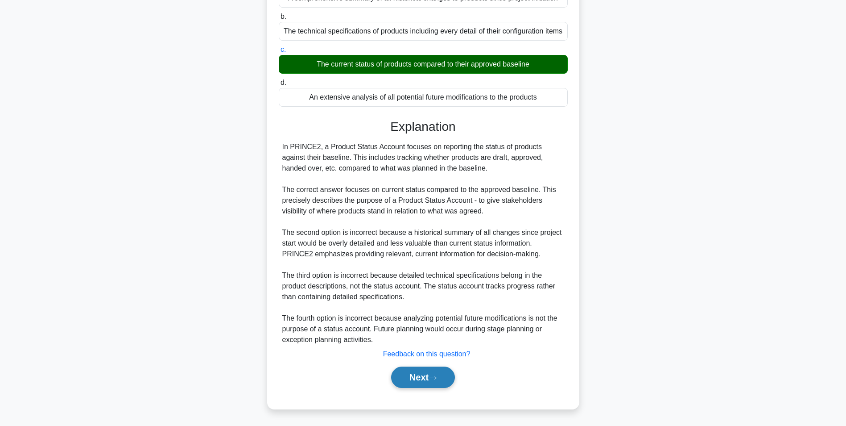
click at [417, 381] on button "Next" at bounding box center [423, 376] width 64 height 21
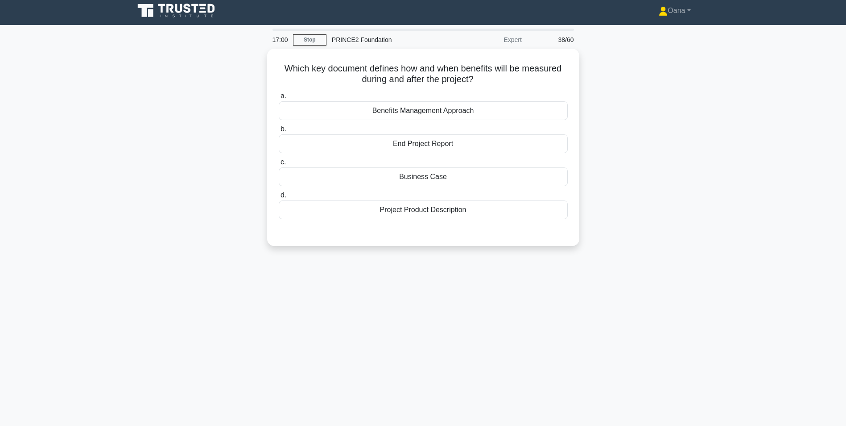
scroll to position [0, 0]
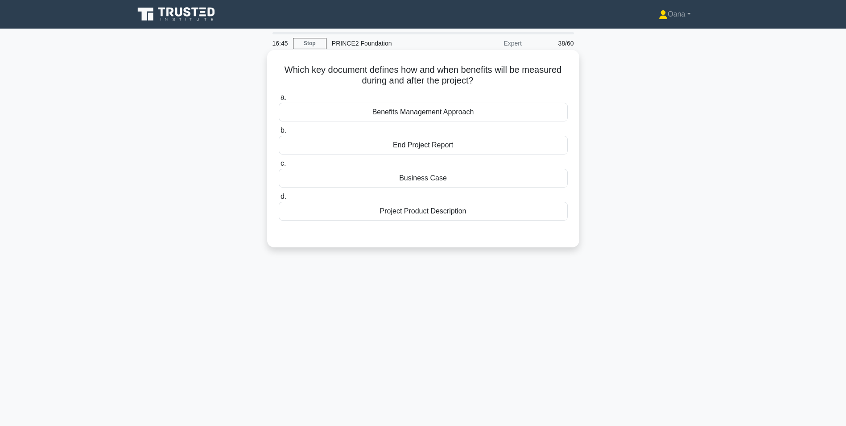
click at [448, 114] on div "Benefits Management Approach" at bounding box center [423, 112] width 289 height 19
click at [279, 100] on input "a. Benefits Management Approach" at bounding box center [279, 98] width 0 height 6
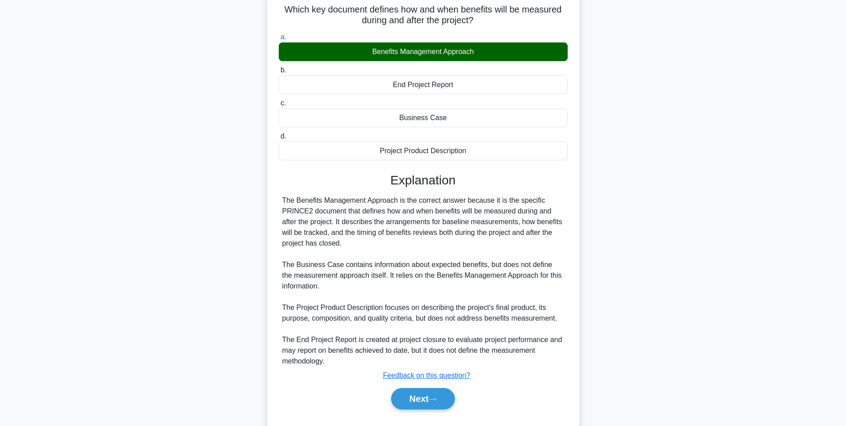
scroll to position [82, 0]
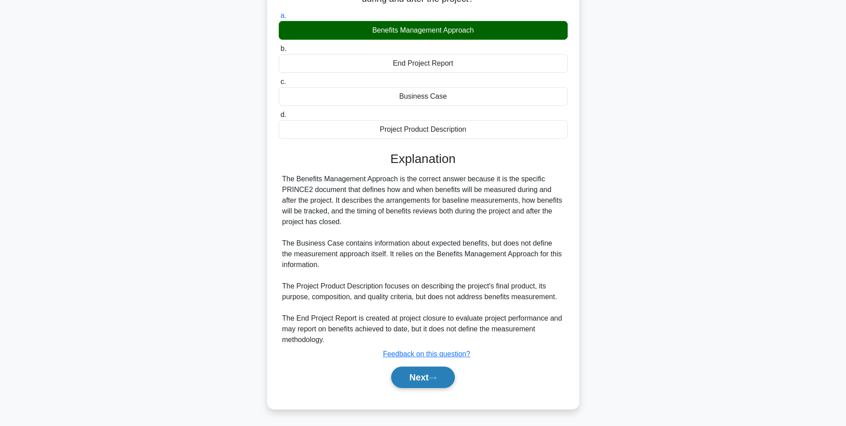
click at [413, 372] on button "Next" at bounding box center [423, 376] width 64 height 21
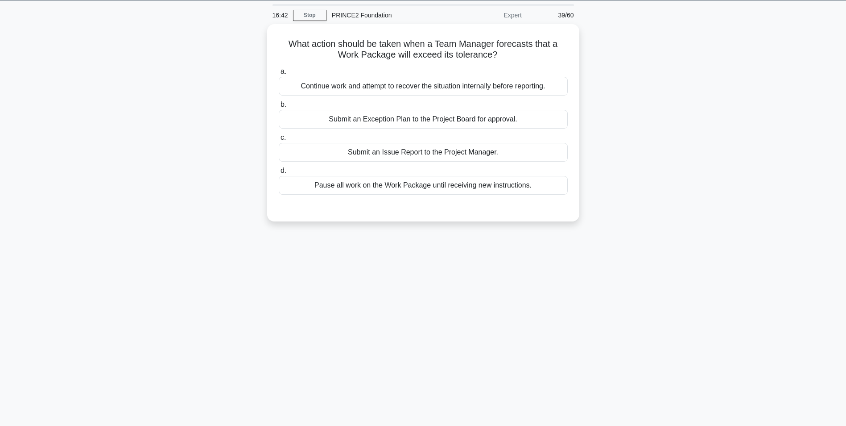
scroll to position [0, 0]
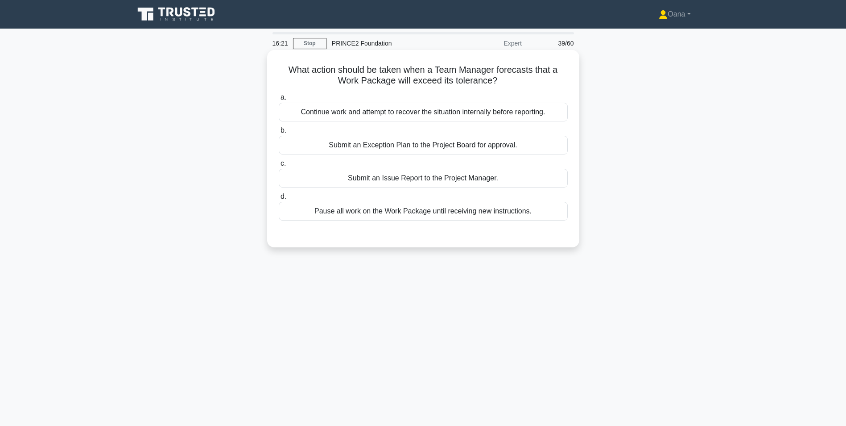
click at [373, 181] on div "Submit an Issue Report to the Project Manager." at bounding box center [423, 178] width 289 height 19
click at [279, 166] on input "c. Submit an Issue Report to the Project Manager." at bounding box center [279, 164] width 0 height 6
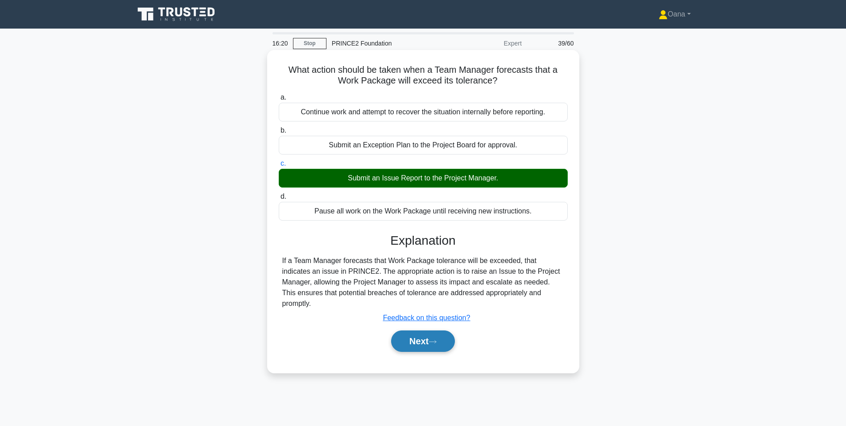
click at [413, 330] on button "Next" at bounding box center [423, 340] width 64 height 21
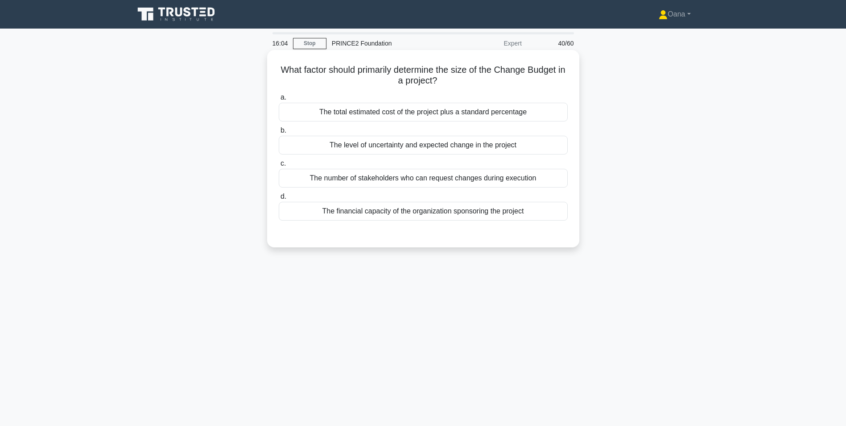
click at [445, 150] on div "The level of uncertainty and expected change in the project" at bounding box center [423, 145] width 289 height 19
click at [279, 133] on input "b. The level of uncertainty and expected change in the project" at bounding box center [279, 131] width 0 height 6
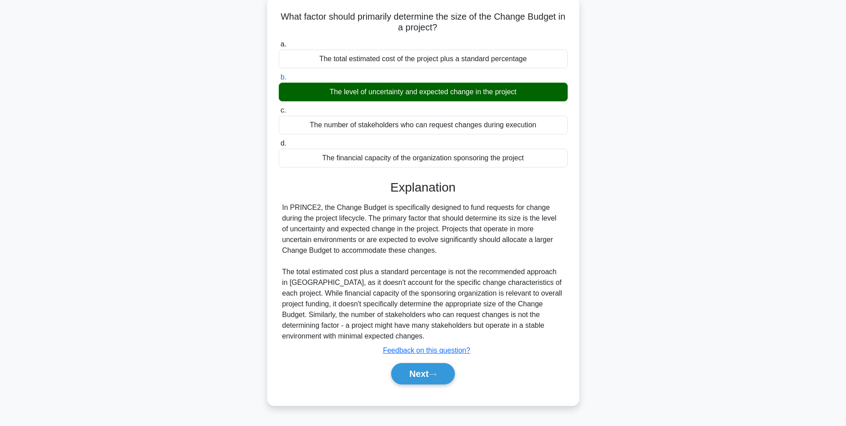
scroll to position [56, 0]
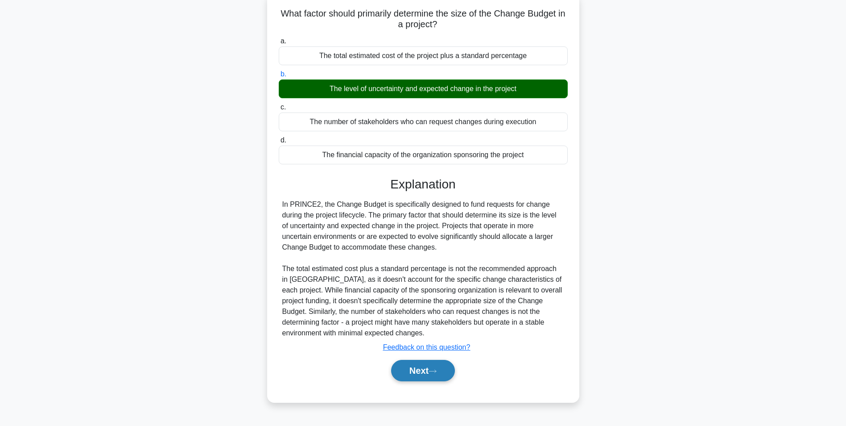
click at [431, 372] on button "Next" at bounding box center [423, 369] width 64 height 21
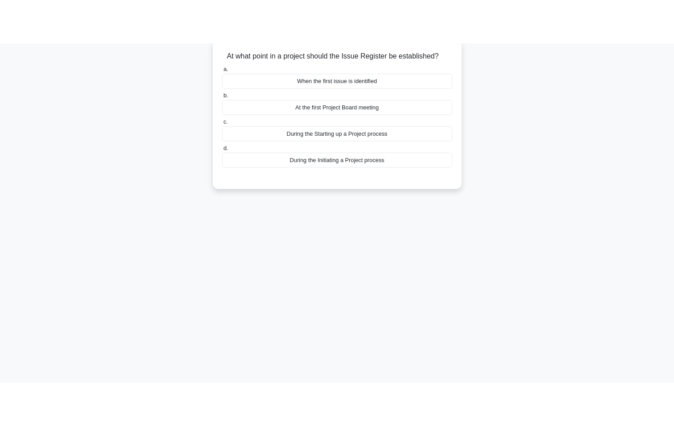
scroll to position [0, 0]
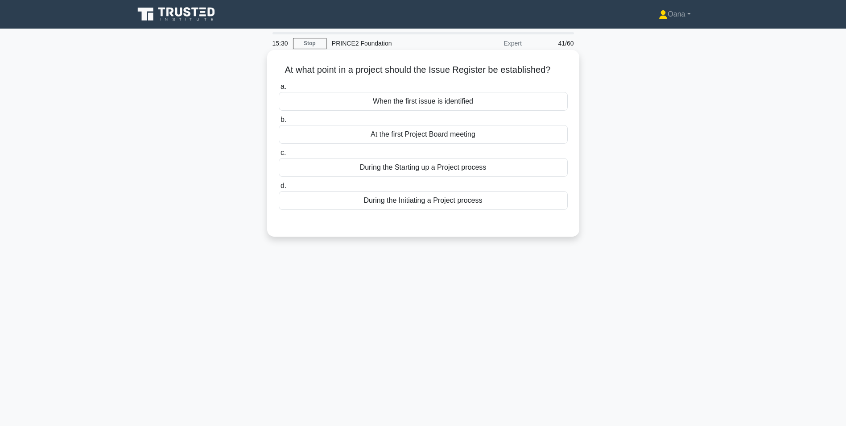
drag, startPoint x: 279, startPoint y: 71, endPoint x: 556, endPoint y: 65, distance: 277.0
click at [556, 65] on h5 "At what point in a project should the Issue Register be established? .spinner_0…" at bounding box center [423, 70] width 291 height 12
copy h5 "At what point in a project should the Issue Register be established?"
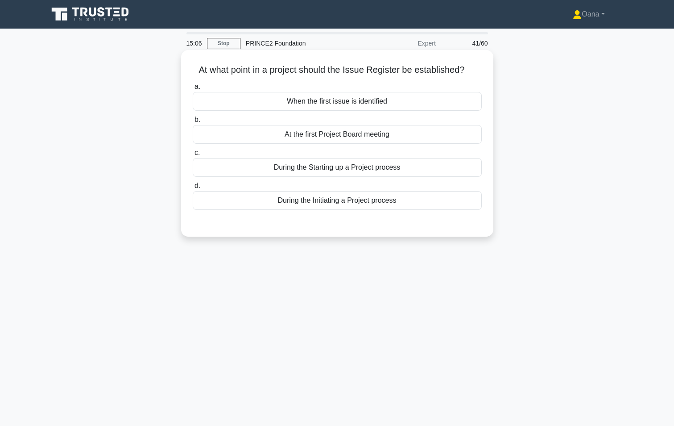
click at [405, 105] on div "When the first issue is identified" at bounding box center [337, 101] width 289 height 19
click at [193, 90] on input "a. When the first issue is identified" at bounding box center [193, 87] width 0 height 6
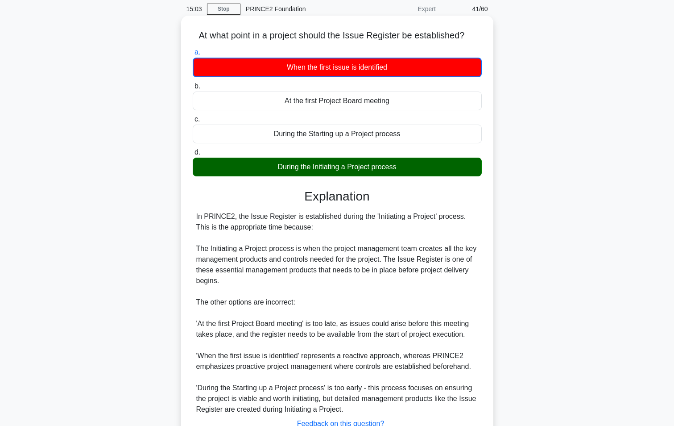
scroll to position [104, 0]
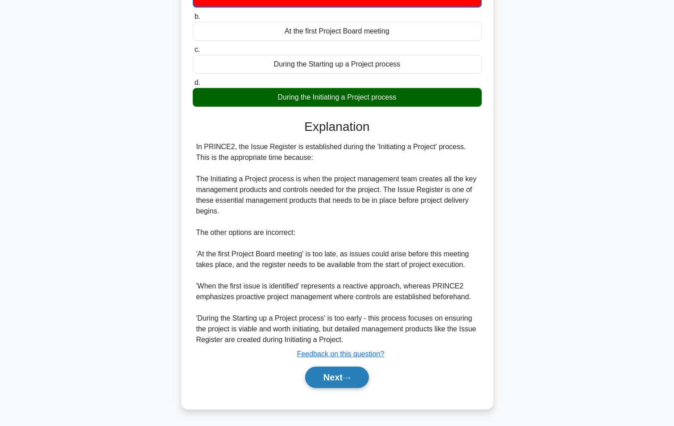
click at [332, 378] on button "Next" at bounding box center [337, 376] width 64 height 21
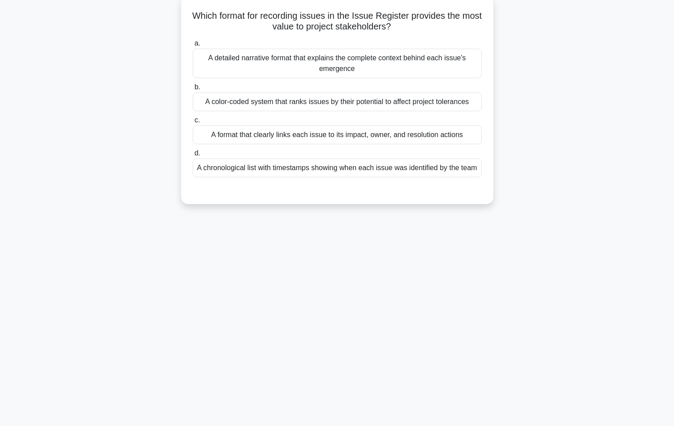
scroll to position [56, 0]
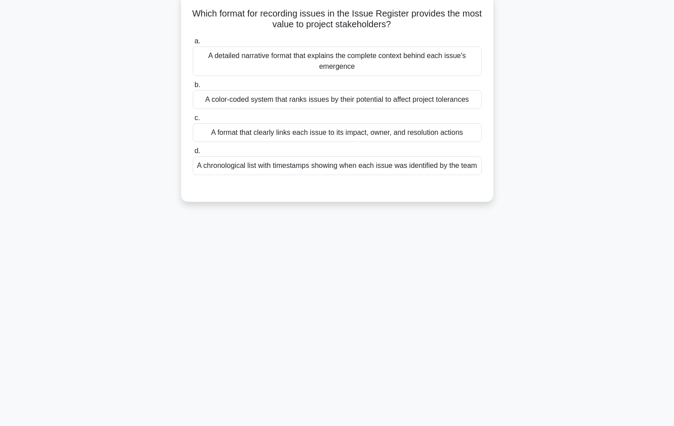
click at [403, 135] on div "A format that clearly links each issue to its impact, owner, and resolution act…" at bounding box center [337, 132] width 289 height 19
click at [193, 121] on input "c. A format that clearly links each issue to its impact, owner, and resolution …" at bounding box center [193, 118] width 0 height 6
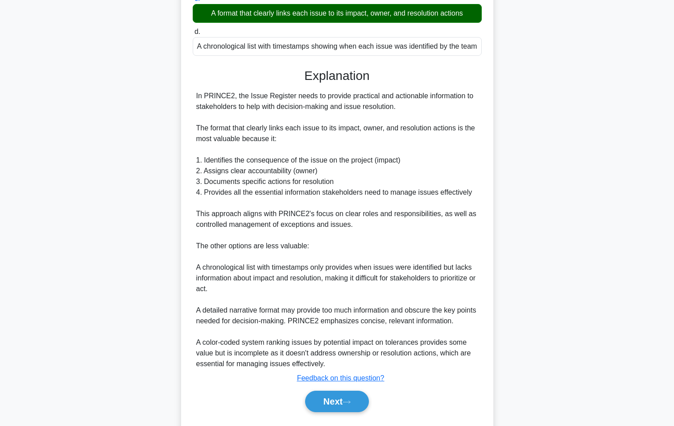
scroll to position [200, 0]
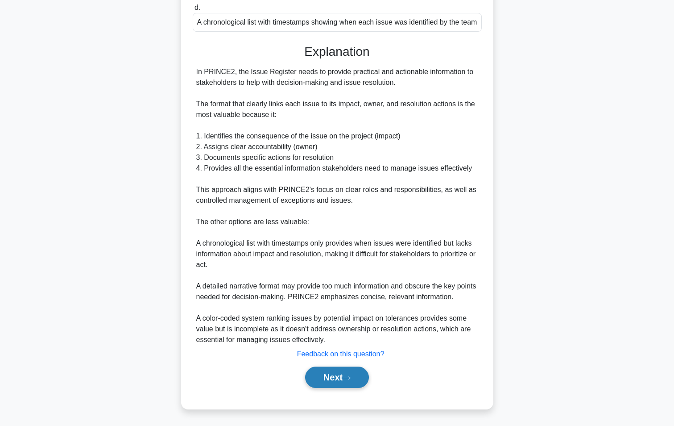
click at [336, 377] on button "Next" at bounding box center [337, 376] width 64 height 21
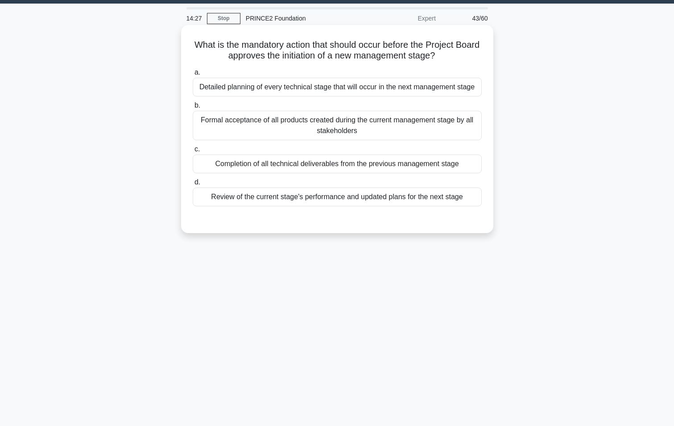
scroll to position [0, 0]
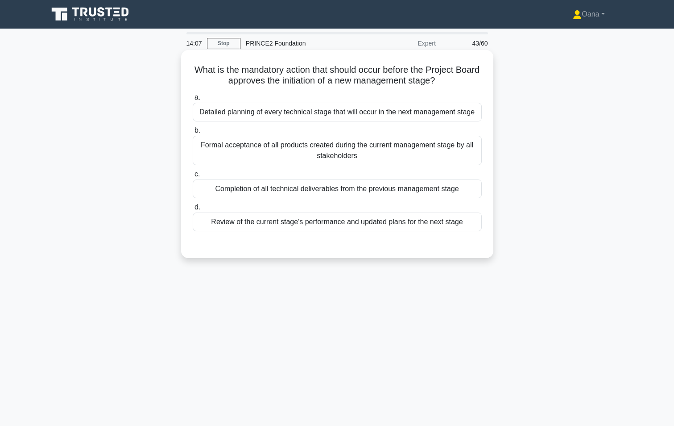
click at [347, 222] on div "Review of the current stage's performance and updated plans for the next stage" at bounding box center [337, 221] width 289 height 19
click at [193, 210] on input "d. Review of the current stage's performance and updated plans for the next sta…" at bounding box center [193, 207] width 0 height 6
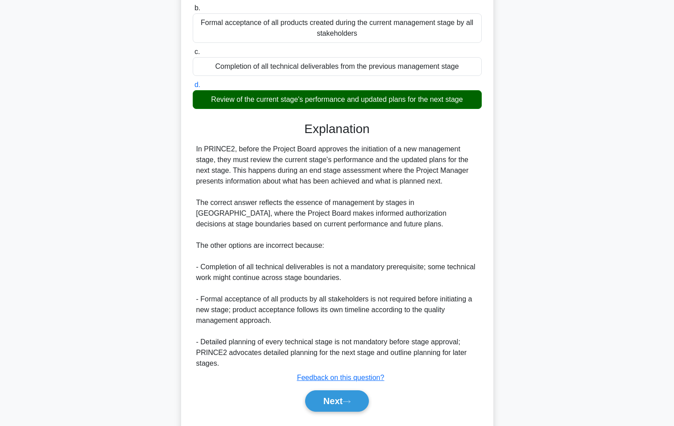
scroll to position [146, 0]
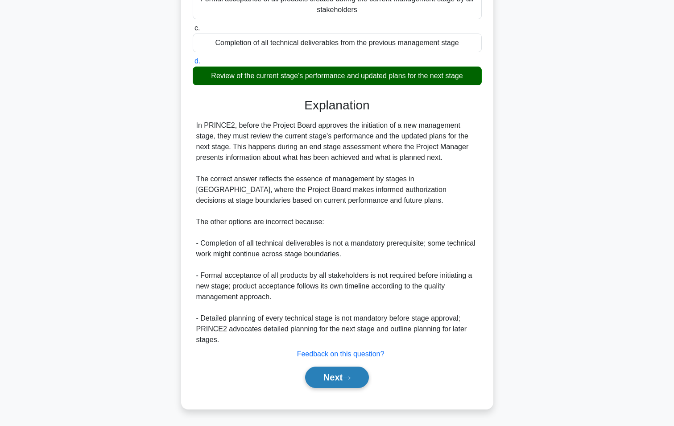
click at [331, 370] on button "Next" at bounding box center [337, 376] width 64 height 21
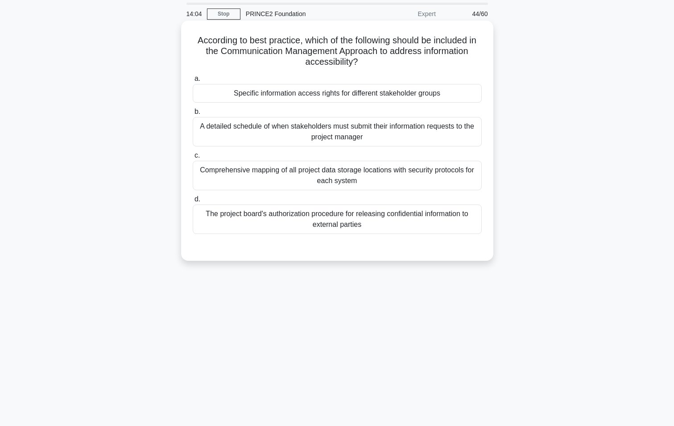
scroll to position [0, 0]
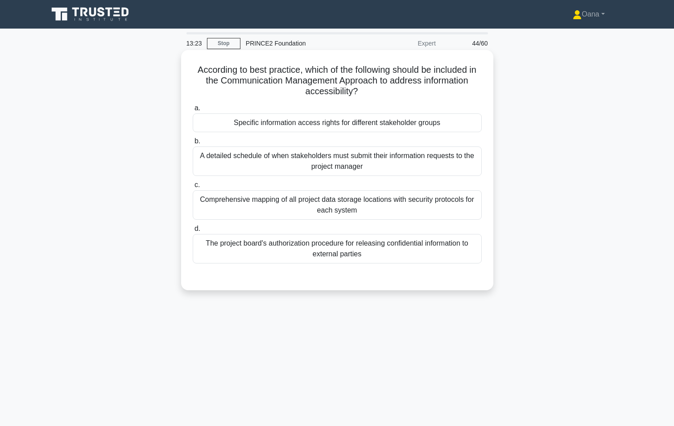
click at [330, 127] on div "Specific information access rights for different stakeholder groups" at bounding box center [337, 122] width 289 height 19
drag, startPoint x: 330, startPoint y: 127, endPoint x: 283, endPoint y: 121, distance: 47.2
click at [283, 121] on div "Specific information access rights for different stakeholder groups" at bounding box center [337, 122] width 289 height 19
click at [193, 111] on input "a. Specific information access rights for different stakeholder groups" at bounding box center [193, 108] width 0 height 6
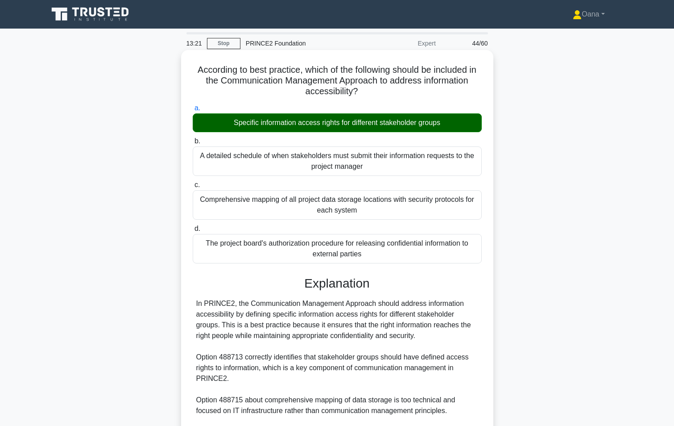
scroll to position [146, 0]
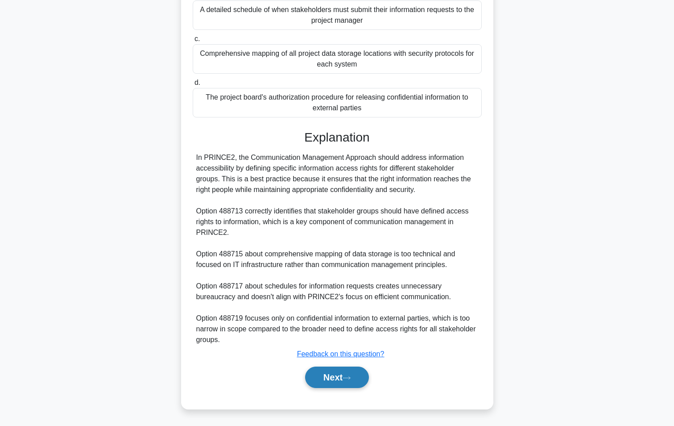
click at [351, 376] on icon at bounding box center [347, 377] width 8 height 5
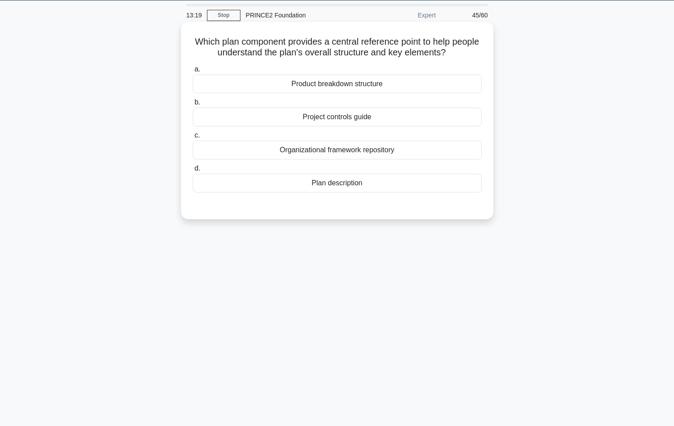
scroll to position [0, 0]
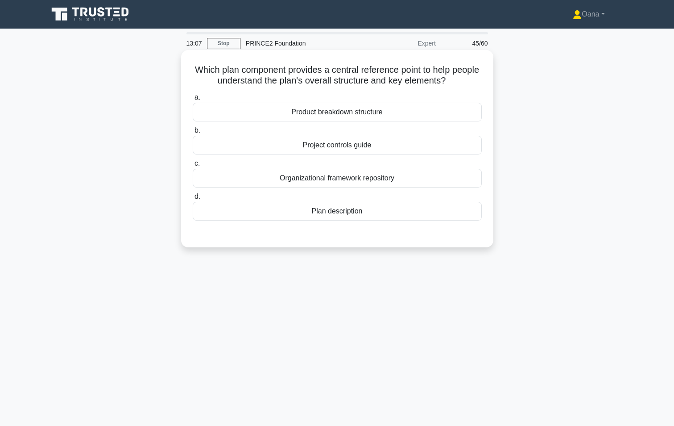
click at [332, 211] on div "Plan description" at bounding box center [337, 211] width 289 height 19
click at [193, 199] on input "d. Plan description" at bounding box center [193, 197] width 0 height 6
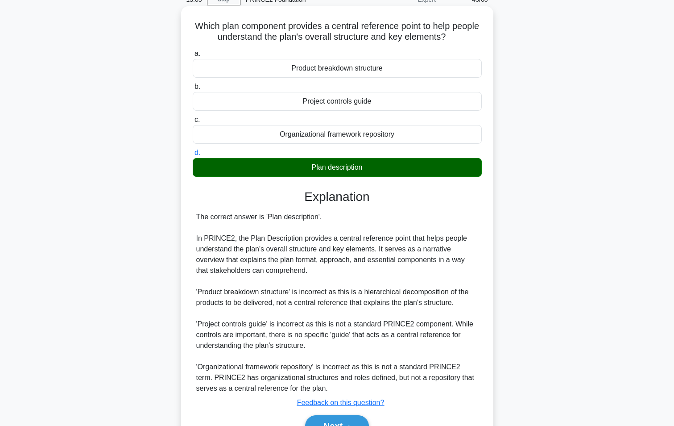
scroll to position [93, 0]
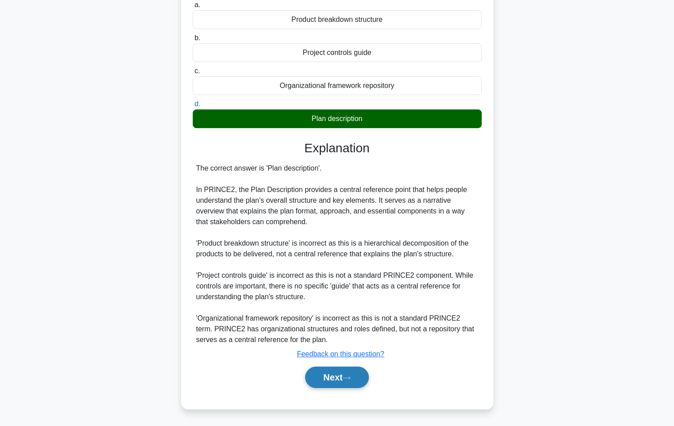
click at [332, 372] on button "Next" at bounding box center [337, 376] width 64 height 21
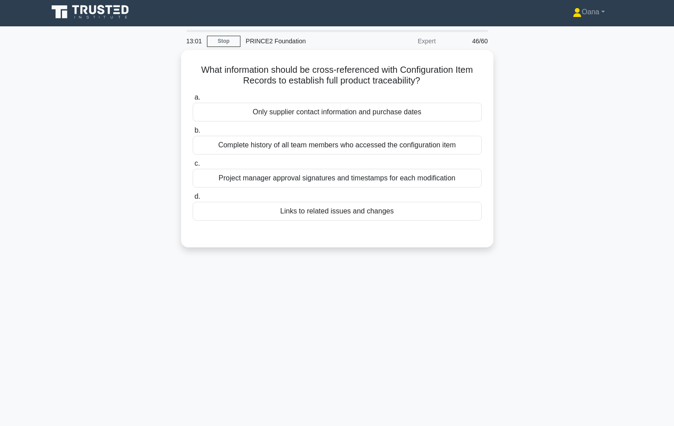
scroll to position [0, 0]
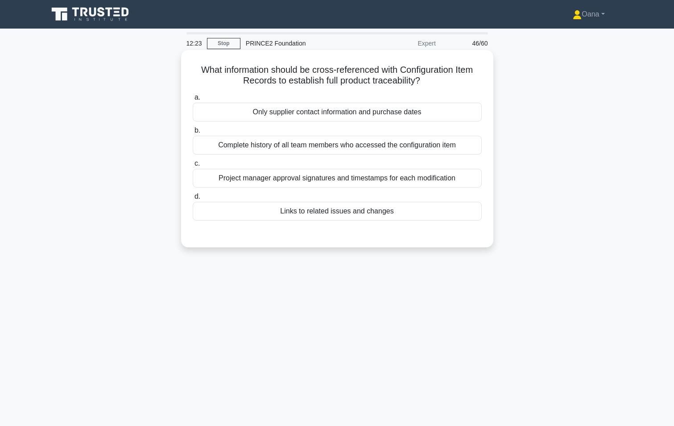
click at [394, 148] on div "Complete history of all team members who accessed the configuration item" at bounding box center [337, 145] width 289 height 19
click at [193, 133] on input "b. Complete history of all team members who accessed the configuration item" at bounding box center [193, 131] width 0 height 6
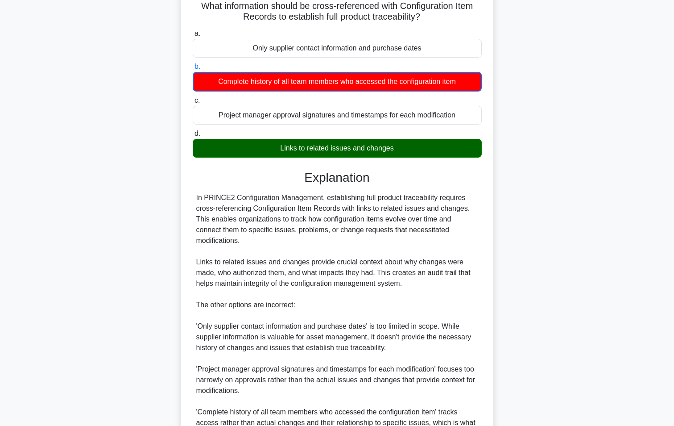
scroll to position [158, 0]
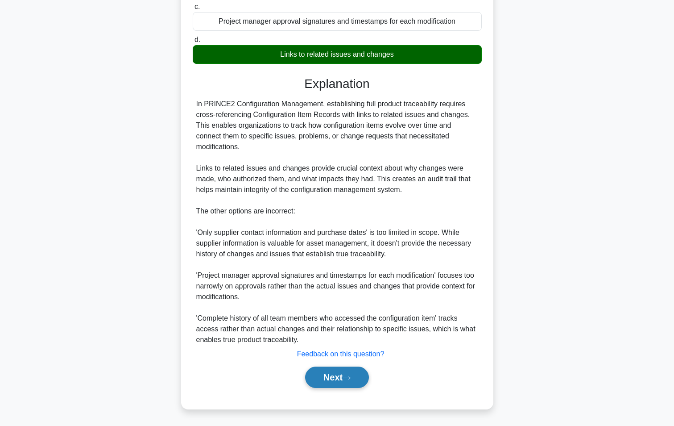
click at [322, 377] on button "Next" at bounding box center [337, 376] width 64 height 21
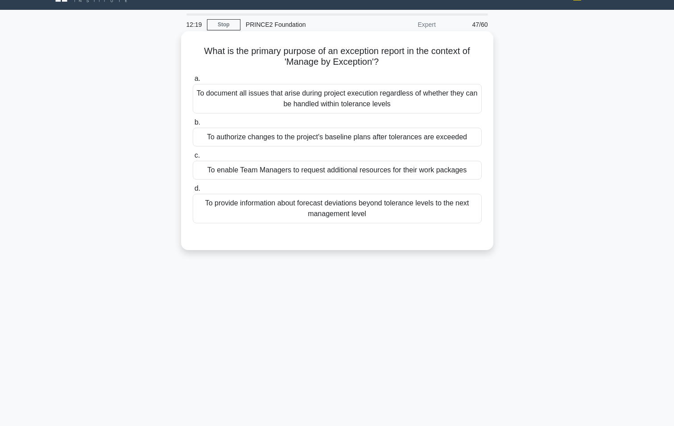
scroll to position [0, 0]
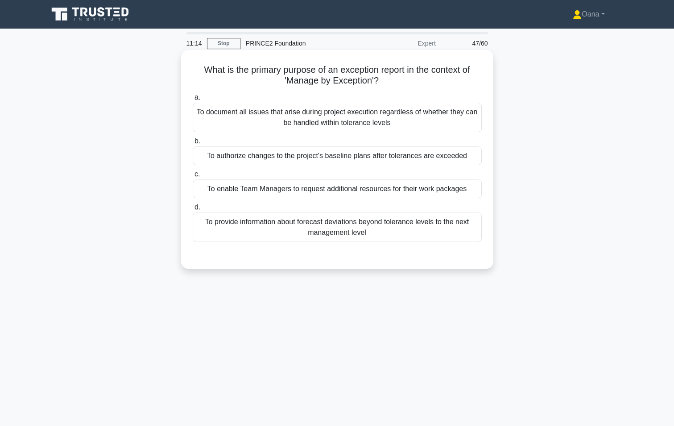
click at [375, 229] on div "To provide information about forecast deviations beyond tolerance levels to the…" at bounding box center [337, 226] width 289 height 29
click at [193, 210] on input "d. To provide information about forecast deviations beyond tolerance levels to …" at bounding box center [193, 207] width 0 height 6
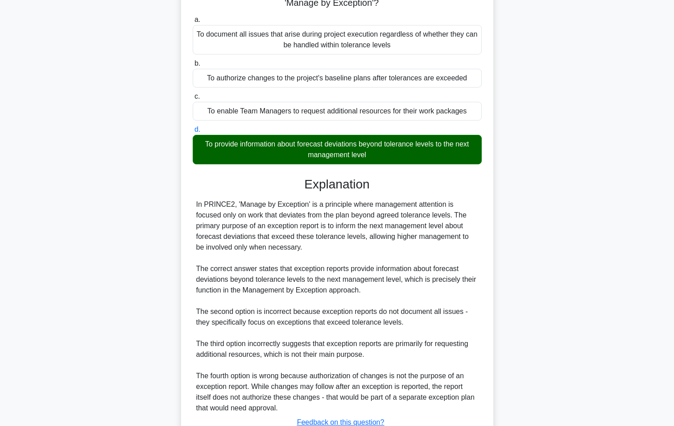
scroll to position [146, 0]
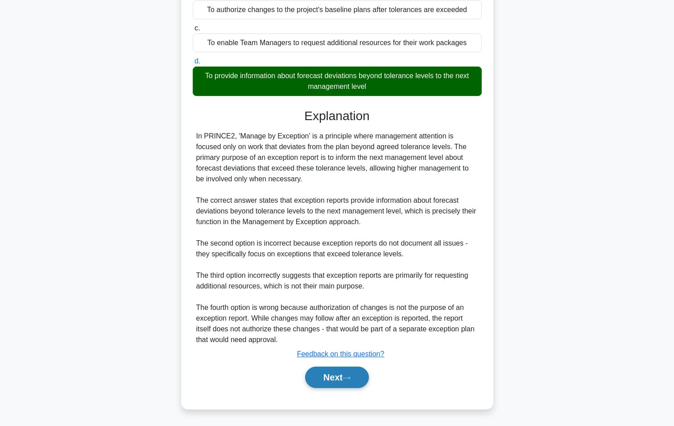
click at [331, 375] on button "Next" at bounding box center [337, 376] width 64 height 21
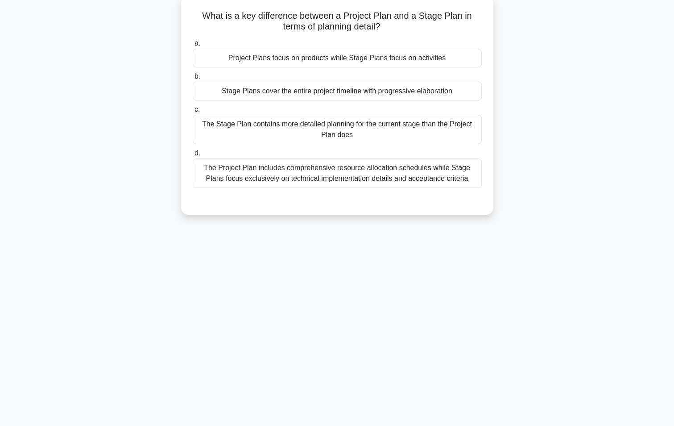
scroll to position [0, 0]
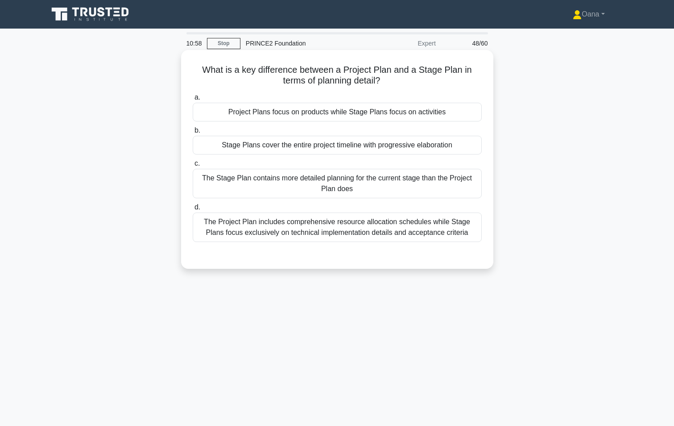
click at [361, 186] on div "The Stage Plan contains more detailed planning for the current stage than the P…" at bounding box center [337, 183] width 289 height 29
click at [193, 166] on input "c. The Stage Plan contains more detailed planning for the current stage than th…" at bounding box center [193, 164] width 0 height 6
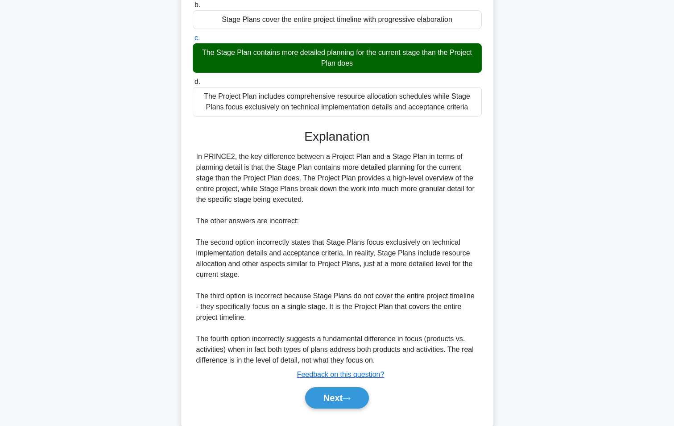
scroll to position [146, 0]
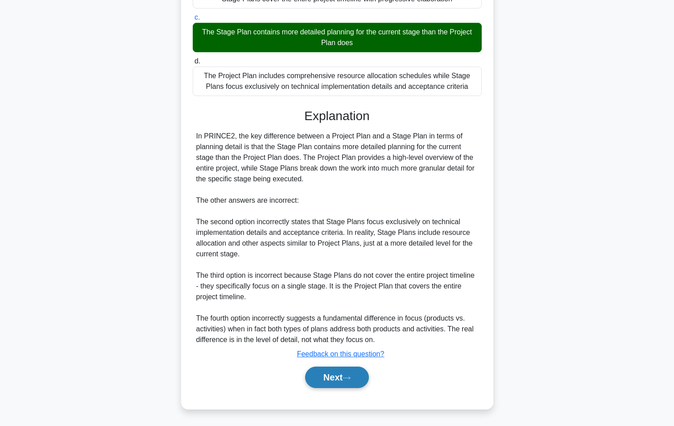
click at [318, 380] on button "Next" at bounding box center [337, 376] width 64 height 21
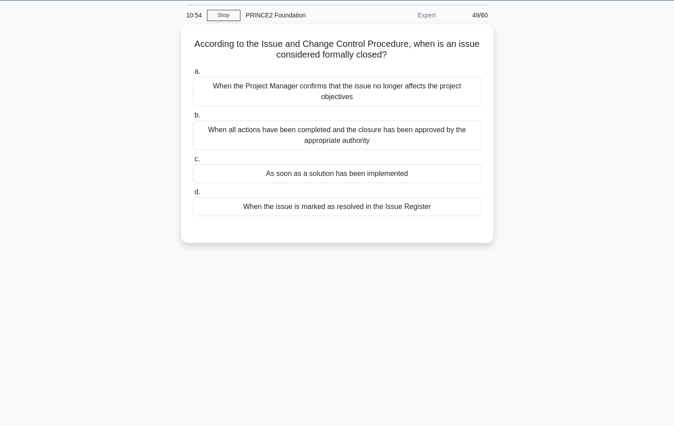
scroll to position [0, 0]
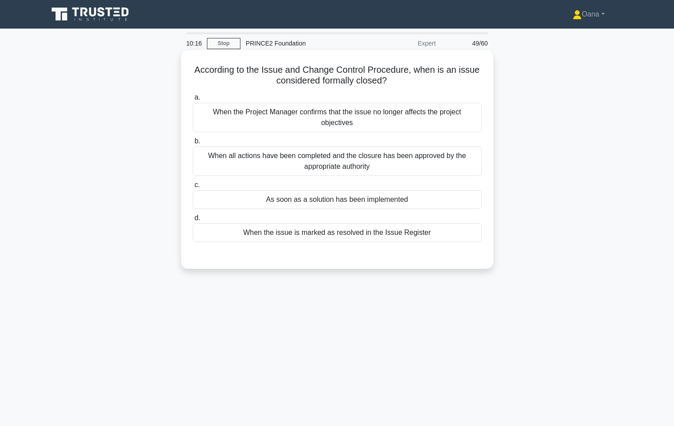
click at [374, 162] on div "When all actions have been completed and the closure has been approved by the a…" at bounding box center [337, 160] width 289 height 29
click at [193, 144] on input "b. When all actions have been completed and the closure has been approved by th…" at bounding box center [193, 141] width 0 height 6
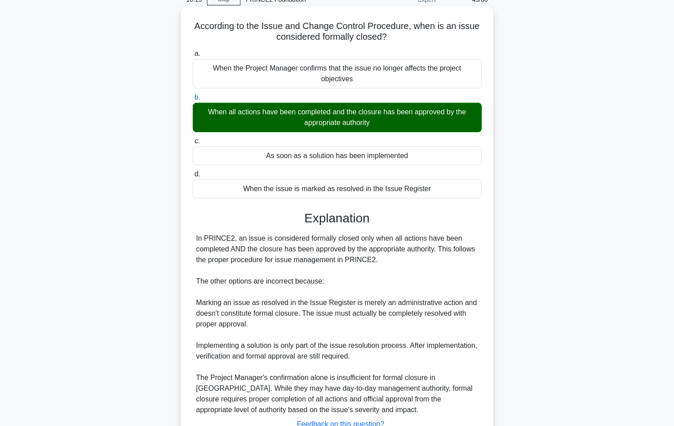
scroll to position [114, 0]
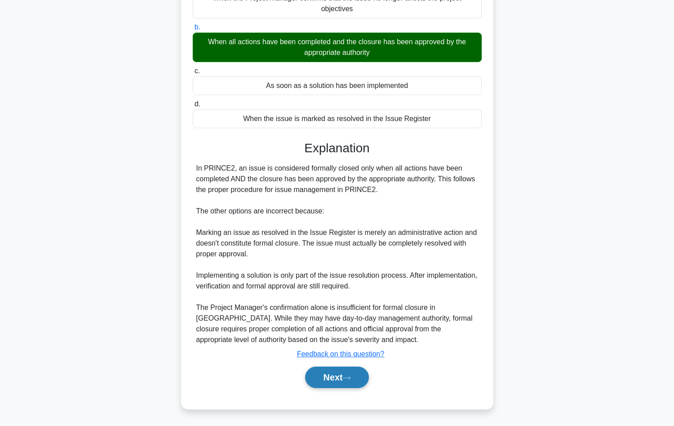
click at [341, 383] on button "Next" at bounding box center [337, 376] width 64 height 21
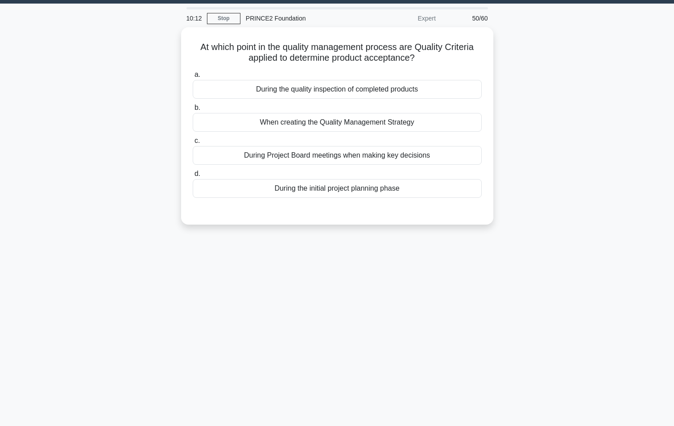
scroll to position [0, 0]
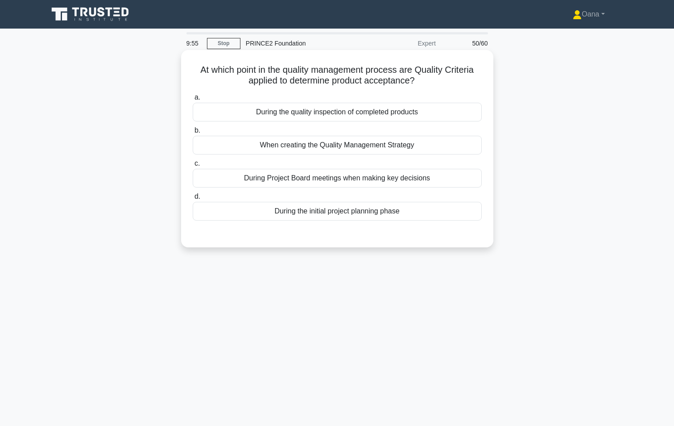
click at [300, 114] on div "During the quality inspection of completed products" at bounding box center [337, 112] width 289 height 19
click at [193, 100] on input "a. During the quality inspection of completed products" at bounding box center [193, 98] width 0 height 6
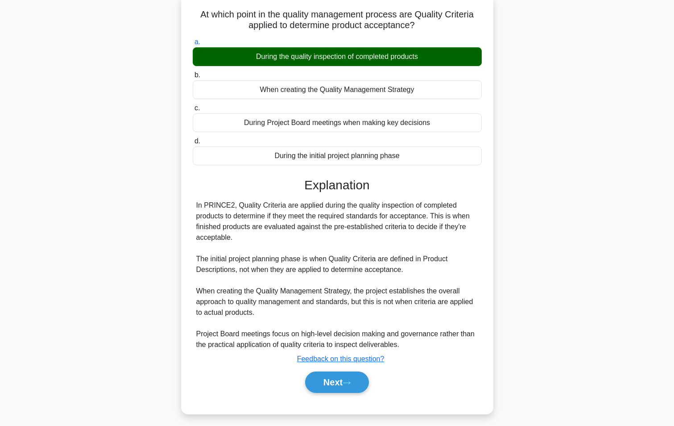
scroll to position [61, 0]
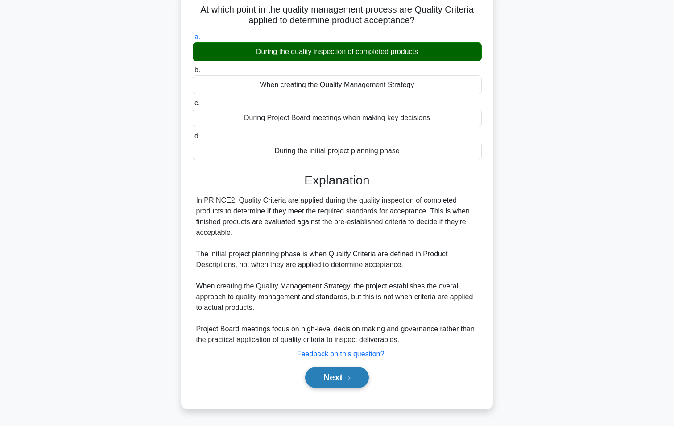
click at [339, 382] on button "Next" at bounding box center [337, 376] width 64 height 21
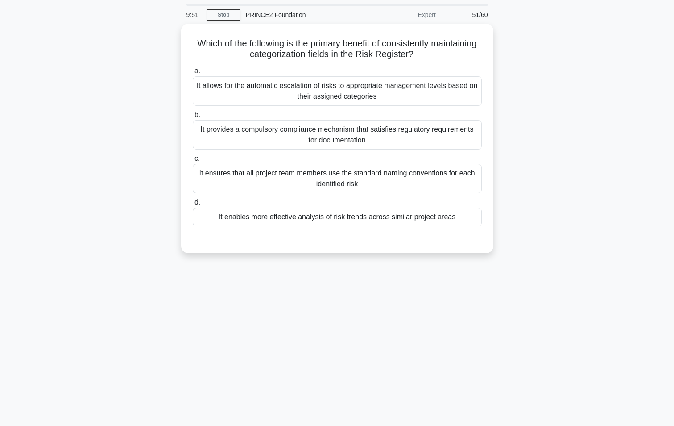
scroll to position [0, 0]
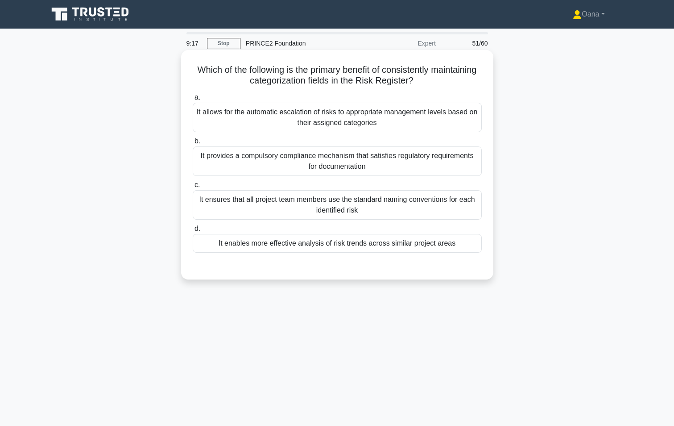
click at [278, 236] on div "It enables more effective analysis of risk trends across similar project areas" at bounding box center [337, 243] width 289 height 19
click at [193, 231] on input "d. It enables more effective analysis of risk trends across similar project are…" at bounding box center [193, 229] width 0 height 6
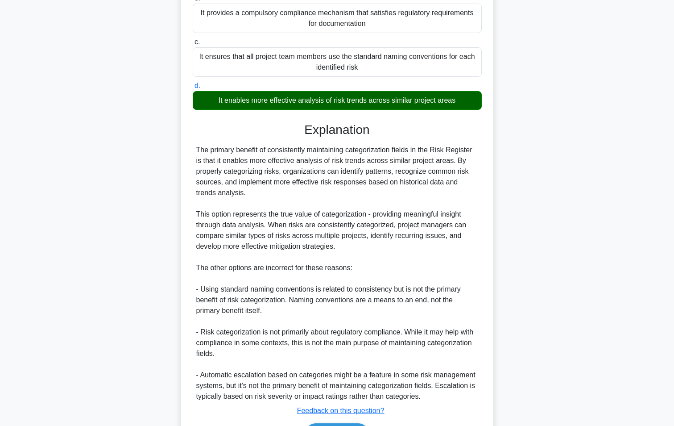
scroll to position [200, 0]
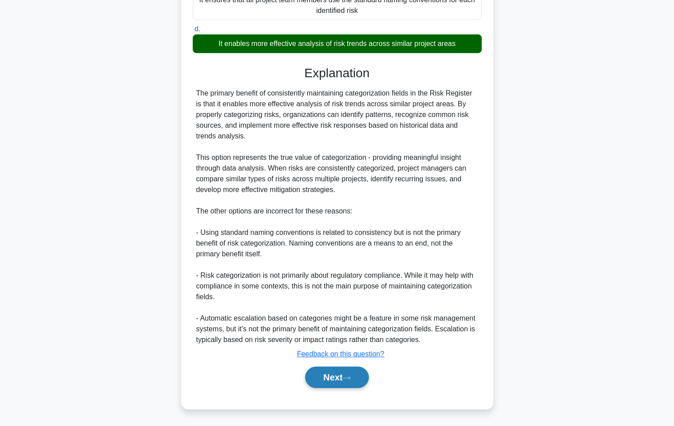
click at [335, 372] on button "Next" at bounding box center [337, 376] width 64 height 21
click at [351, 375] on icon at bounding box center [347, 377] width 8 height 5
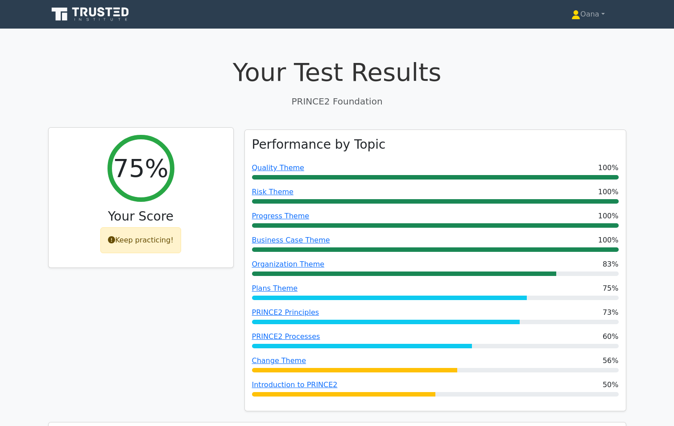
click at [153, 244] on div "Keep practicing!" at bounding box center [140, 240] width 81 height 26
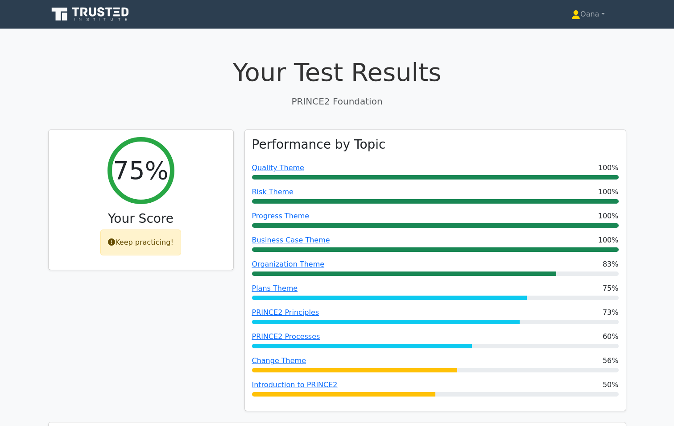
click at [92, 17] on icon at bounding box center [91, 14] width 86 height 17
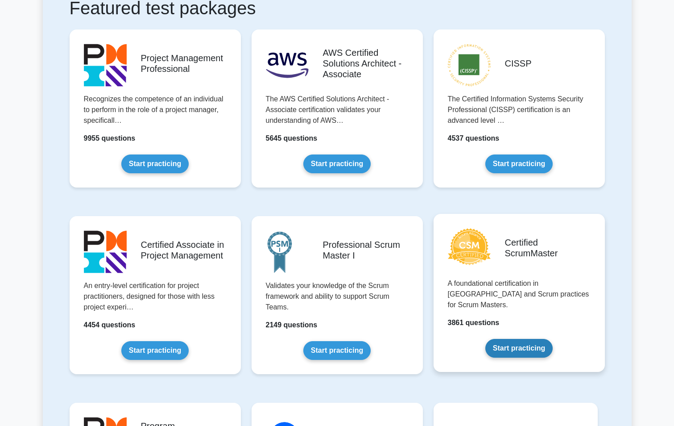
scroll to position [357, 0]
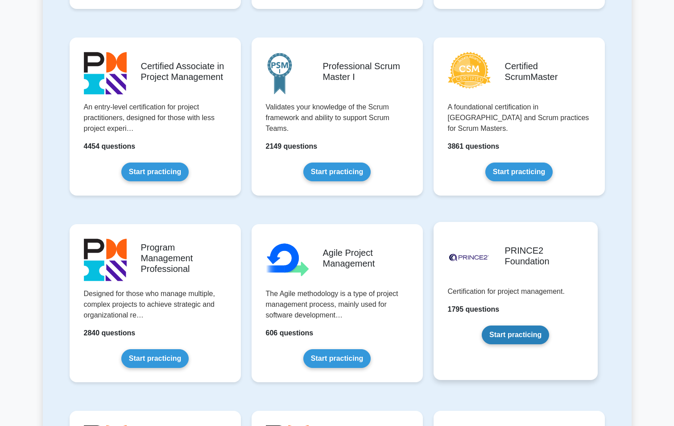
click at [519, 339] on link "Start practicing" at bounding box center [515, 334] width 67 height 19
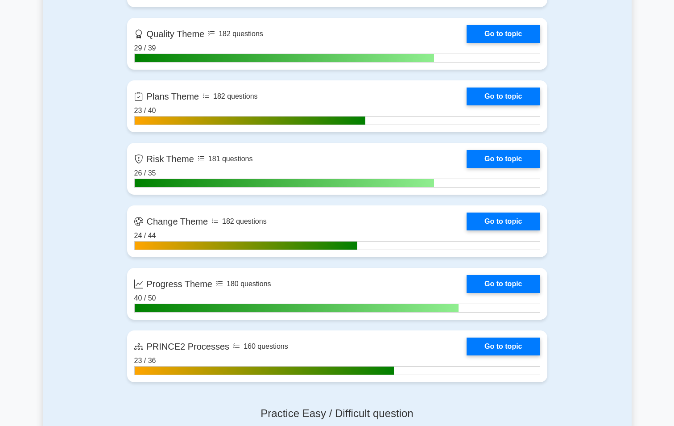
scroll to position [803, 0]
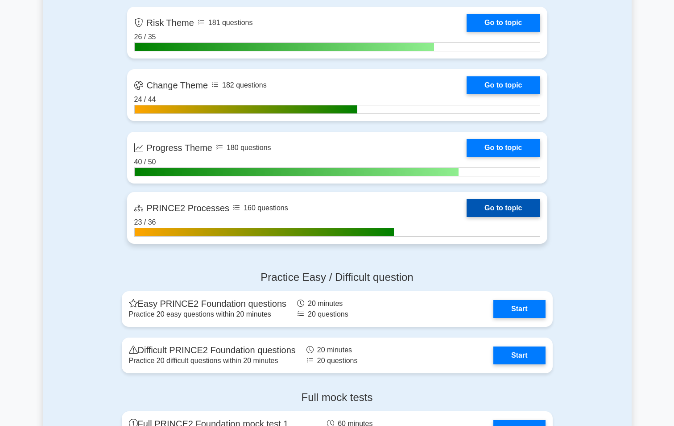
click at [487, 212] on link "Go to topic" at bounding box center [503, 208] width 73 height 18
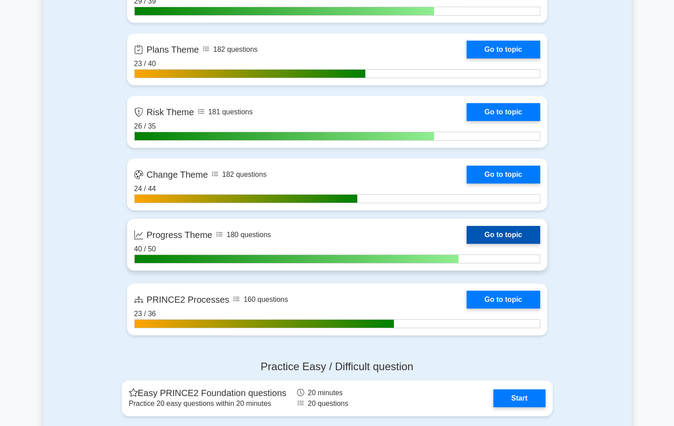
scroll to position [669, 0]
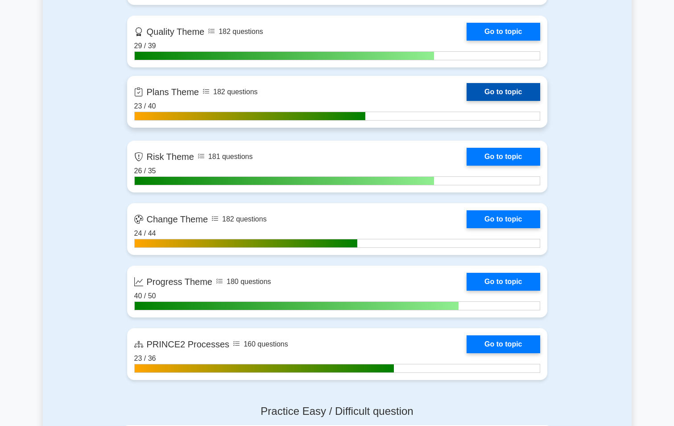
click at [496, 91] on link "Go to topic" at bounding box center [503, 92] width 73 height 18
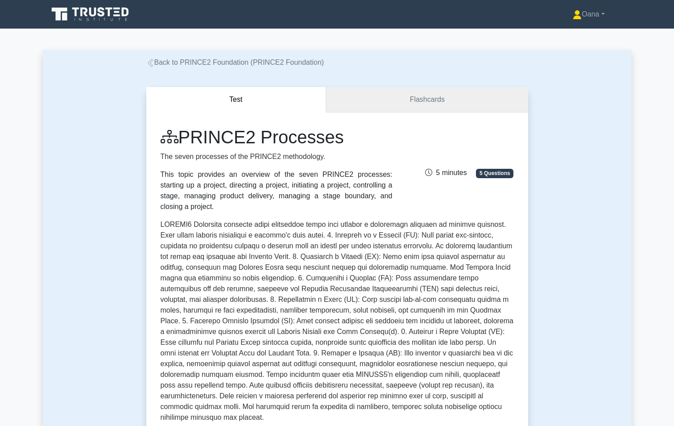
click at [396, 108] on link "Flashcards" at bounding box center [427, 99] width 202 height 25
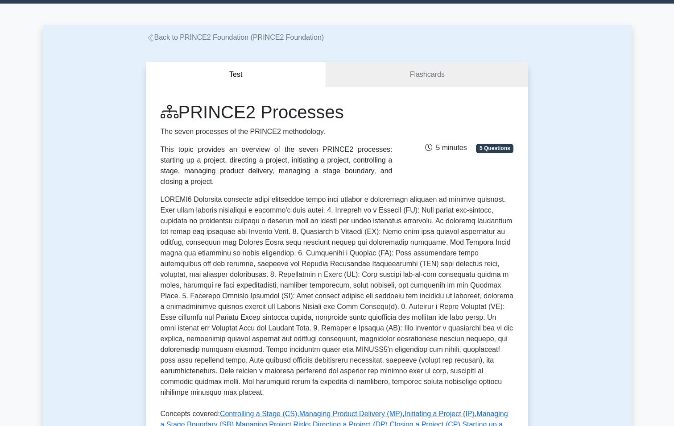
scroll to position [312, 0]
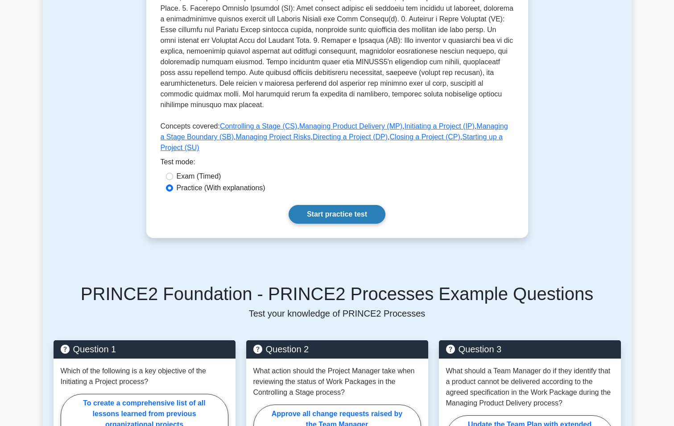
click at [347, 205] on link "Start practice test" at bounding box center [337, 214] width 97 height 19
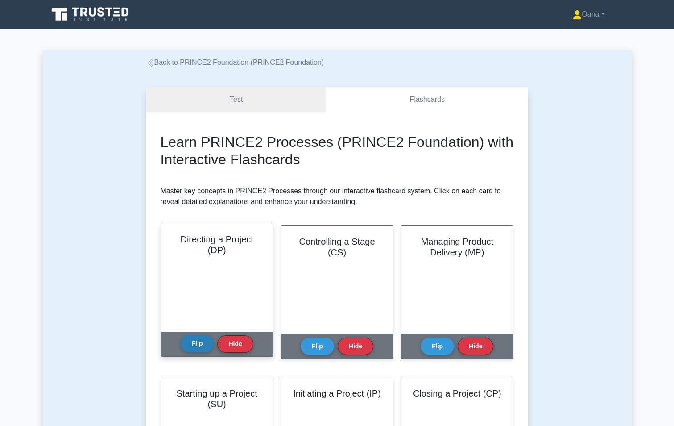
click at [199, 344] on button "Flip" at bounding box center [197, 343] width 33 height 17
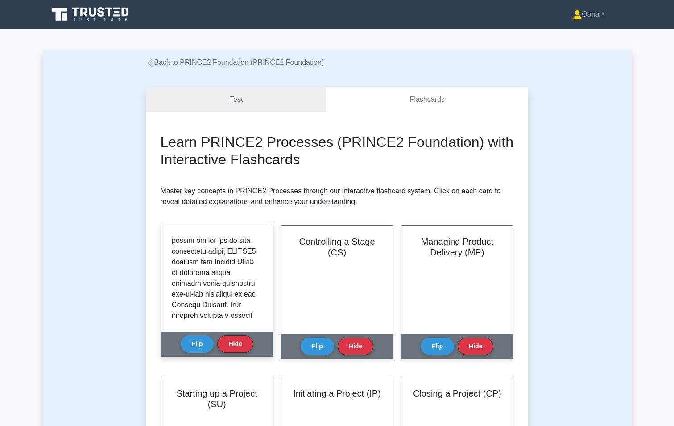
scroll to position [446, 0]
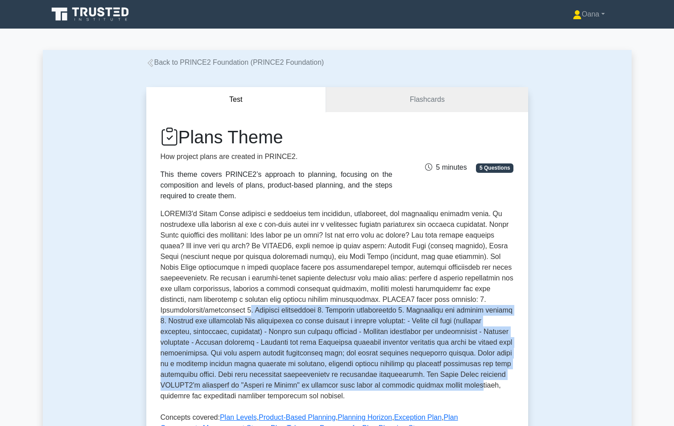
drag, startPoint x: 244, startPoint y: 312, endPoint x: 479, endPoint y: 387, distance: 247.6
click at [479, 387] on p at bounding box center [337, 306] width 353 height 196
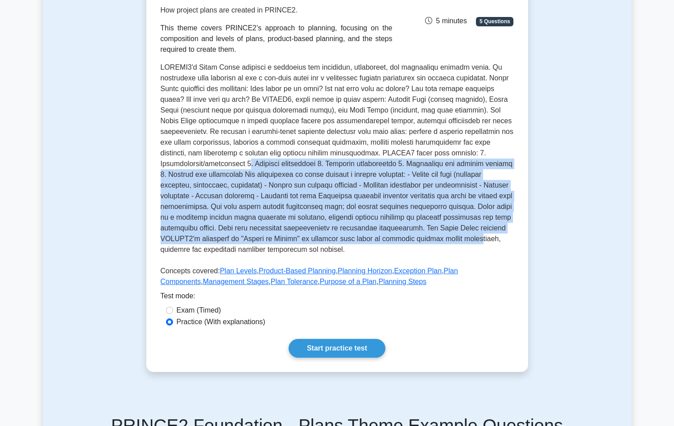
scroll to position [223, 0]
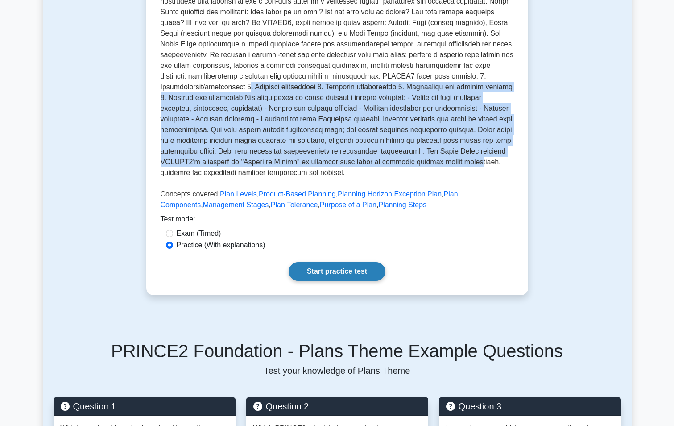
click at [350, 270] on link "Start practice test" at bounding box center [337, 271] width 97 height 19
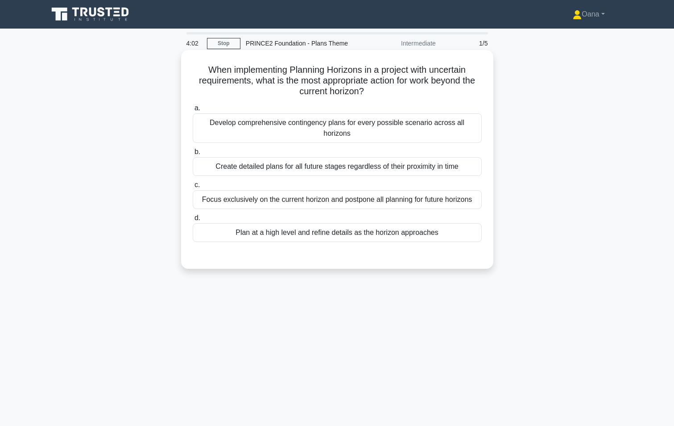
click at [370, 193] on div "Focus exclusively on the current horizon and postpone all planning for future h…" at bounding box center [337, 199] width 289 height 19
click at [193, 188] on input "c. Focus exclusively on the current horizon and postpone all planning for futur…" at bounding box center [193, 185] width 0 height 6
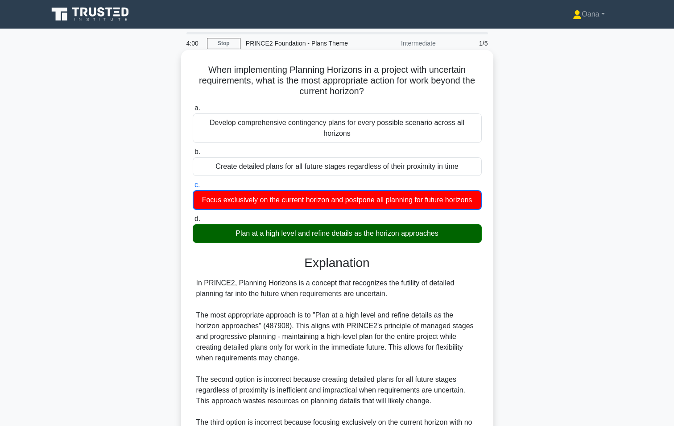
scroll to position [147, 0]
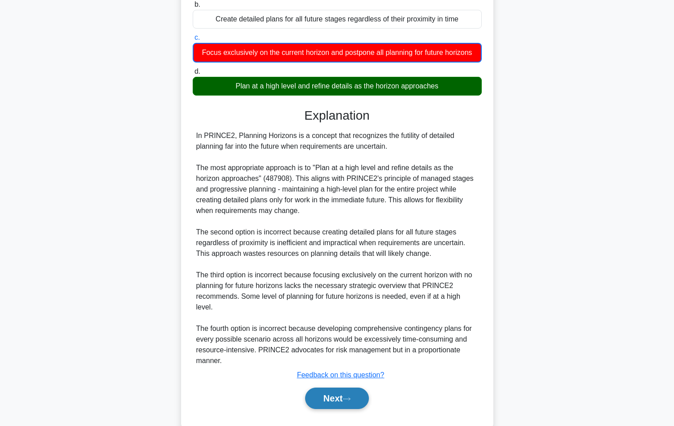
click at [312, 387] on button "Next" at bounding box center [337, 397] width 64 height 21
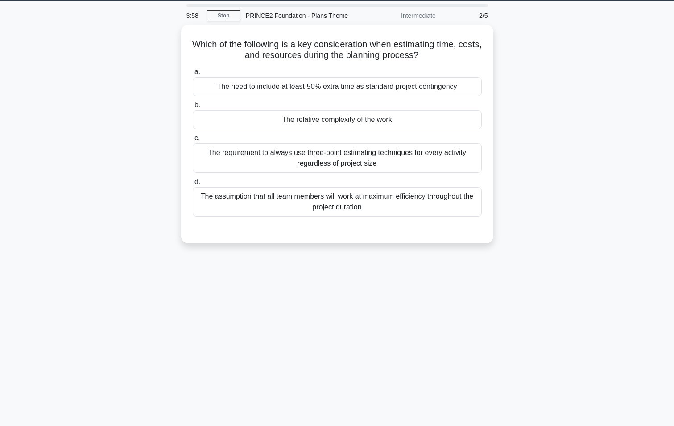
scroll to position [0, 0]
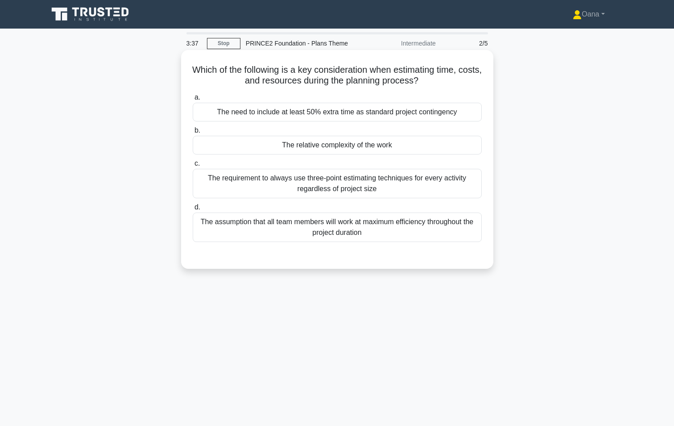
click at [339, 148] on div "The relative complexity of the work" at bounding box center [337, 145] width 289 height 19
click at [193, 133] on input "b. The relative complexity of the work" at bounding box center [193, 131] width 0 height 6
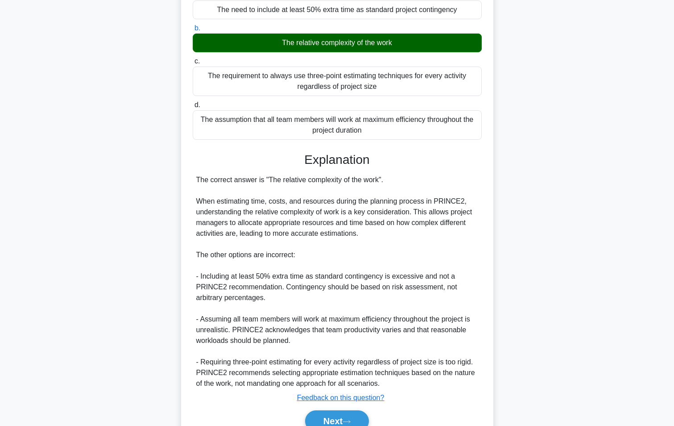
scroll to position [146, 0]
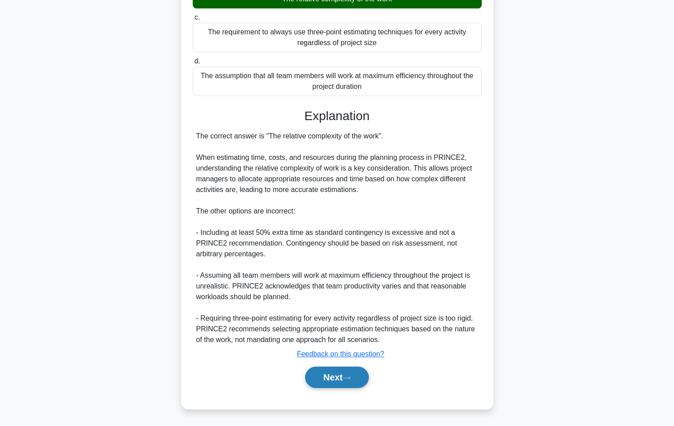
click at [358, 373] on button "Next" at bounding box center [337, 376] width 64 height 21
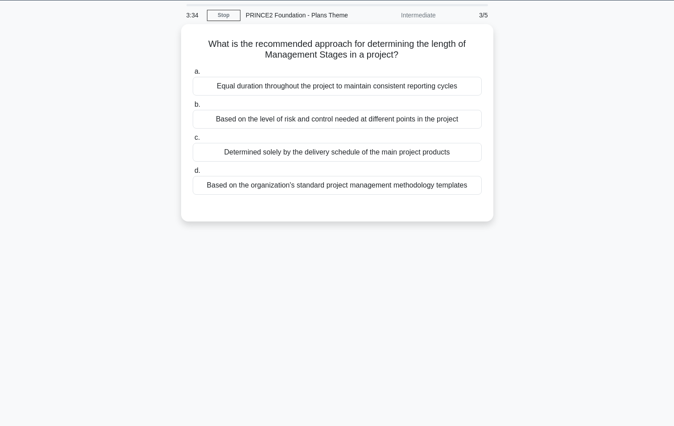
scroll to position [0, 0]
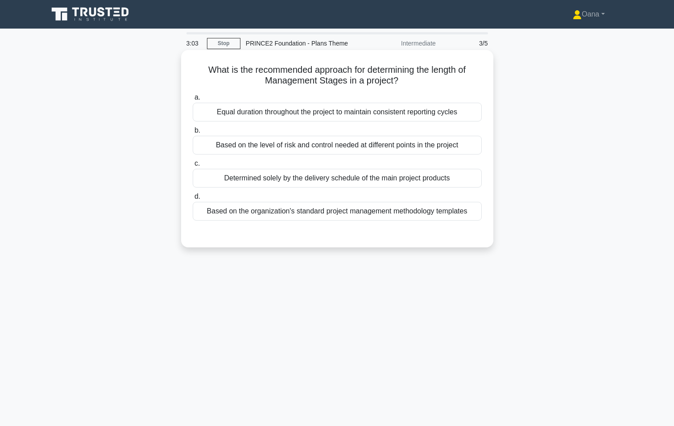
click at [351, 215] on div "Based on the organization's standard project management methodology templates" at bounding box center [337, 211] width 289 height 19
click at [193, 199] on input "d. Based on the organization's standard project management methodology templates" at bounding box center [193, 197] width 0 height 6
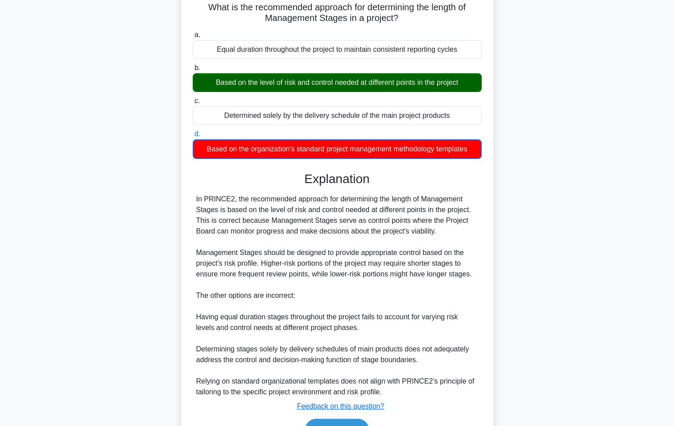
scroll to position [115, 0]
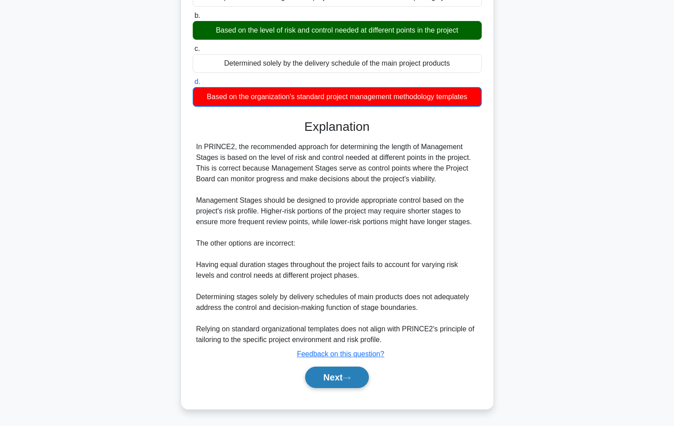
click at [321, 381] on button "Next" at bounding box center [337, 376] width 64 height 21
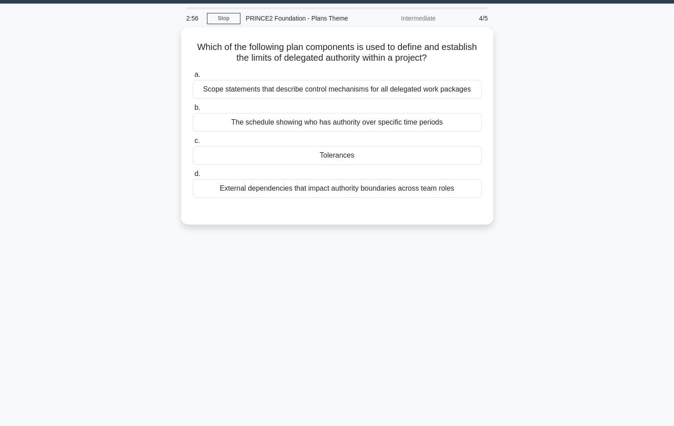
scroll to position [0, 0]
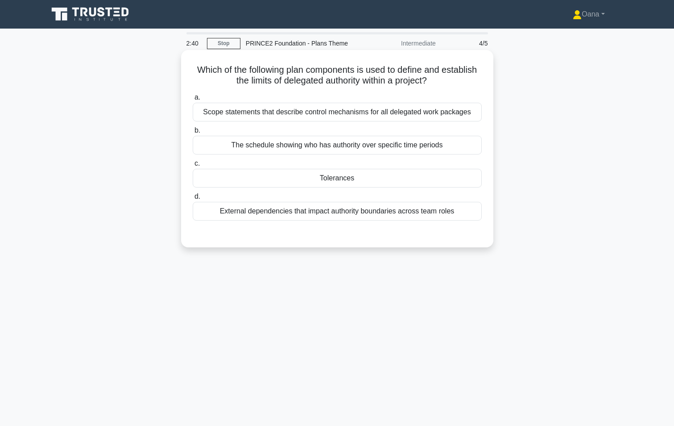
click at [340, 181] on div "Tolerances" at bounding box center [337, 178] width 289 height 19
click at [193, 166] on input "c. Tolerances" at bounding box center [193, 164] width 0 height 6
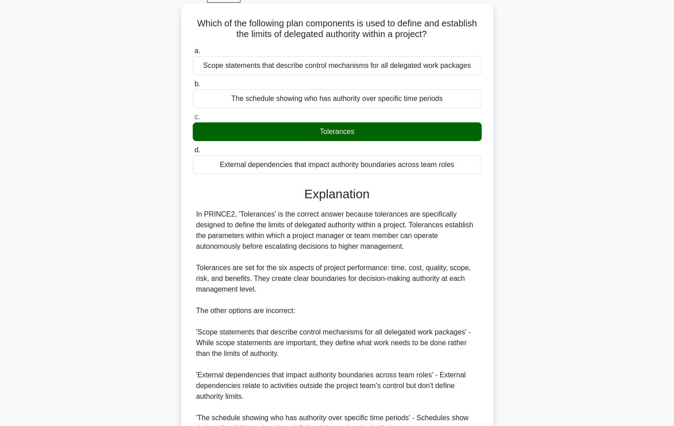
scroll to position [136, 0]
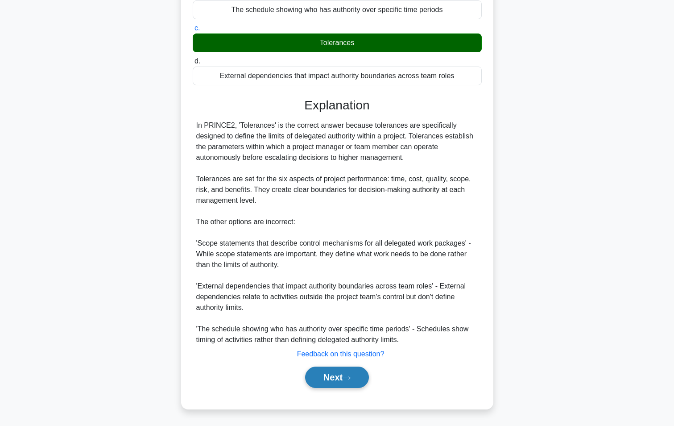
click at [327, 382] on button "Next" at bounding box center [337, 376] width 64 height 21
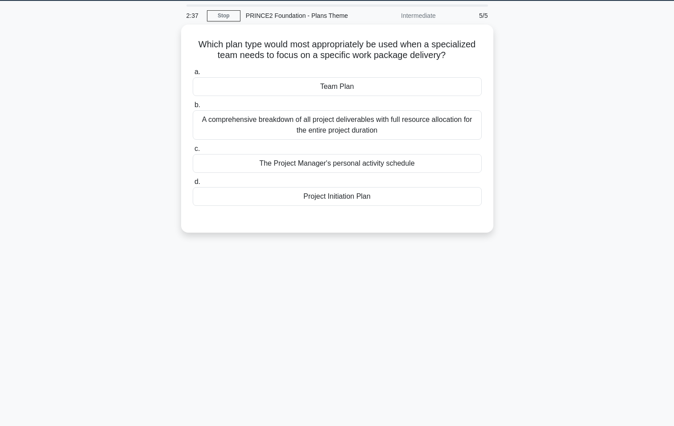
scroll to position [0, 0]
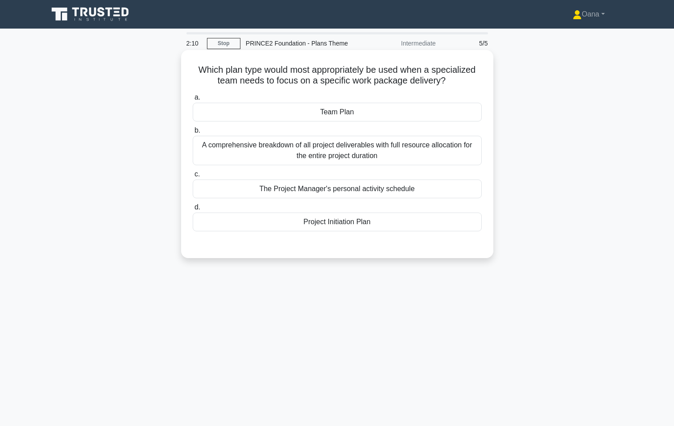
click at [350, 125] on div "a. Team Plan b. A comprehensive breakdown of all project deliverables with full…" at bounding box center [337, 161] width 300 height 143
click at [349, 111] on div "Team Plan" at bounding box center [337, 112] width 289 height 19
click at [193, 100] on input "a. Team Plan" at bounding box center [193, 98] width 0 height 6
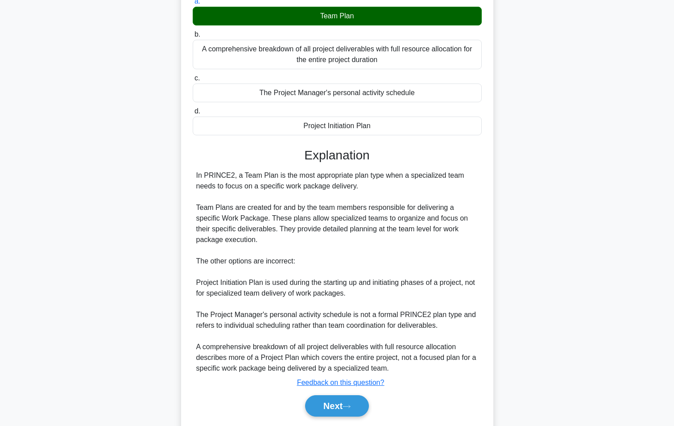
scroll to position [125, 0]
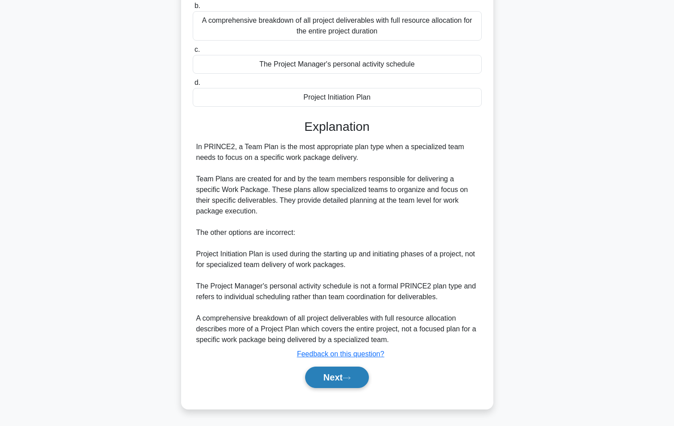
click at [347, 372] on button "Next" at bounding box center [337, 376] width 64 height 21
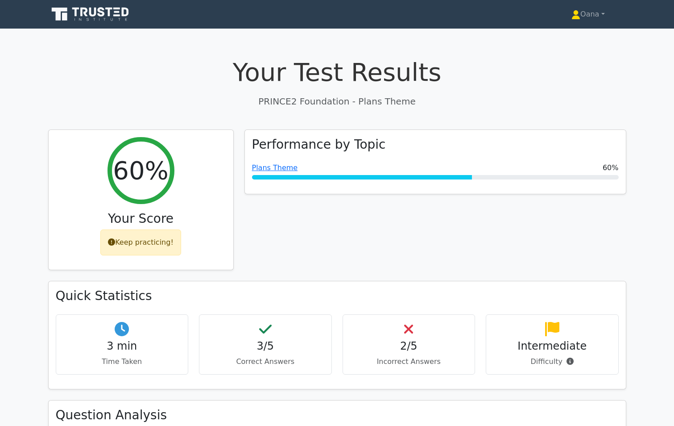
click at [387, 91] on div "Your Test Results PRINCE2 Foundation - Plans Theme" at bounding box center [337, 82] width 578 height 50
click at [381, 73] on h1 "Your Test Results" at bounding box center [337, 72] width 578 height 30
click at [586, 12] on link "Oana" at bounding box center [588, 14] width 76 height 18
click at [579, 31] on link "Profile" at bounding box center [585, 35] width 70 height 14
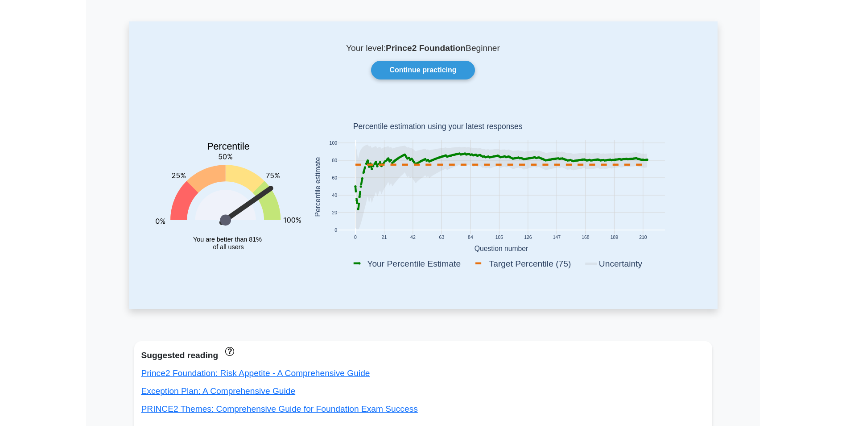
scroll to position [45, 0]
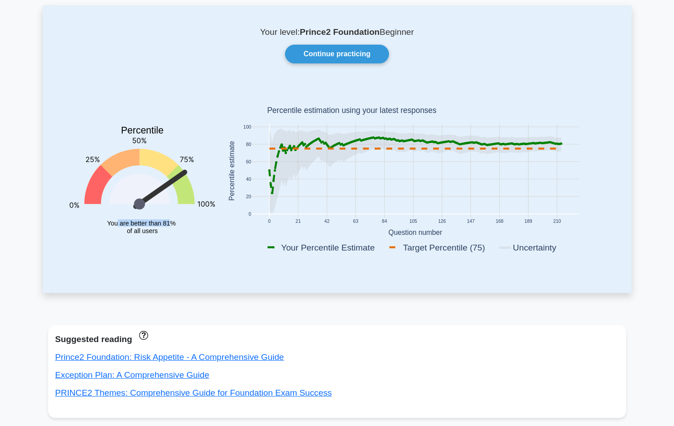
drag, startPoint x: 172, startPoint y: 234, endPoint x: 117, endPoint y: 224, distance: 55.4
click at [117, 224] on icon "Percentile You are better than 81% of all users" at bounding box center [142, 172] width 145 height 175
drag, startPoint x: 117, startPoint y: 224, endPoint x: 166, endPoint y: 240, distance: 51.5
click at [166, 240] on icon "Percentile You are better than 81% of all users" at bounding box center [142, 172] width 145 height 175
drag, startPoint x: 163, startPoint y: 234, endPoint x: 113, endPoint y: 231, distance: 49.6
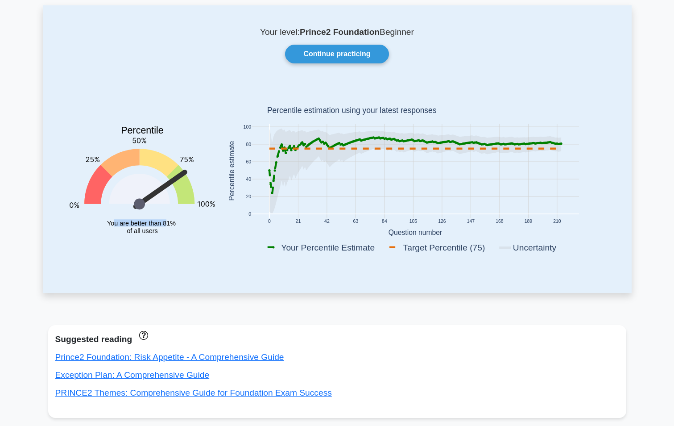
click at [113, 231] on icon "Percentile You are better than 81% of all users" at bounding box center [142, 172] width 145 height 175
drag, startPoint x: 113, startPoint y: 231, endPoint x: 170, endPoint y: 243, distance: 58.4
click at [170, 243] on icon "Percentile You are better than 81% of all users" at bounding box center [142, 172] width 145 height 175
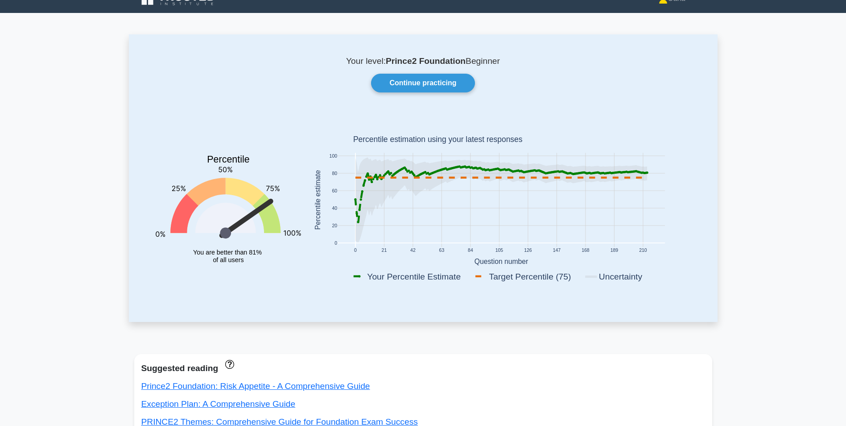
scroll to position [0, 0]
